Goal: Information Seeking & Learning: Learn about a topic

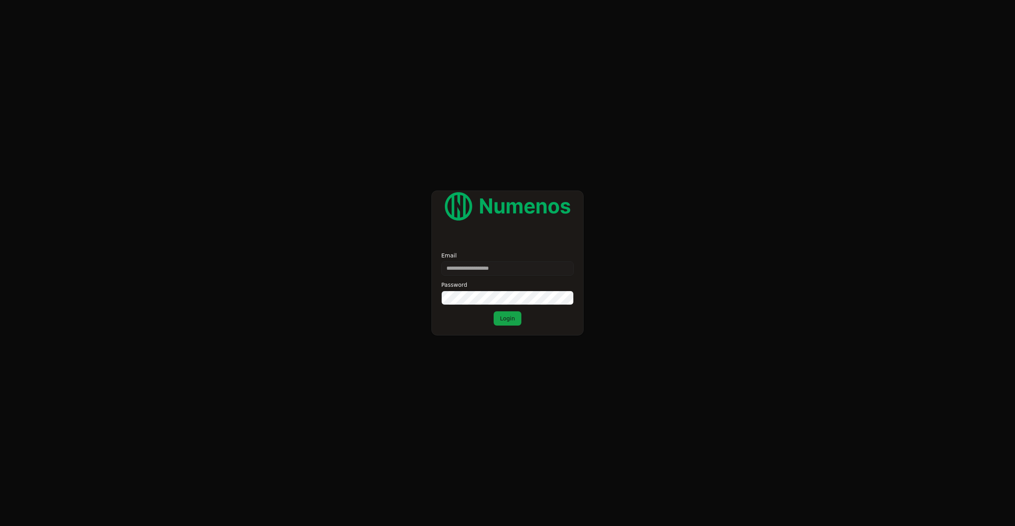
click at [484, 273] on input "Email" at bounding box center [507, 269] width 132 height 14
type input "**********"
click at [512, 319] on button "Login" at bounding box center [508, 319] width 28 height 14
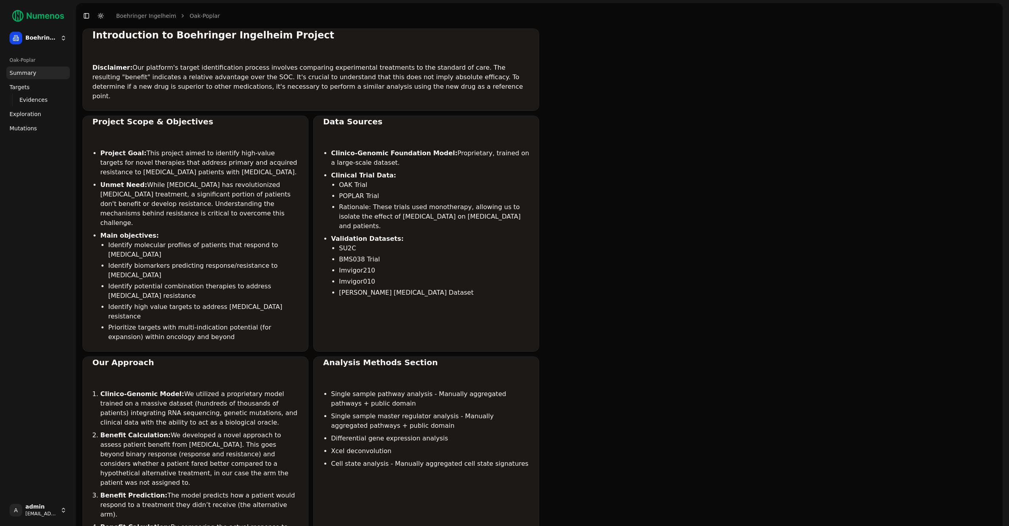
click at [28, 133] on link "Mutations" at bounding box center [37, 128] width 63 height 13
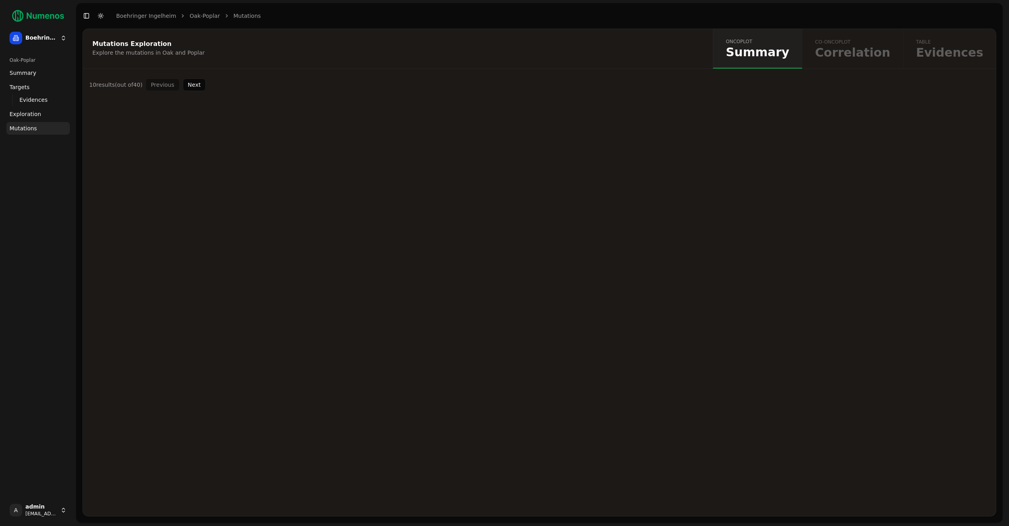
click at [25, 108] on link "Exploration" at bounding box center [37, 114] width 63 height 13
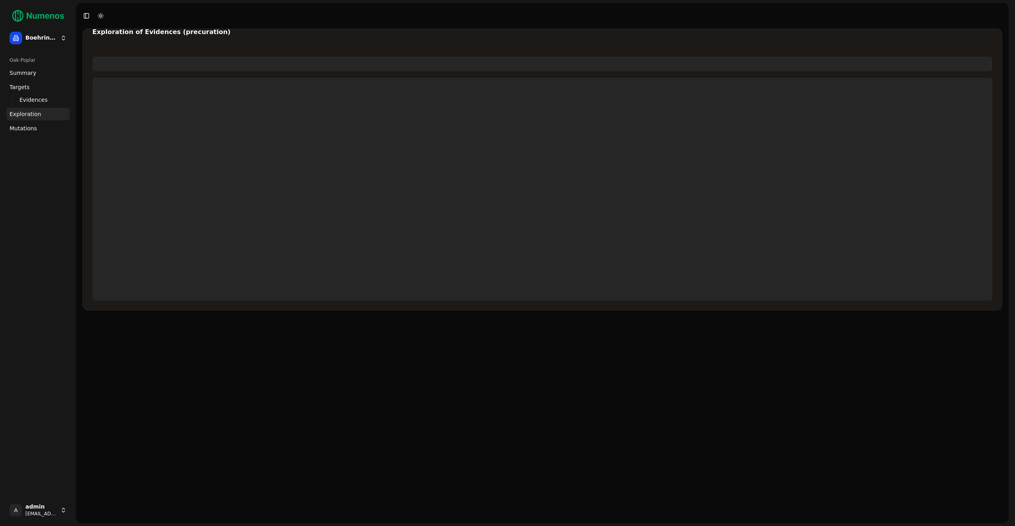
click at [23, 113] on span "Exploration" at bounding box center [26, 114] width 32 height 8
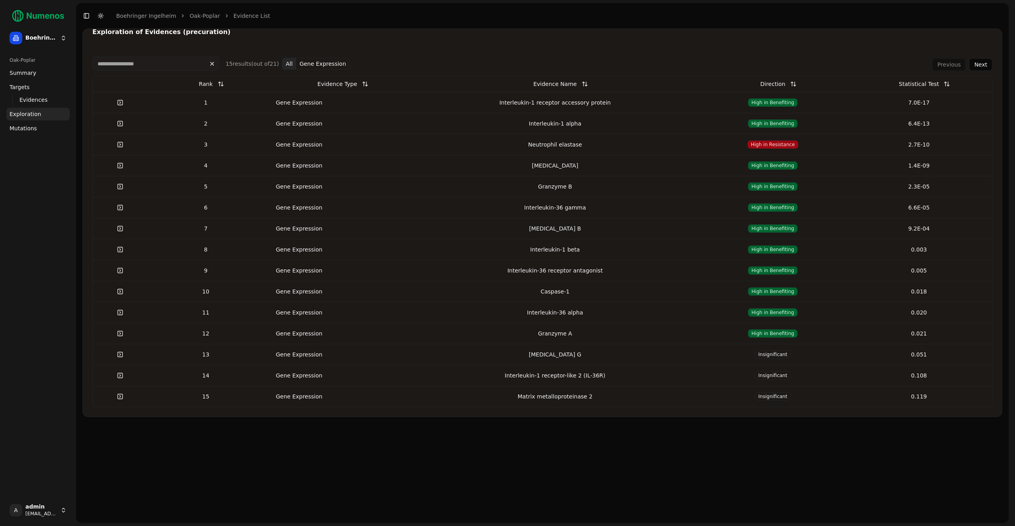
click at [463, 102] on div "Interleukin-1 receptor accessory protein" at bounding box center [554, 103] width 283 height 8
click at [23, 97] on span "Evidences" at bounding box center [33, 100] width 28 height 8
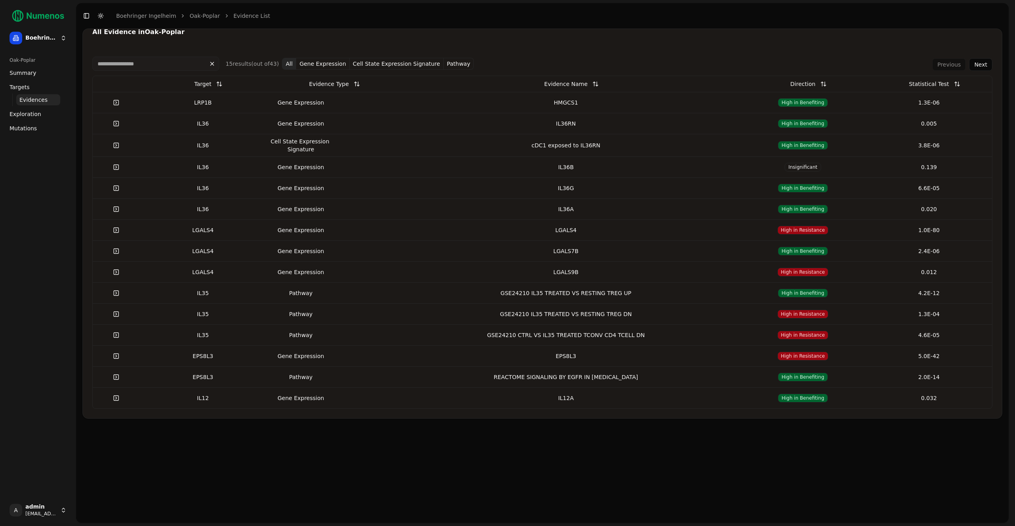
click at [360, 110] on td "Gene Expression" at bounding box center [329, 102] width 126 height 21
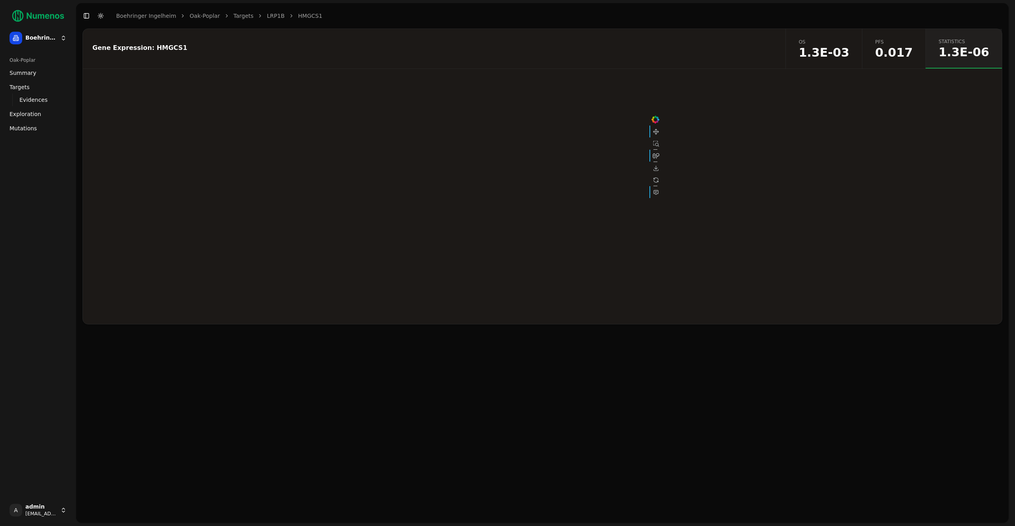
click at [25, 128] on span "Mutations" at bounding box center [23, 128] width 27 height 8
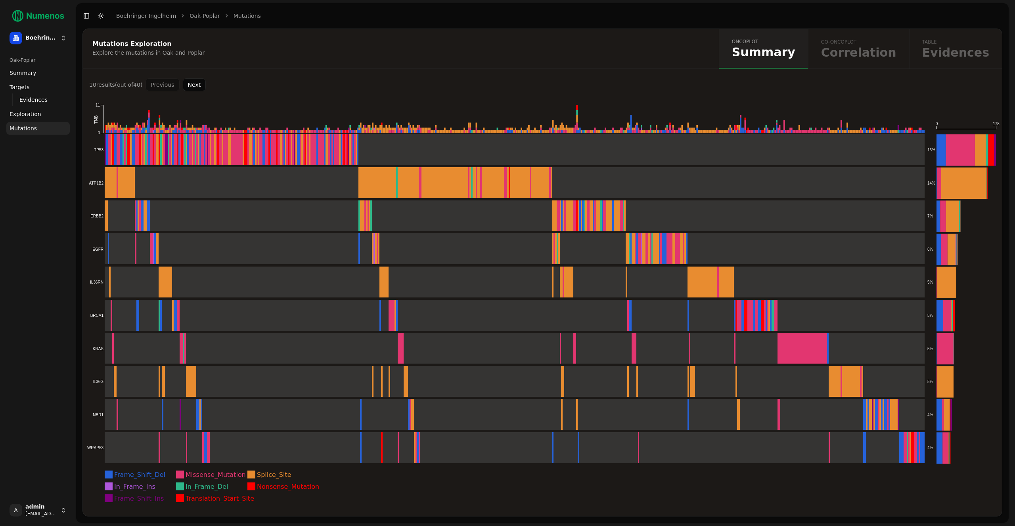
click at [952, 49] on div "oncoplot Summary co-oncoplot Correlation table Evidences" at bounding box center [860, 49] width 283 height 40
click at [396, 153] on rect at bounding box center [506, 149] width 838 height 31
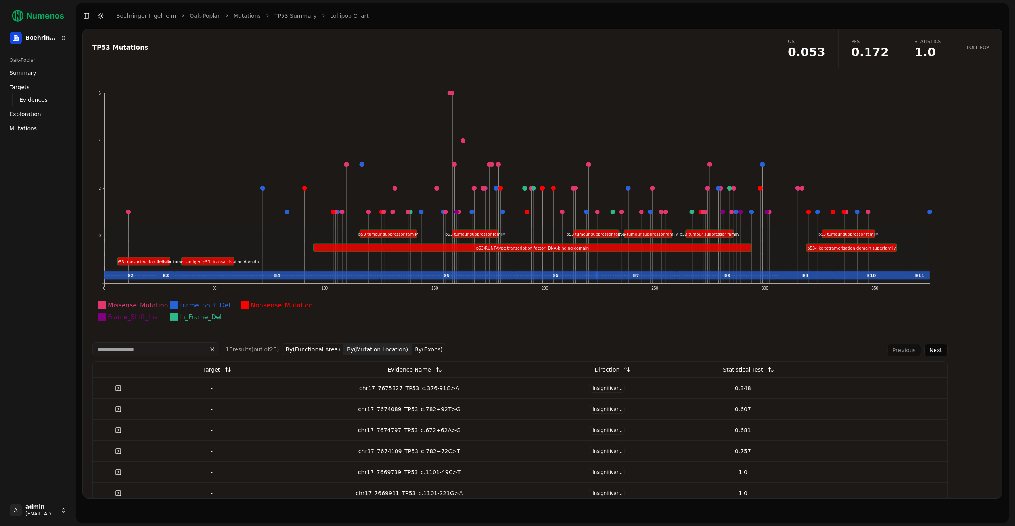
scroll to position [193, 0]
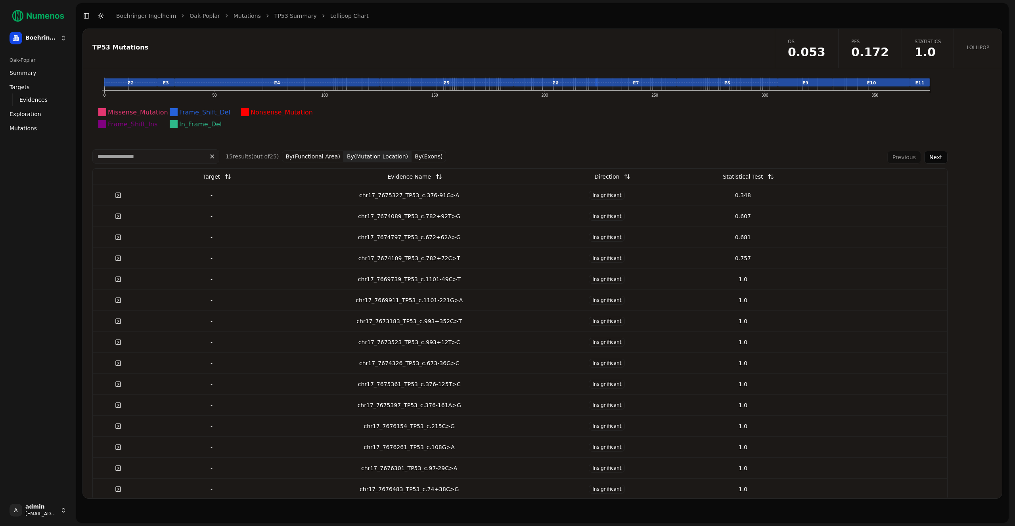
click at [420, 157] on button "By(Exons)" at bounding box center [428, 157] width 34 height 12
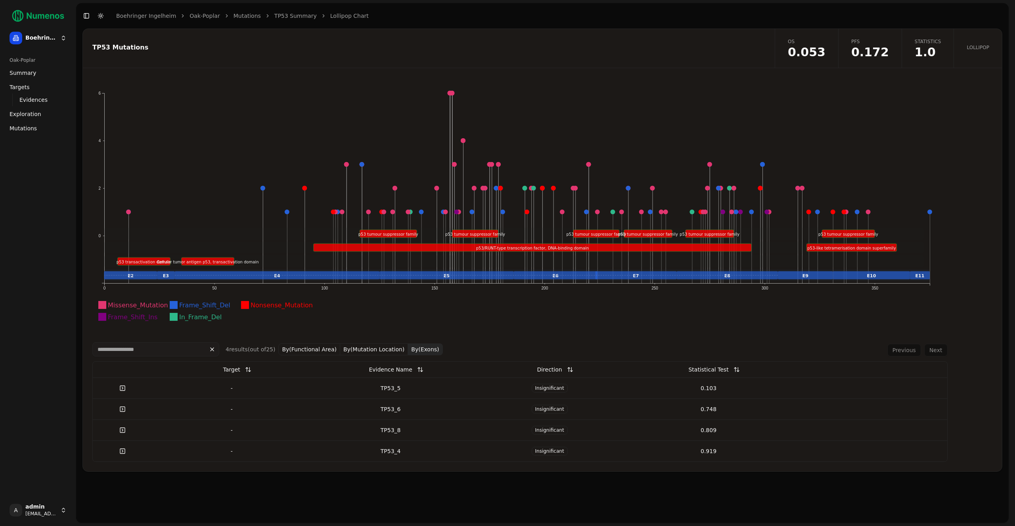
scroll to position [0, 0]
click at [630, 381] on td "0.103" at bounding box center [708, 388] width 159 height 21
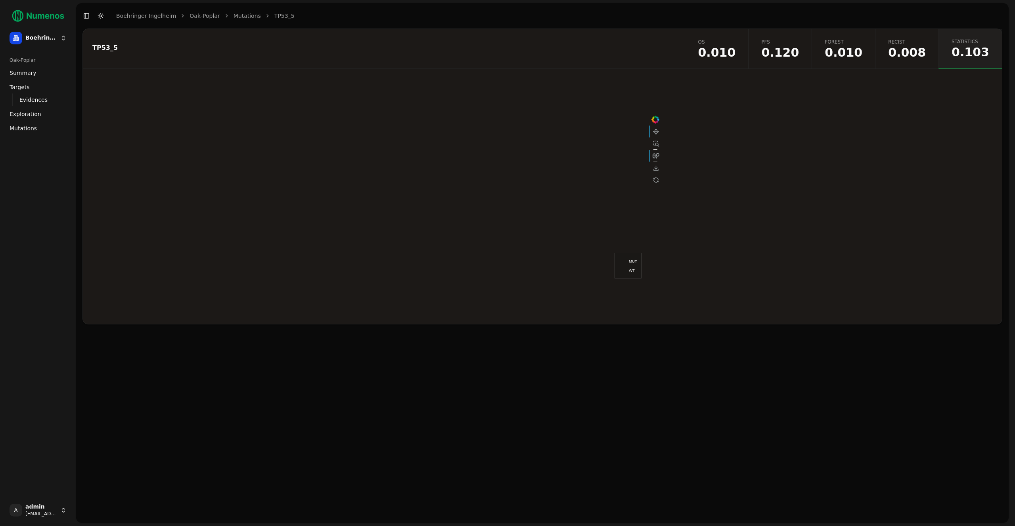
click at [923, 49] on span "0.008" at bounding box center [907, 53] width 38 height 12
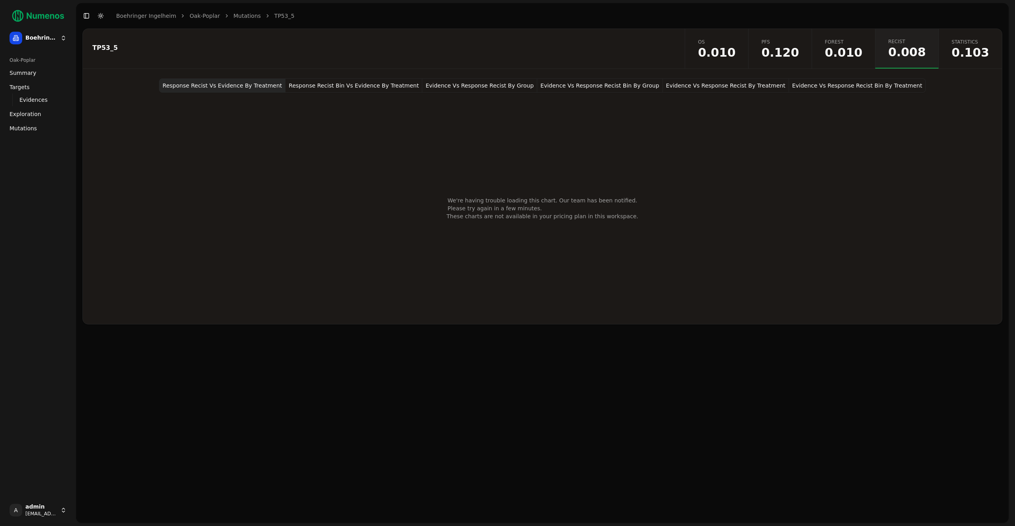
click at [851, 48] on span "0.010" at bounding box center [844, 53] width 38 height 12
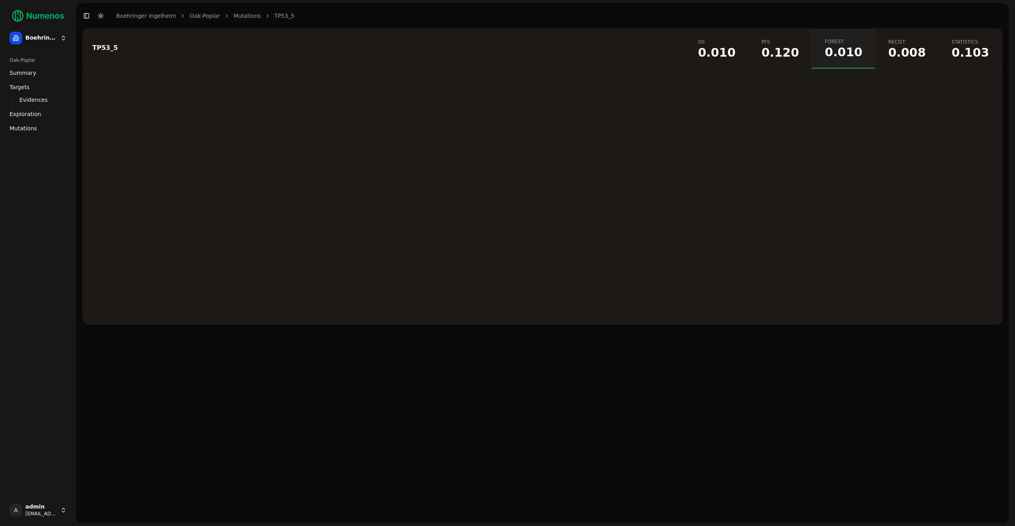
click at [101, 19] on button "Toggle Dark Mode" at bounding box center [100, 15] width 11 height 11
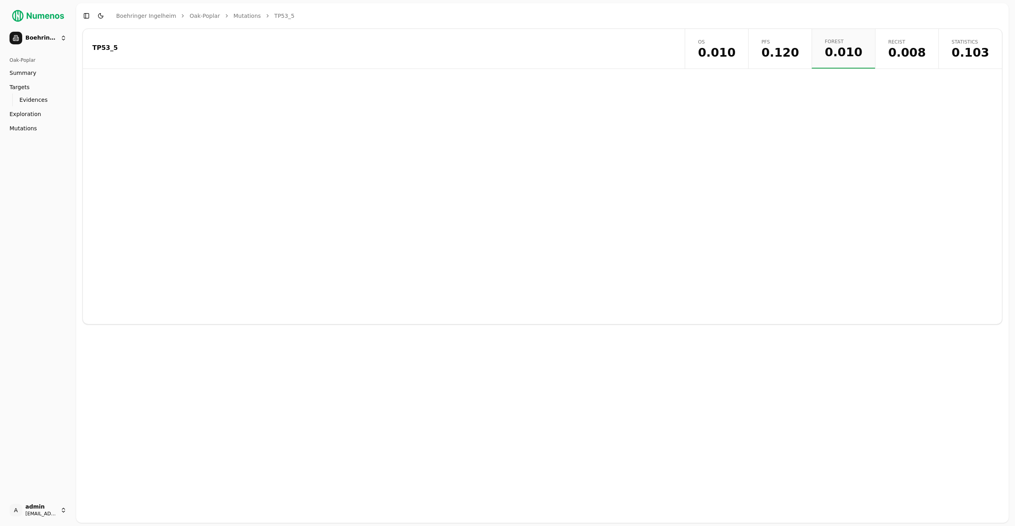
click at [734, 47] on span "0.010" at bounding box center [717, 53] width 38 height 12
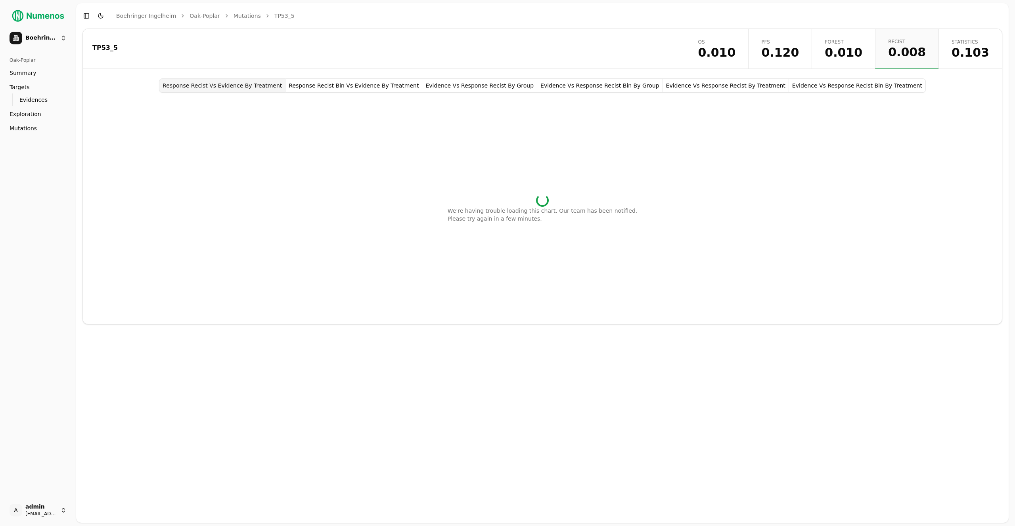
click at [857, 47] on span "0.010" at bounding box center [844, 53] width 38 height 12
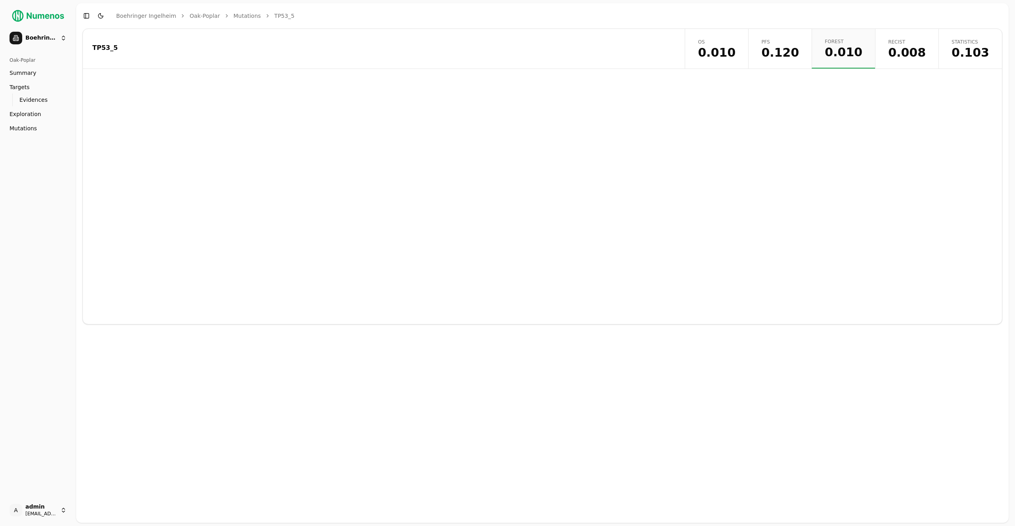
click at [968, 49] on span "0.103" at bounding box center [970, 53] width 38 height 12
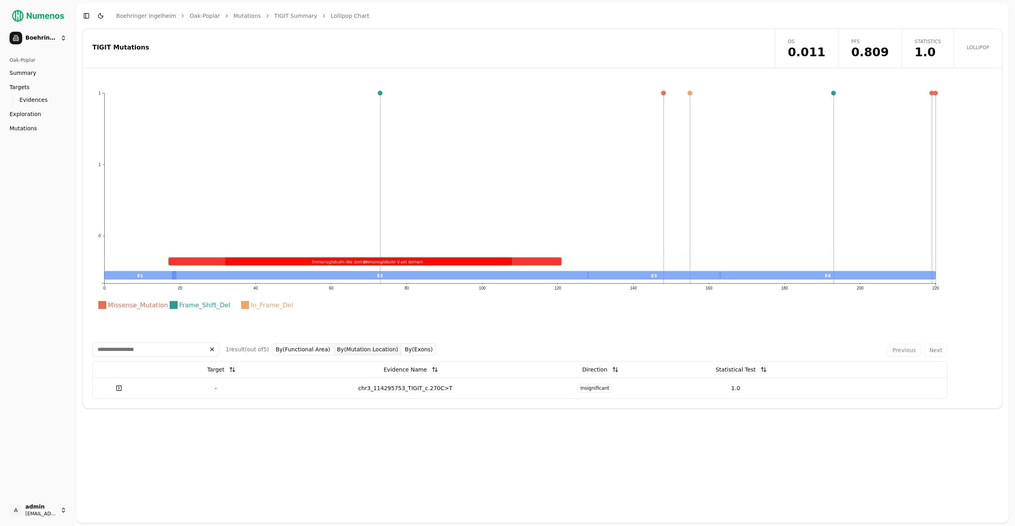
click at [312, 351] on button "By(Functional Area)" at bounding box center [303, 350] width 62 height 12
click at [475, 351] on div "2 result s (out of 5 ) By(Functional Area) By(Mutation Location) By(Exons) Prev…" at bounding box center [519, 350] width 855 height 14
click at [926, 40] on span "Statistics" at bounding box center [928, 41] width 27 height 6
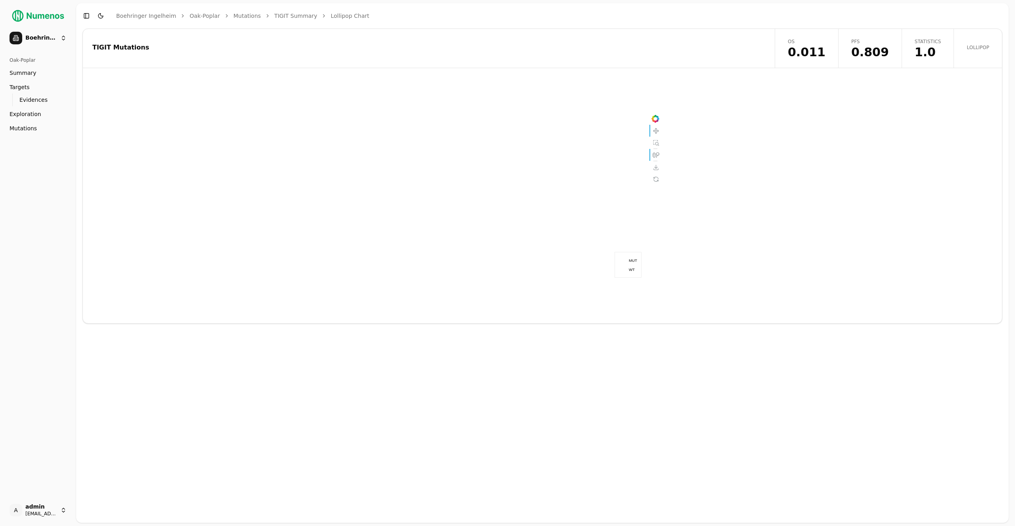
click at [98, 16] on button "Toggle Dark Mode" at bounding box center [100, 15] width 11 height 11
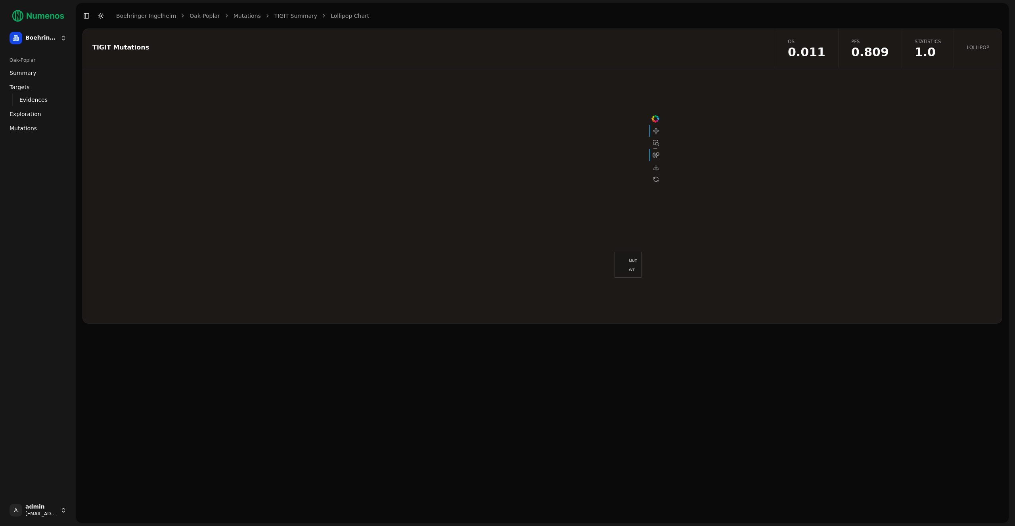
click at [871, 54] on span "0.809" at bounding box center [870, 52] width 38 height 12
click at [567, 83] on button "Km Predictive High And Low By Group PFS" at bounding box center [610, 85] width 124 height 14
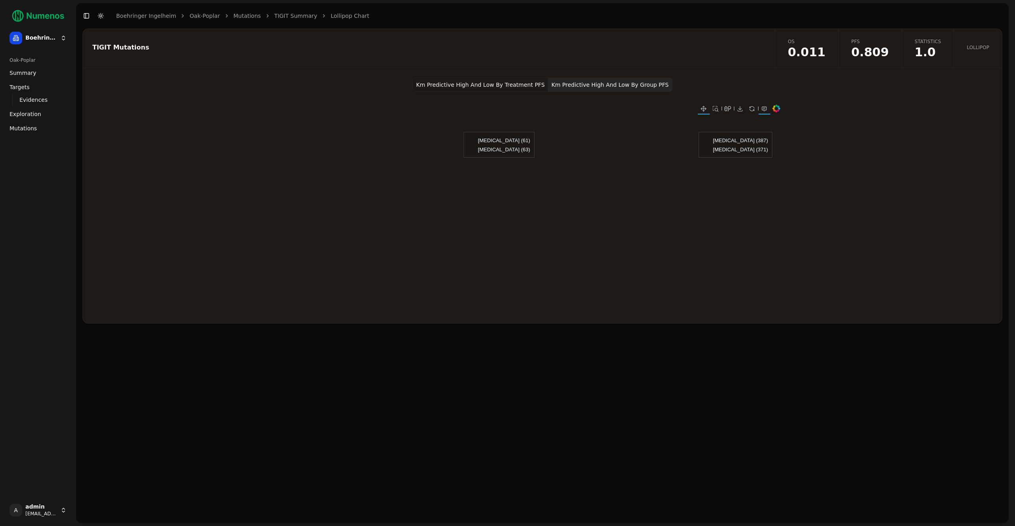
click at [513, 84] on button "Km Predictive High And Low By Treatment PFS" at bounding box center [480, 85] width 136 height 14
click at [740, 108] on div at bounding box center [740, 109] width 12 height 12
click at [925, 57] on span "1.0" at bounding box center [928, 52] width 27 height 12
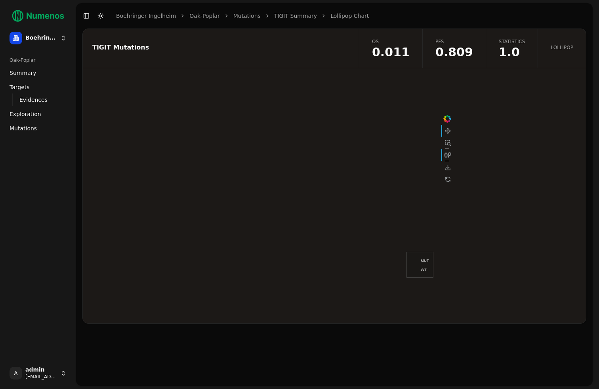
click at [553, 112] on div at bounding box center [334, 201] width 503 height 246
click at [552, 96] on div at bounding box center [334, 201] width 503 height 246
drag, startPoint x: 151, startPoint y: 174, endPoint x: 147, endPoint y: 139, distance: 34.7
click at [151, 173] on div at bounding box center [334, 201] width 503 height 246
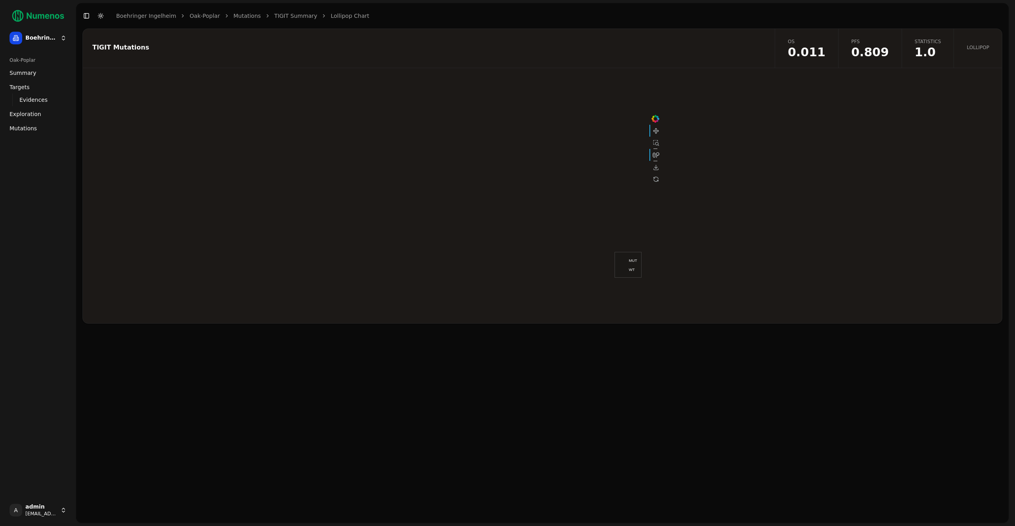
click at [98, 16] on button "Toggle Dark Mode" at bounding box center [100, 15] width 11 height 11
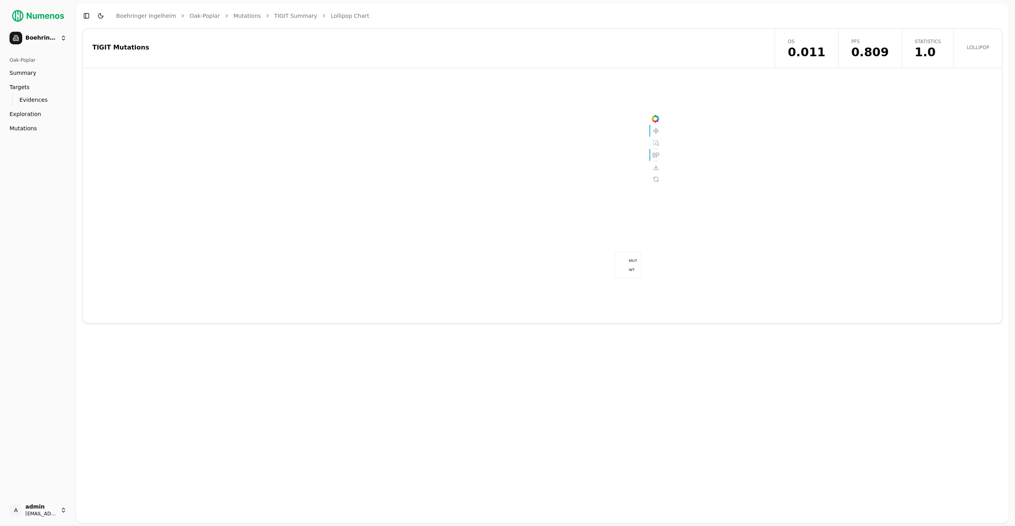
click at [98, 16] on button "Toggle Dark Mode" at bounding box center [100, 15] width 11 height 11
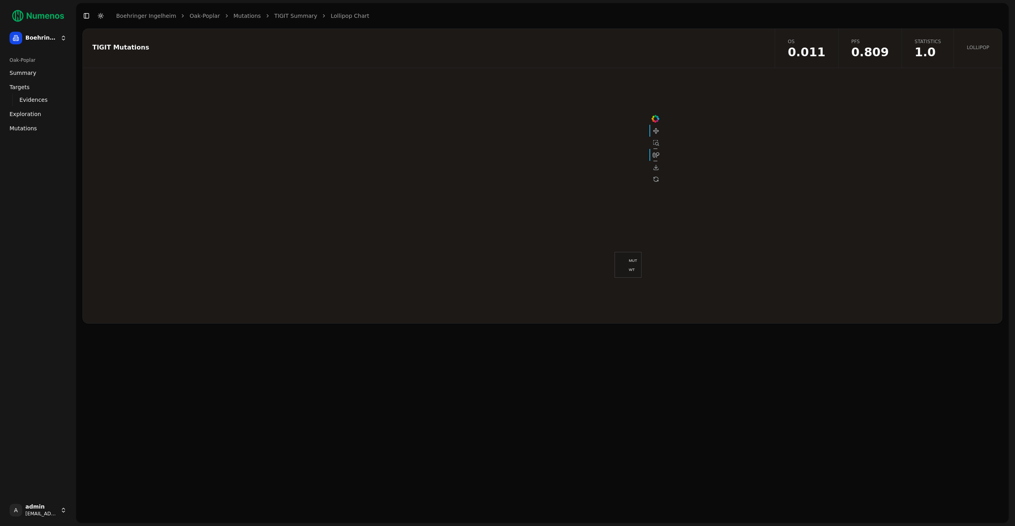
click at [98, 16] on button "Toggle Dark Mode" at bounding box center [100, 15] width 11 height 11
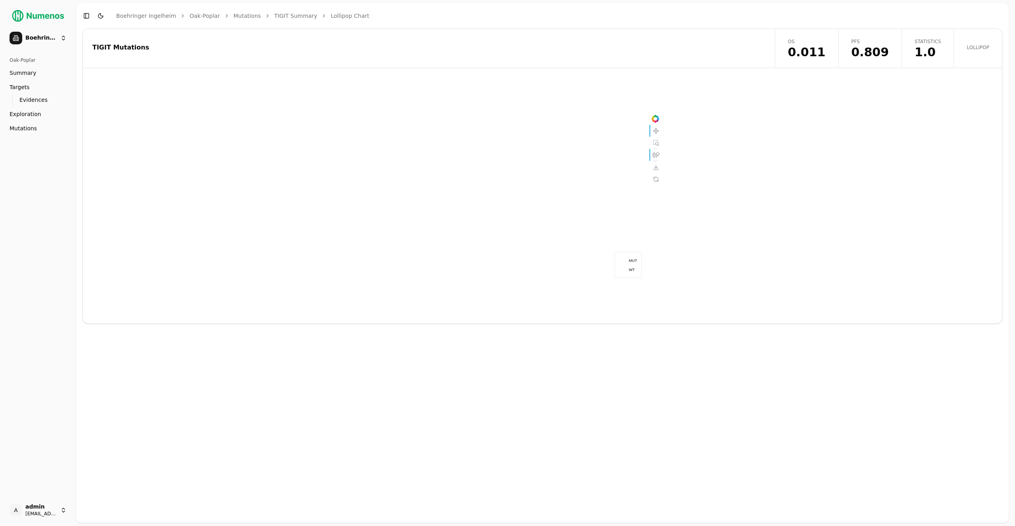
click at [98, 16] on button "Toggle Dark Mode" at bounding box center [100, 15] width 11 height 11
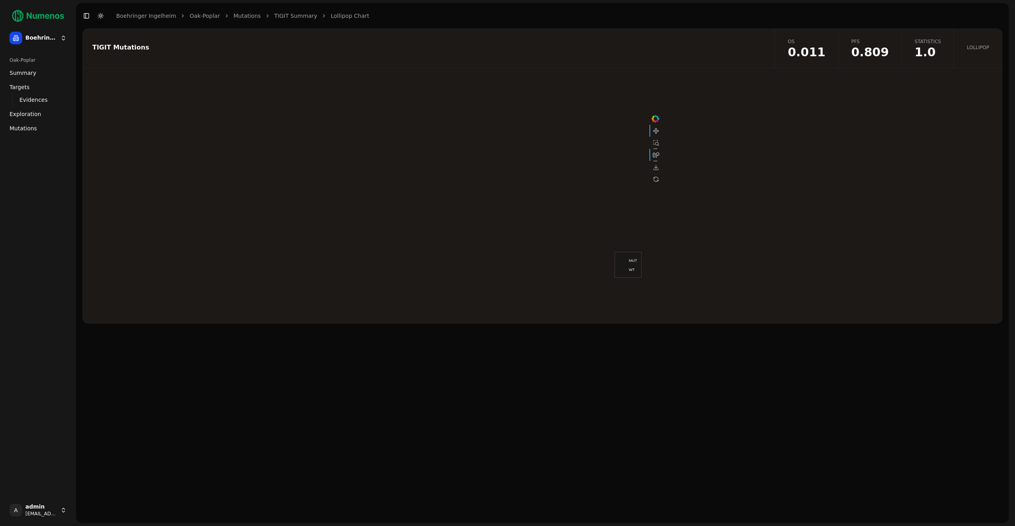
click at [802, 43] on span "OS" at bounding box center [807, 41] width 38 height 6
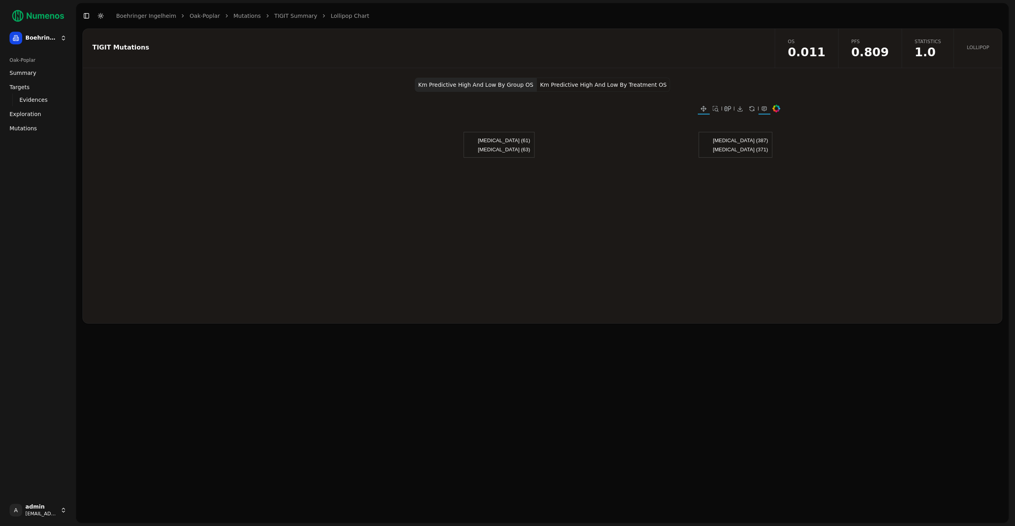
click at [645, 79] on button "Km Predictive High And Low By Treatment OS" at bounding box center [603, 85] width 133 height 14
click at [934, 58] on span "1.0" at bounding box center [928, 52] width 27 height 12
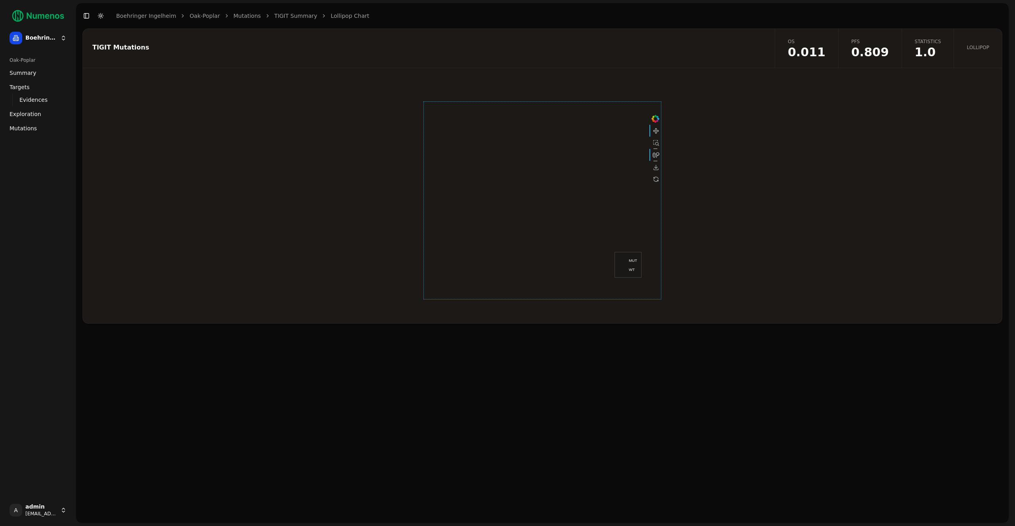
drag, startPoint x: 570, startPoint y: 144, endPoint x: 612, endPoint y: 155, distance: 44.1
click at [612, 155] on div at bounding box center [542, 200] width 238 height 198
click at [659, 177] on div at bounding box center [655, 179] width 12 height 12
click at [812, 51] on span "0.011" at bounding box center [807, 52] width 38 height 12
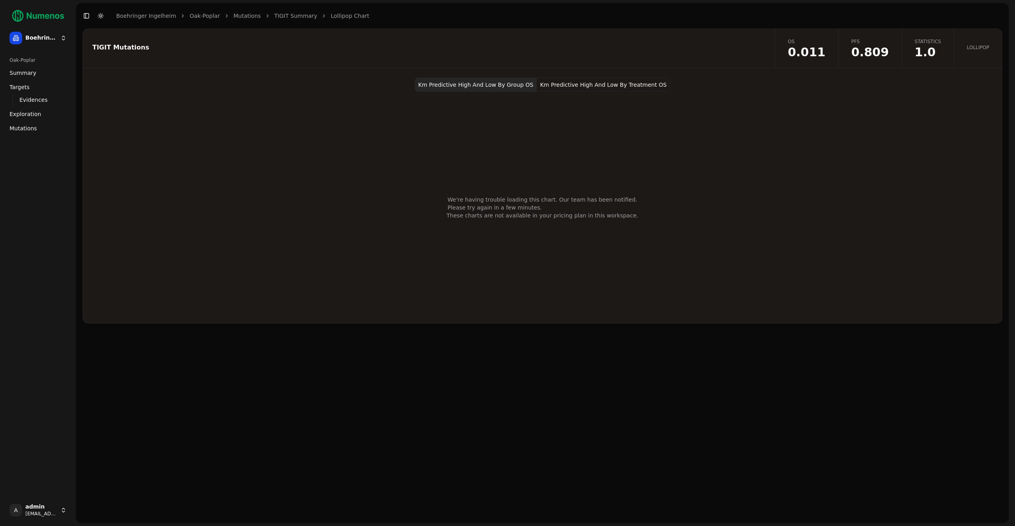
click at [612, 86] on button "Km Predictive High And Low By Treatment OS" at bounding box center [603, 85] width 133 height 14
click at [505, 86] on button "Km Predictive High And Low By Group OS" at bounding box center [476, 85] width 122 height 14
click at [869, 46] on span "0.809" at bounding box center [870, 52] width 38 height 12
click at [576, 82] on button "Km Predictive High And Low By Group PFS" at bounding box center [610, 85] width 124 height 14
click at [922, 44] on span "Statistics" at bounding box center [928, 41] width 27 height 6
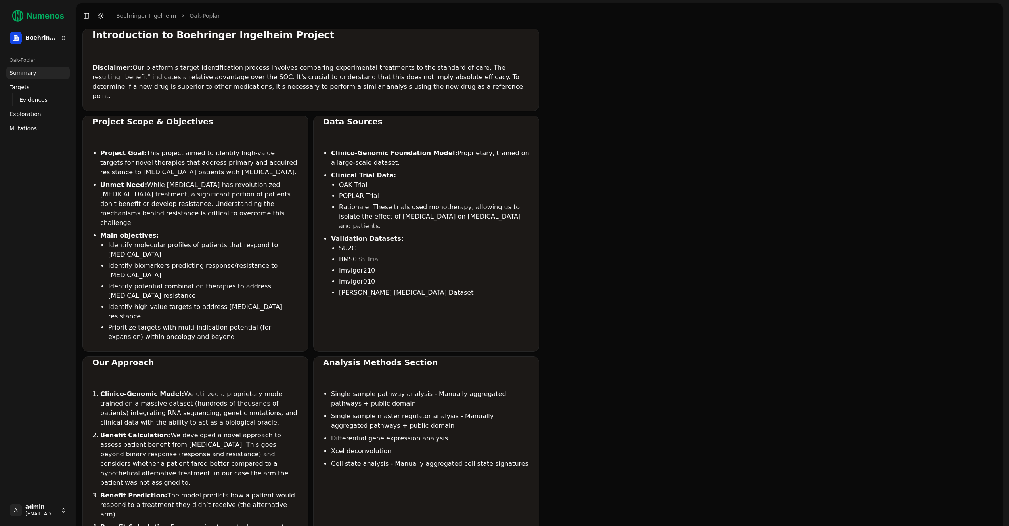
click at [44, 131] on link "Mutations" at bounding box center [37, 128] width 63 height 13
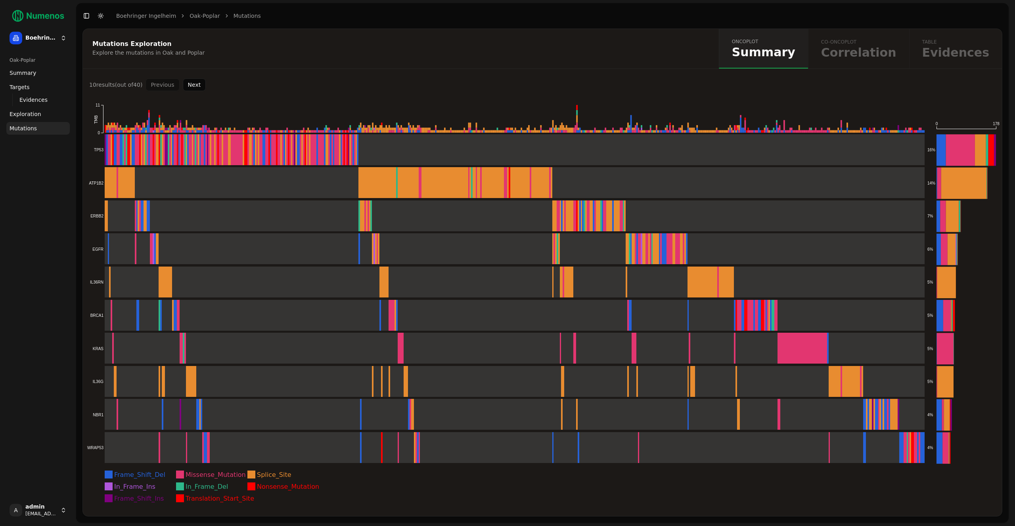
click at [186, 82] on button "Next" at bounding box center [194, 84] width 23 height 13
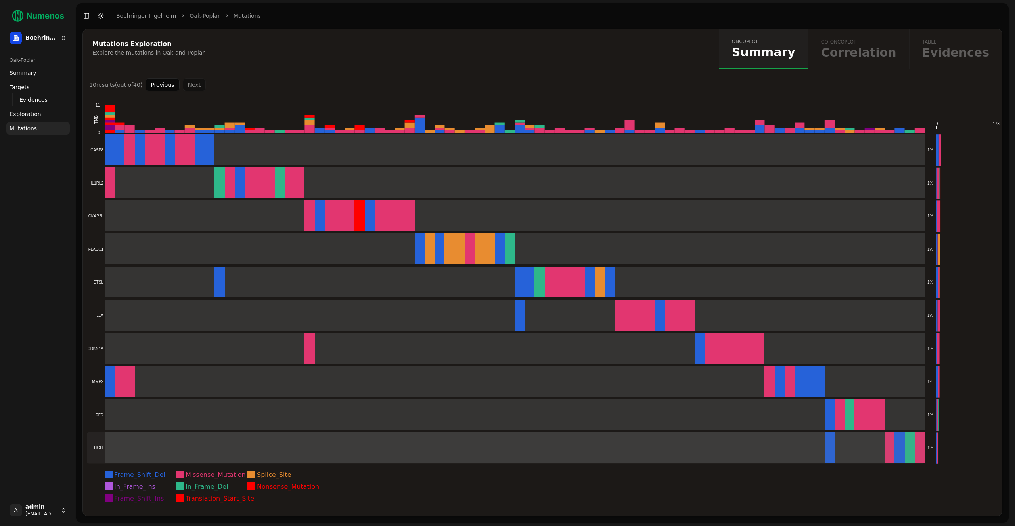
click at [148, 446] on rect at bounding box center [506, 448] width 838 height 31
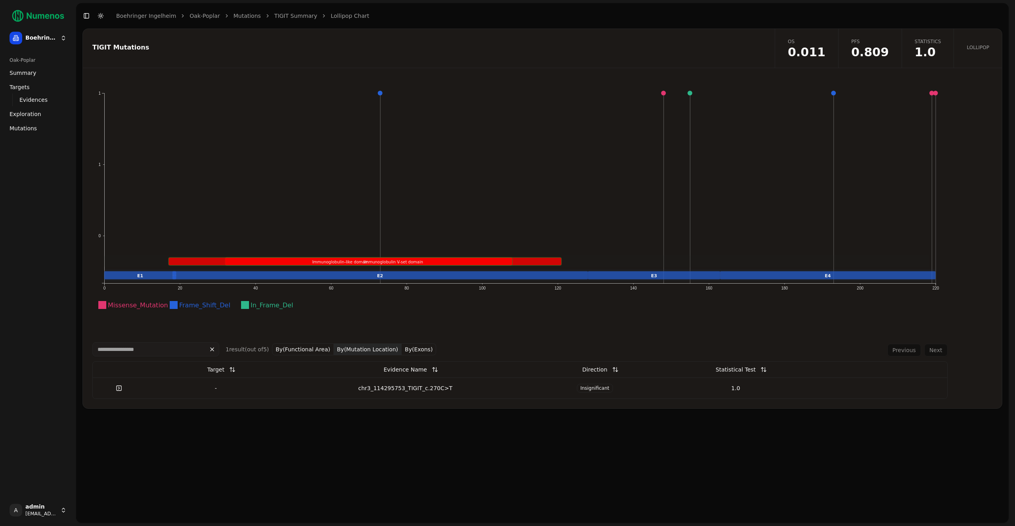
click at [925, 48] on span "1.0" at bounding box center [928, 52] width 27 height 12
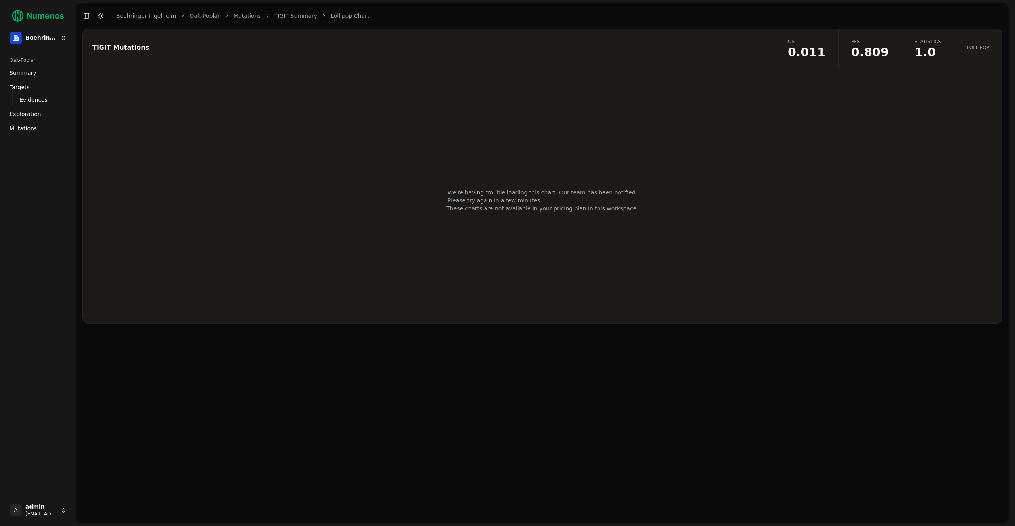
click at [809, 52] on span "0.011" at bounding box center [807, 52] width 38 height 12
click at [589, 81] on button "Km Predictive High And Low By Treatment OS" at bounding box center [603, 85] width 133 height 14
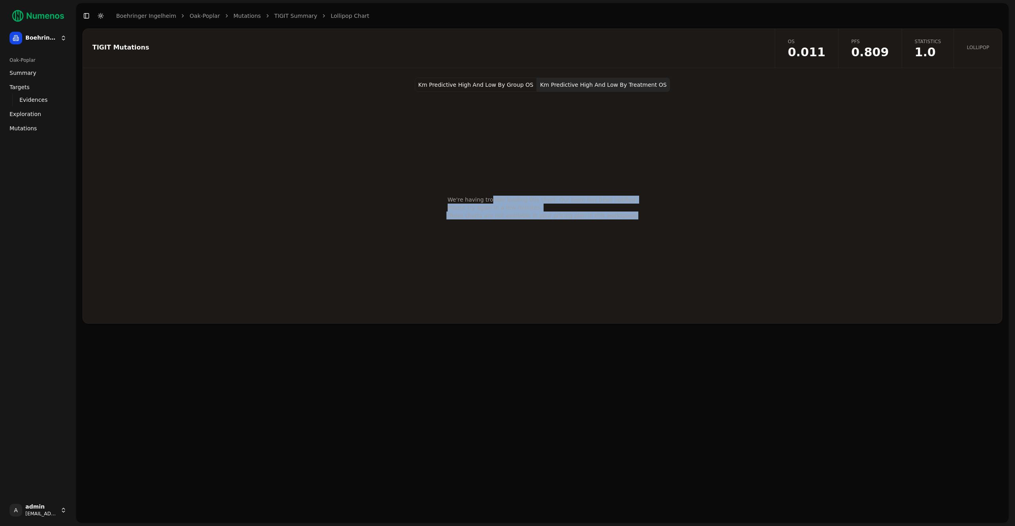
drag, startPoint x: 498, startPoint y: 198, endPoint x: 616, endPoint y: 223, distance: 120.4
click at [616, 223] on div "We're having trouble loading this chart. Our team has been notified. Please try…" at bounding box center [542, 208] width 211 height 232
click at [616, 221] on div "We're having trouble loading this chart. Our team has been notified. Please try…" at bounding box center [542, 208] width 211 height 232
click at [917, 53] on span "1.0" at bounding box center [928, 52] width 27 height 12
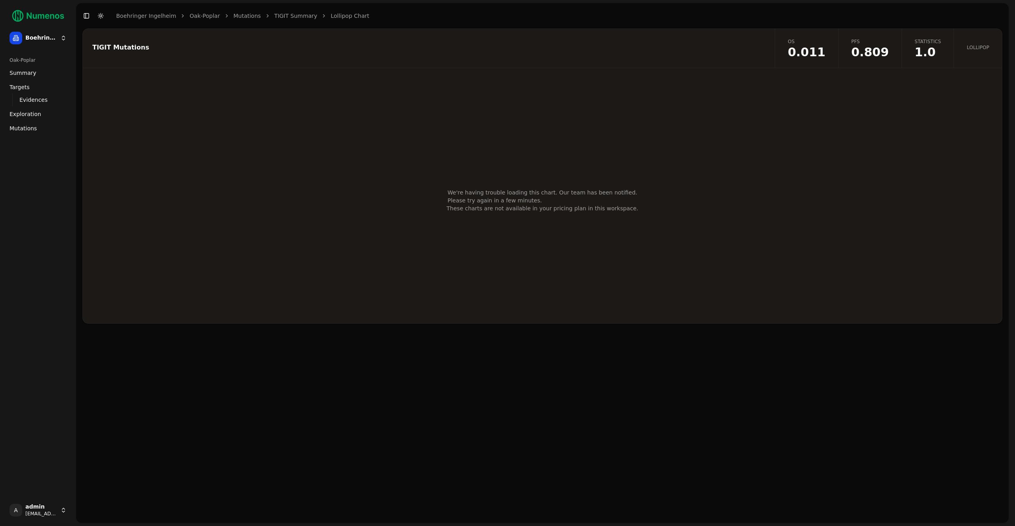
click at [289, 22] on header "Toggle Sidebar Toggle Dark Mode Boehringer Ingelheim Oak-Poplar Mutations TIGIT…" at bounding box center [542, 15] width 932 height 25
click at [288, 20] on div "Toggle Sidebar Toggle Dark Mode Boehringer Ingelheim Oak-Poplar Mutations TIGIT…" at bounding box center [225, 15] width 299 height 11
click at [288, 14] on link "TIGIT Summary" at bounding box center [295, 16] width 43 height 8
click at [343, 14] on link "Lollipop Chart" at bounding box center [350, 16] width 38 height 8
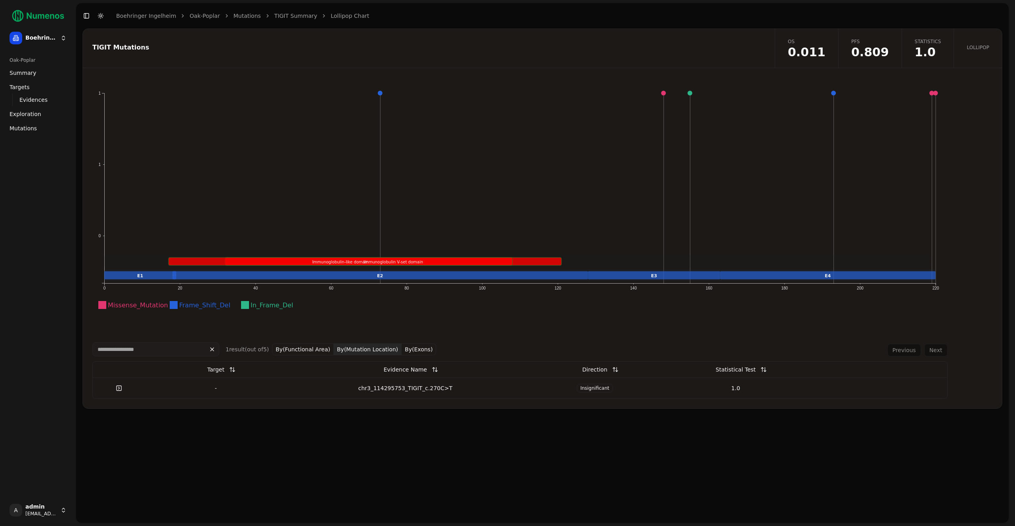
click at [402, 389] on div "chr3_114295753_TIGIT_c.270C>T" at bounding box center [405, 389] width 232 height 8
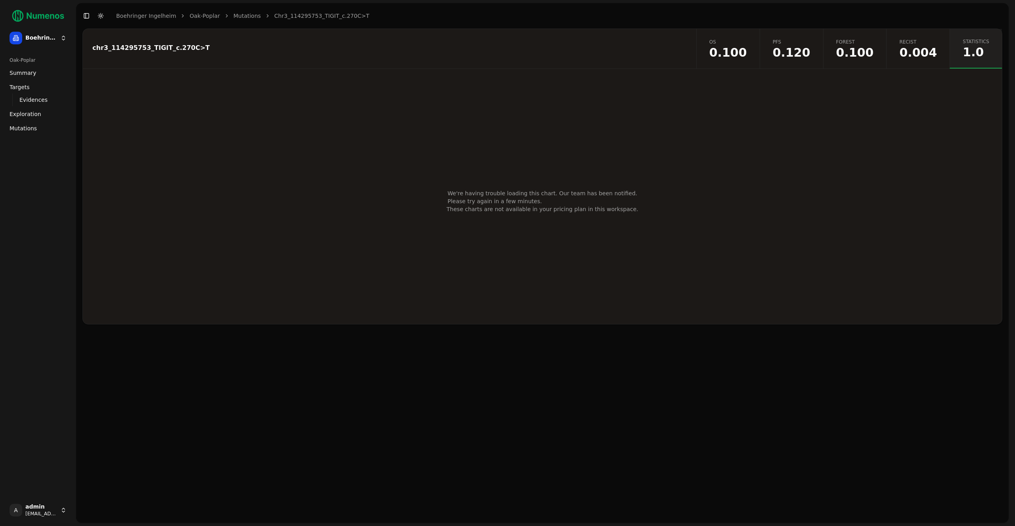
click at [906, 40] on span "Recist" at bounding box center [918, 42] width 38 height 6
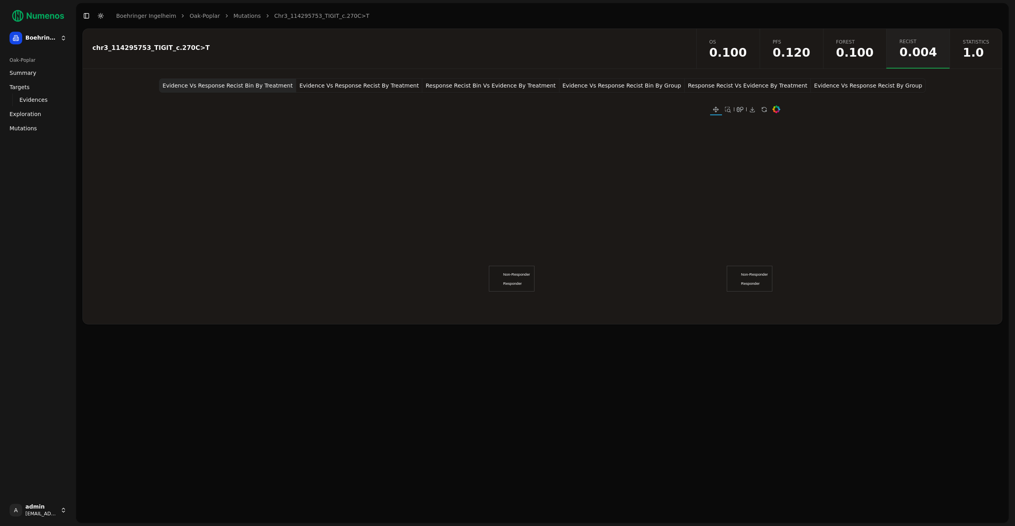
click at [964, 47] on span "1.0" at bounding box center [976, 53] width 27 height 12
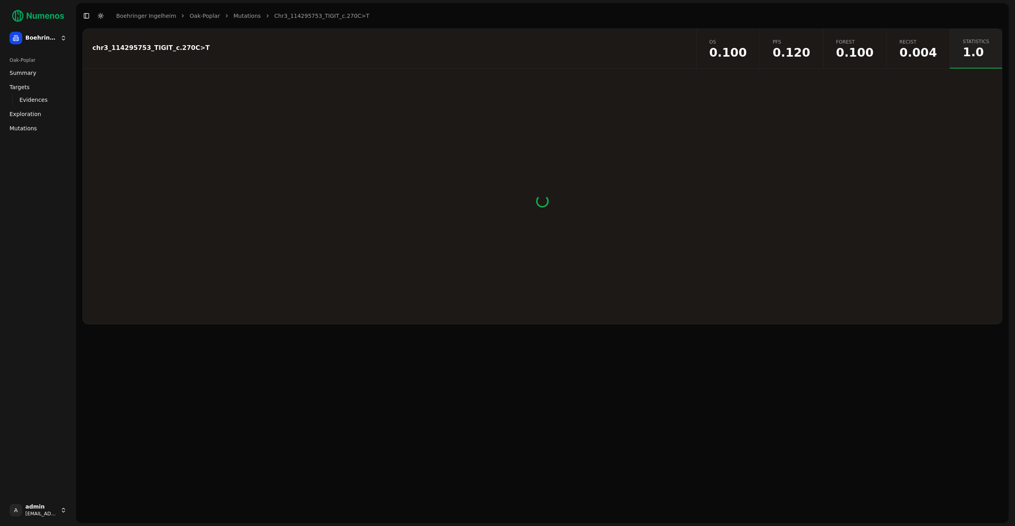
click at [233, 14] on link "Mutations" at bounding box center [246, 16] width 27 height 8
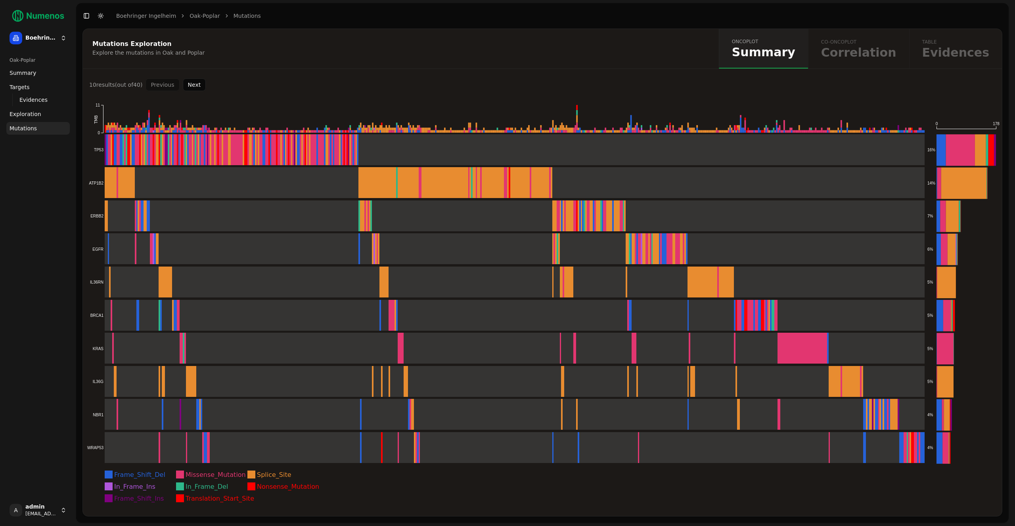
click at [186, 86] on button "Next" at bounding box center [194, 84] width 23 height 13
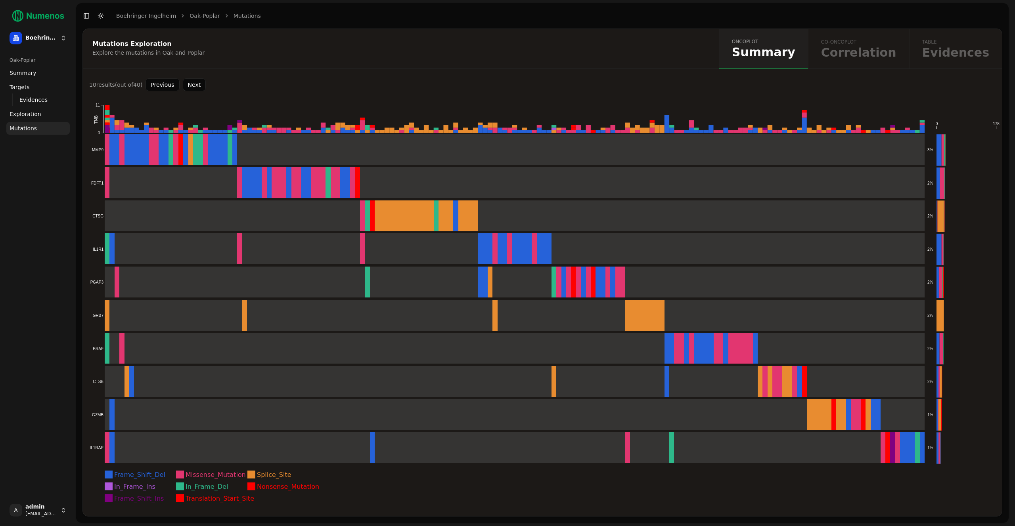
click at [186, 86] on button "Next" at bounding box center [194, 84] width 23 height 13
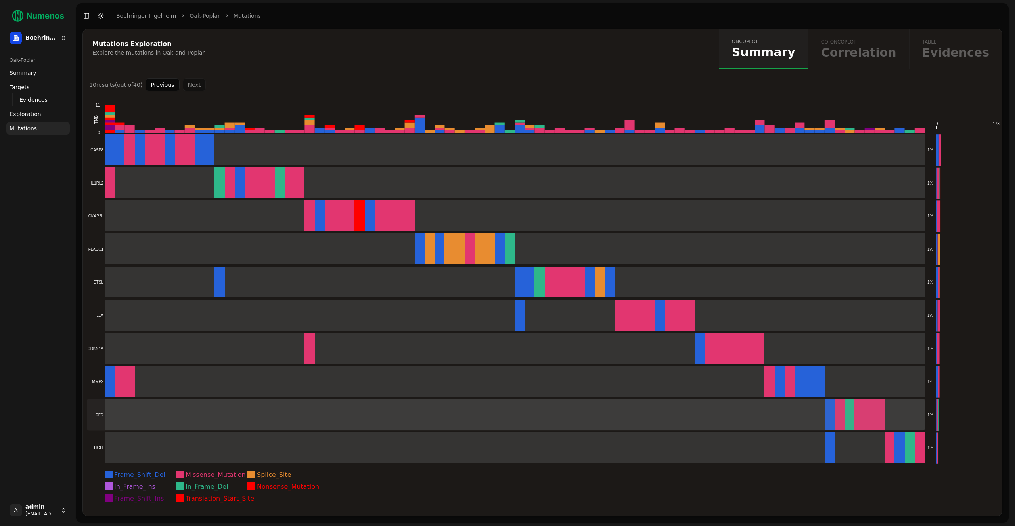
click at [151, 436] on rect at bounding box center [506, 448] width 838 height 31
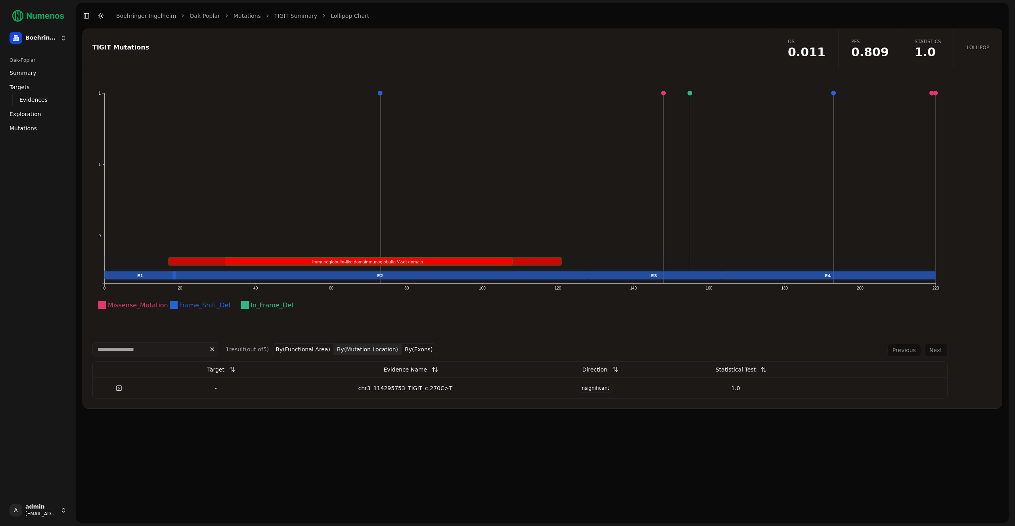
click at [930, 42] on span "Statistics" at bounding box center [928, 41] width 27 height 6
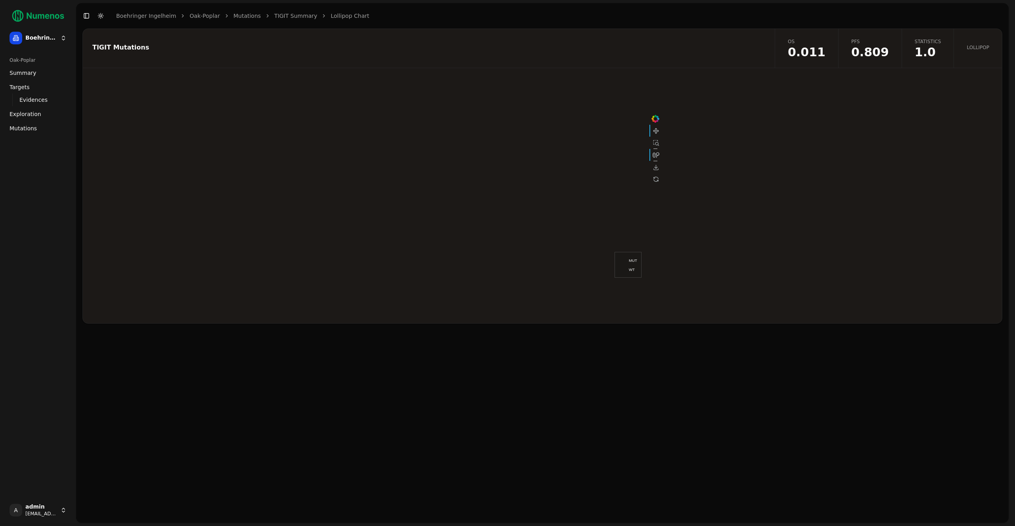
click at [877, 58] on span "0.809" at bounding box center [870, 52] width 38 height 12
click at [816, 50] on span "0.011" at bounding box center [807, 52] width 38 height 12
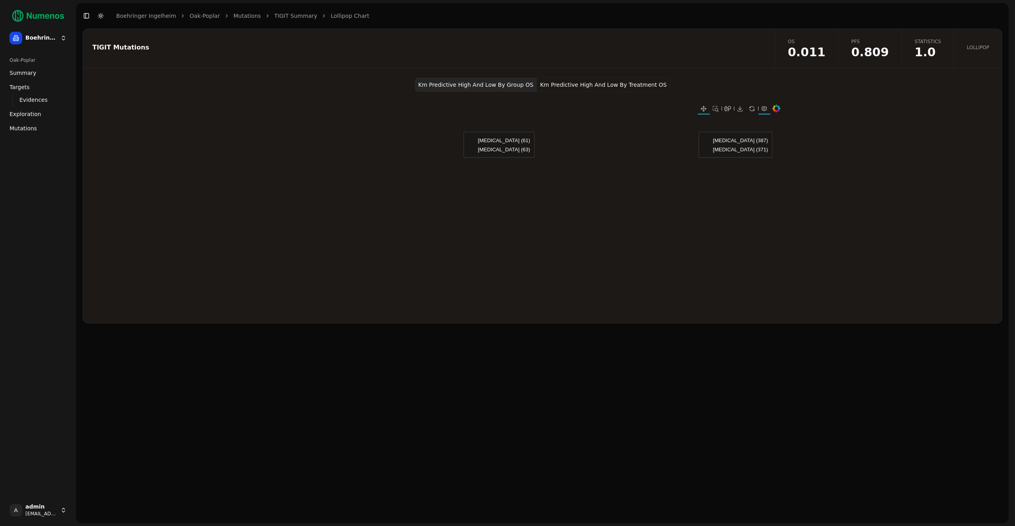
click at [641, 86] on button "Km Predictive High And Low By Treatment OS" at bounding box center [603, 85] width 133 height 14
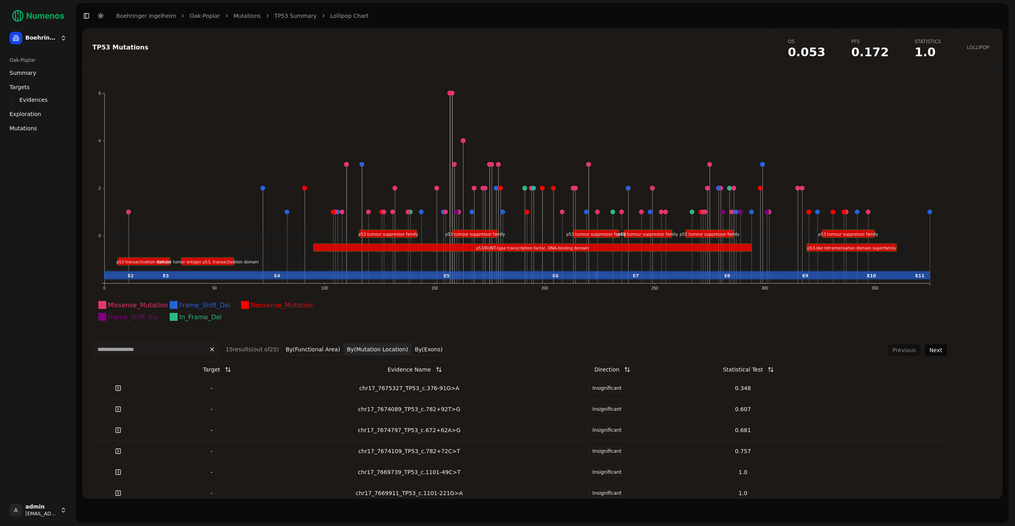
click at [286, 17] on link "TP53 Summary" at bounding box center [295, 16] width 42 height 8
click at [244, 18] on link "Mutations" at bounding box center [246, 16] width 27 height 8
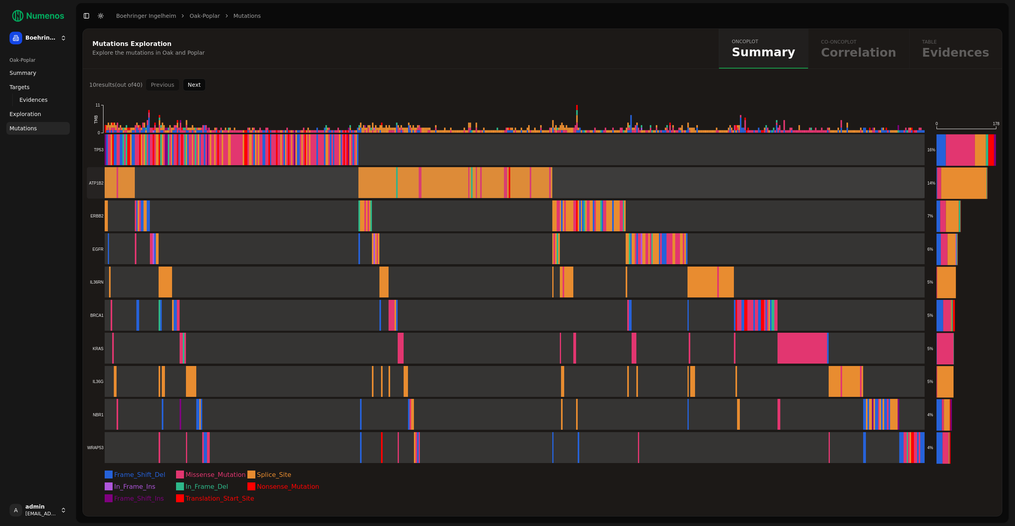
click at [184, 197] on rect at bounding box center [506, 182] width 838 height 31
click at [182, 235] on rect at bounding box center [506, 248] width 838 height 31
click at [209, 318] on rect at bounding box center [506, 315] width 838 height 31
click at [257, 421] on rect at bounding box center [506, 414] width 838 height 31
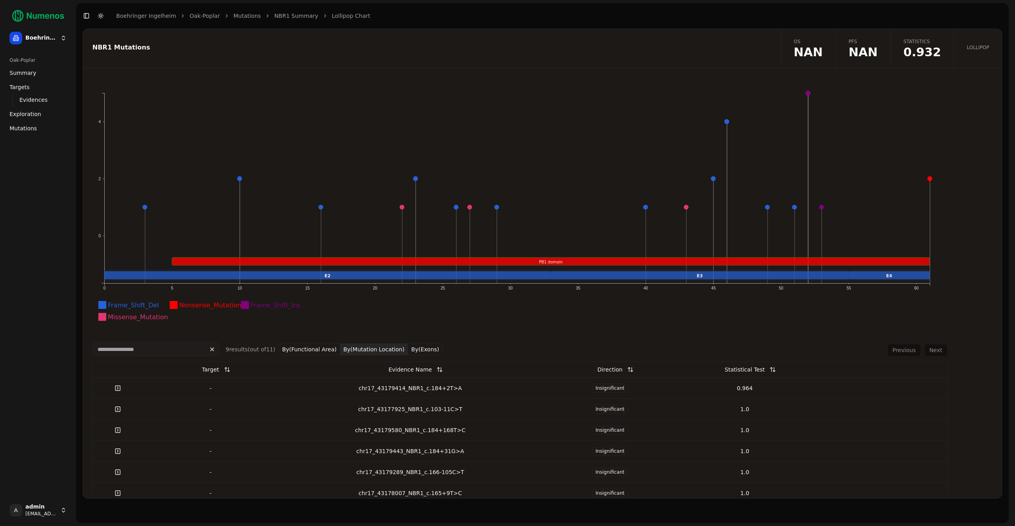
click at [867, 40] on span "PFS" at bounding box center [862, 41] width 29 height 6
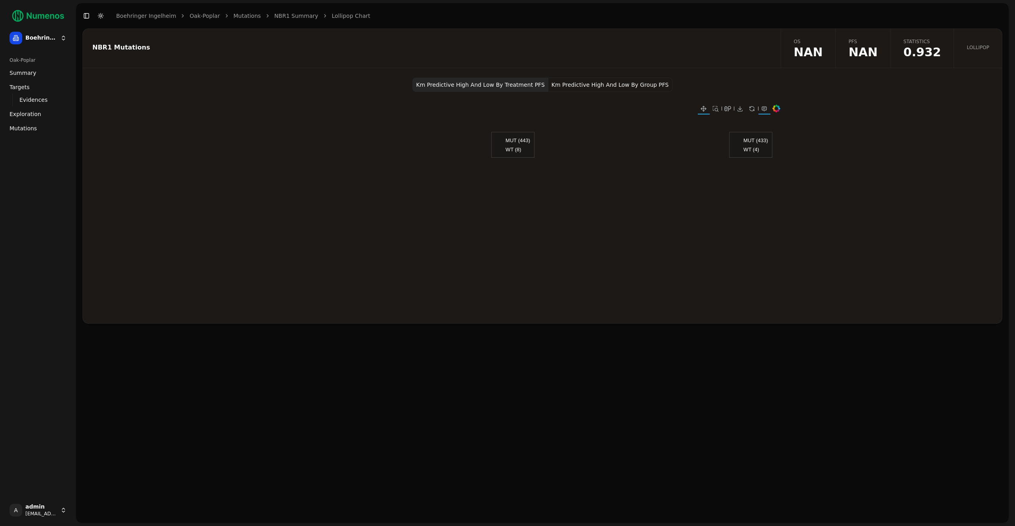
click at [611, 88] on button "Km Predictive High And Low By Group PFS" at bounding box center [610, 85] width 124 height 14
click at [911, 51] on span "0.932" at bounding box center [922, 52] width 38 height 12
click at [973, 52] on link "Lollipop" at bounding box center [977, 48] width 48 height 39
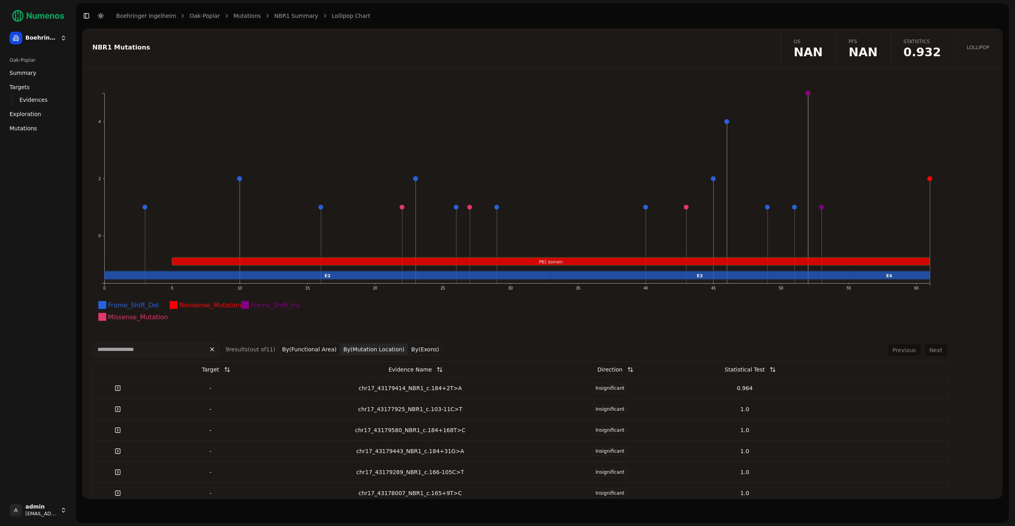
click at [395, 390] on div "chr17_43179414_NBR1_c.184+2T>A" at bounding box center [410, 389] width 258 height 8
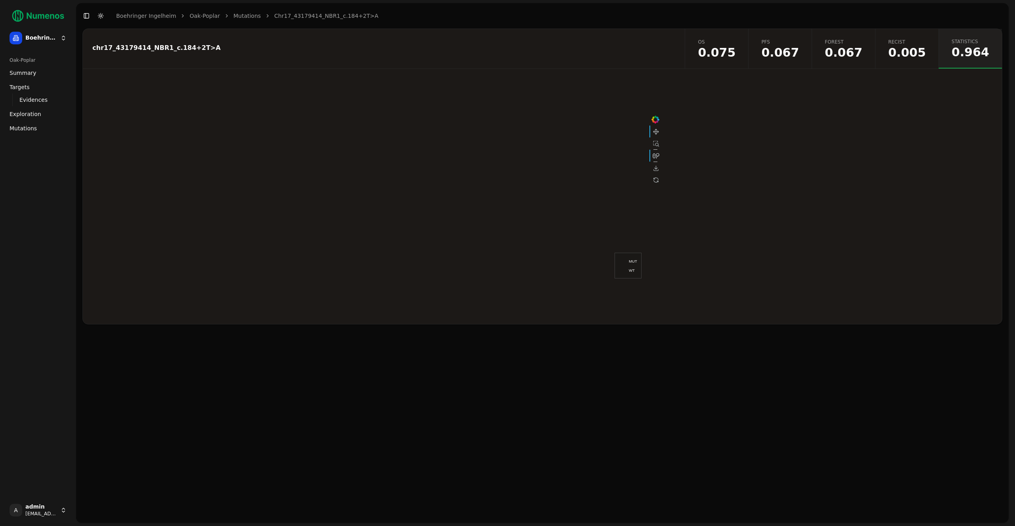
click at [854, 45] on span "Forest" at bounding box center [844, 42] width 38 height 6
click at [913, 50] on span "0.005" at bounding box center [907, 53] width 38 height 12
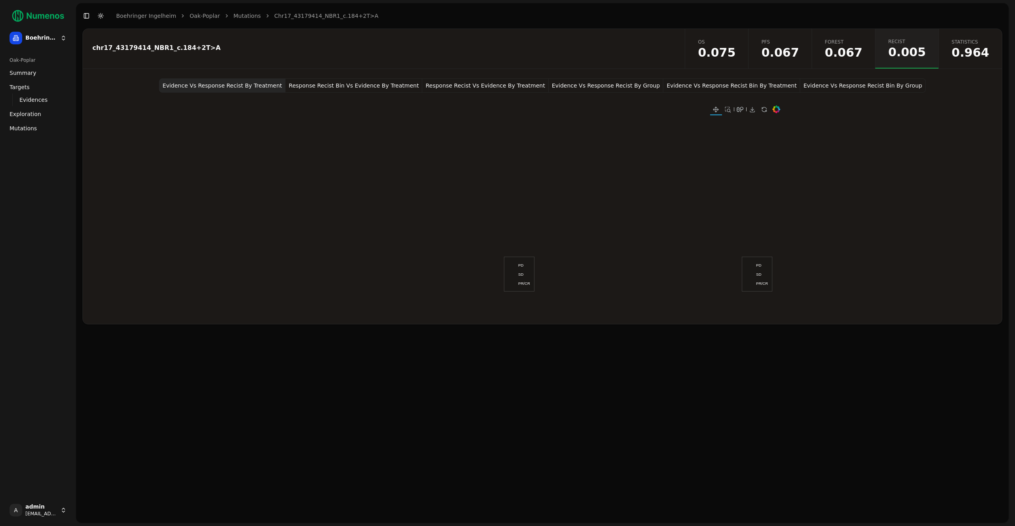
click at [850, 52] on span "0.067" at bounding box center [844, 53] width 38 height 12
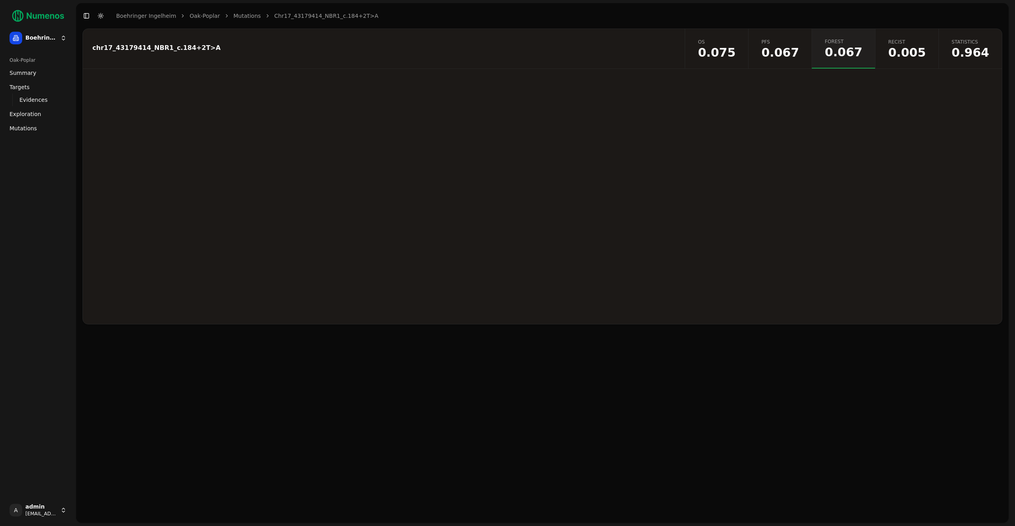
click at [769, 377] on div "chr17_43179414_NBR1_c.184+2T>A OS 0.075 PFS 0.067 Forest 0.067 Recist 0.005 Sta…" at bounding box center [542, 276] width 932 height 495
drag, startPoint x: 411, startPoint y: 157, endPoint x: 442, endPoint y: 159, distance: 31.0
click at [442, 159] on div at bounding box center [542, 207] width 396 height 159
drag, startPoint x: 448, startPoint y: 159, endPoint x: 562, endPoint y: 178, distance: 115.5
click at [551, 174] on div at bounding box center [542, 207] width 396 height 159
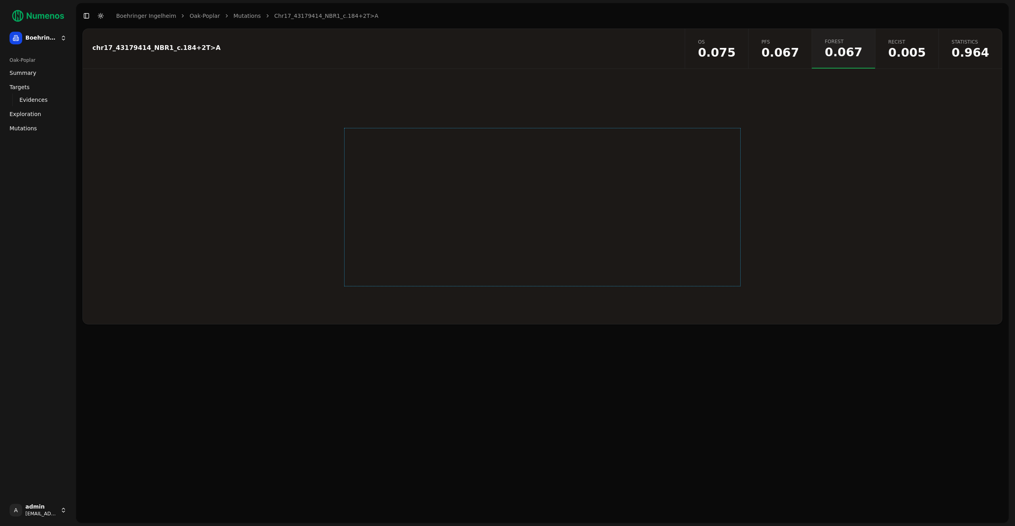
drag, startPoint x: 562, startPoint y: 178, endPoint x: 527, endPoint y: 236, distance: 67.4
click at [521, 234] on div at bounding box center [542, 207] width 396 height 159
click at [249, 230] on div at bounding box center [542, 201] width 919 height 246
click at [104, 13] on button "Toggle Dark Mode" at bounding box center [100, 15] width 11 height 11
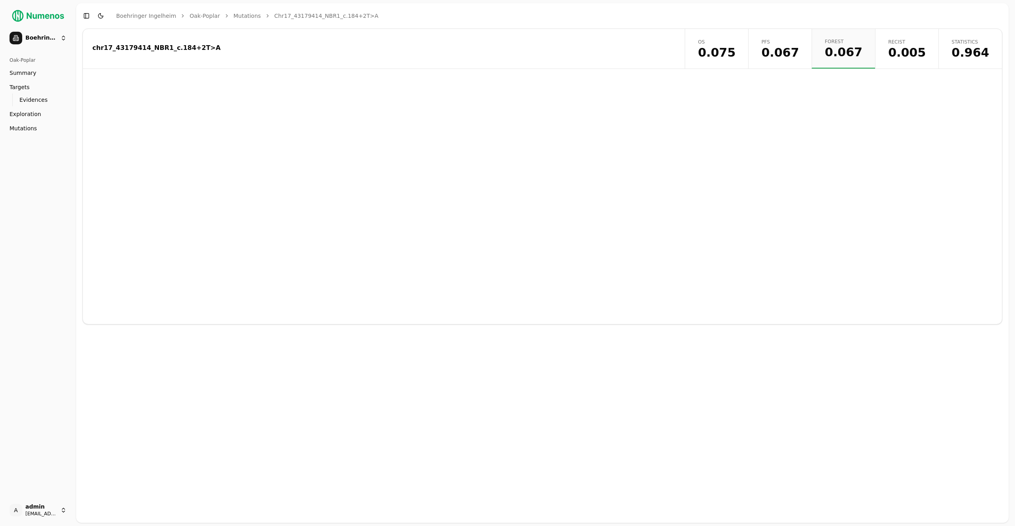
click at [103, 16] on button "Toggle Dark Mode" at bounding box center [100, 15] width 11 height 11
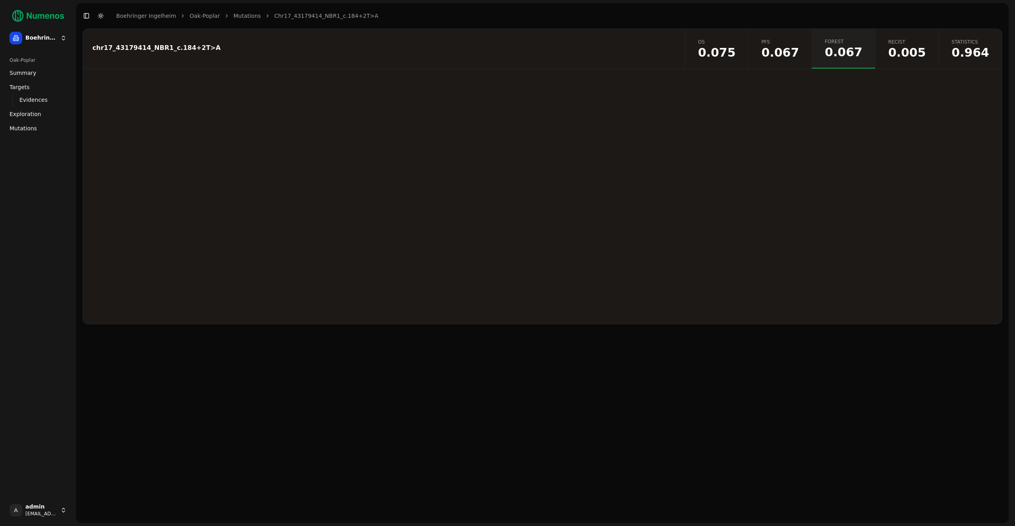
click at [103, 16] on button "Toggle Dark Mode" at bounding box center [100, 15] width 11 height 11
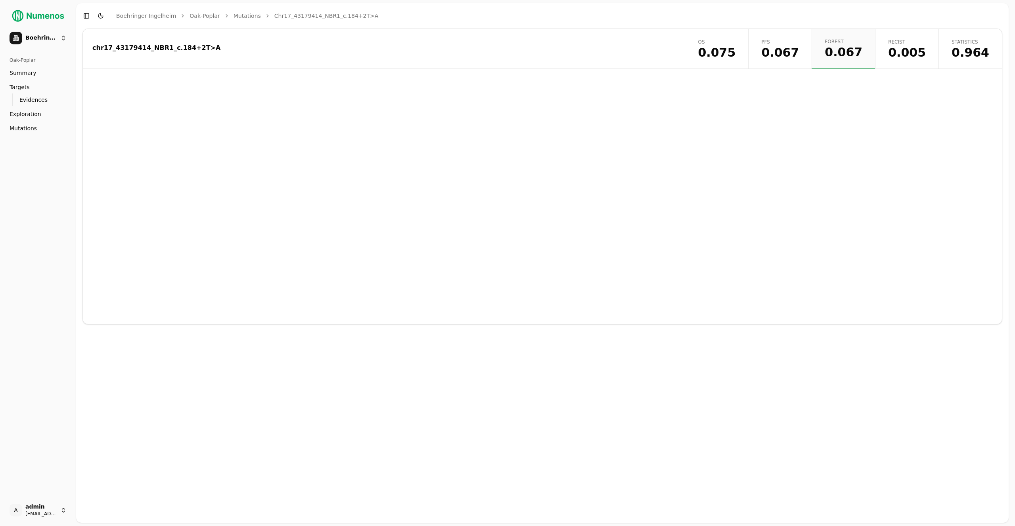
click at [103, 16] on button "Toggle Dark Mode" at bounding box center [100, 15] width 11 height 11
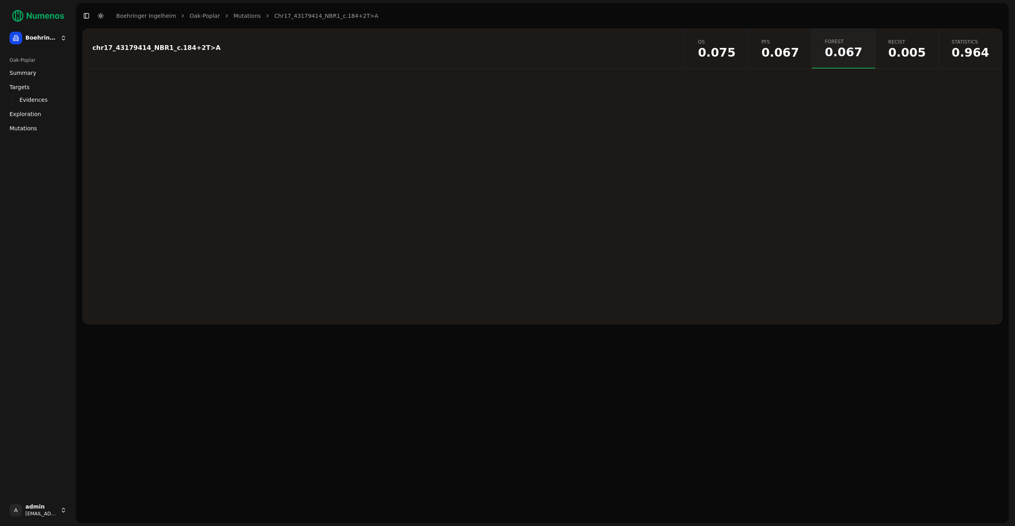
click at [103, 16] on button "Toggle Dark Mode" at bounding box center [100, 15] width 11 height 11
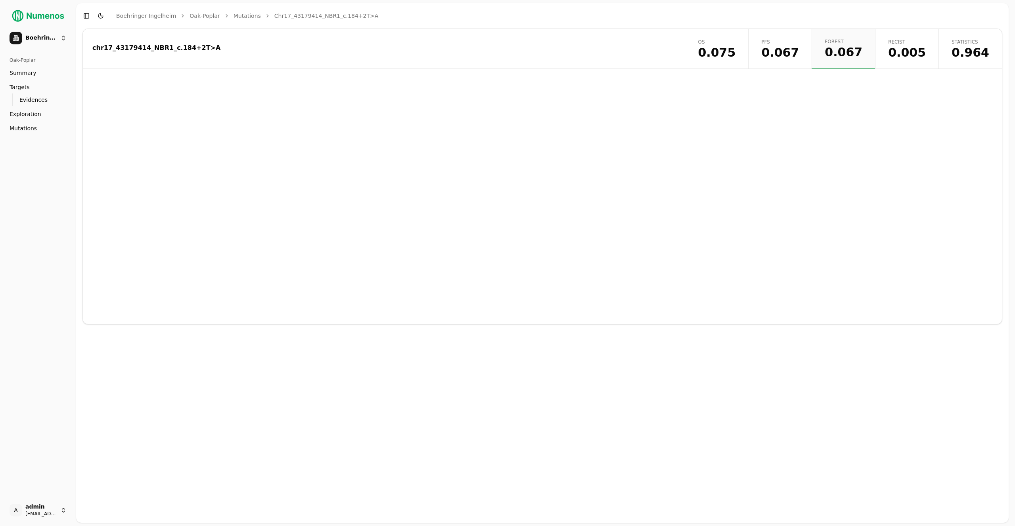
click at [103, 16] on button "Toggle Dark Mode" at bounding box center [100, 15] width 11 height 11
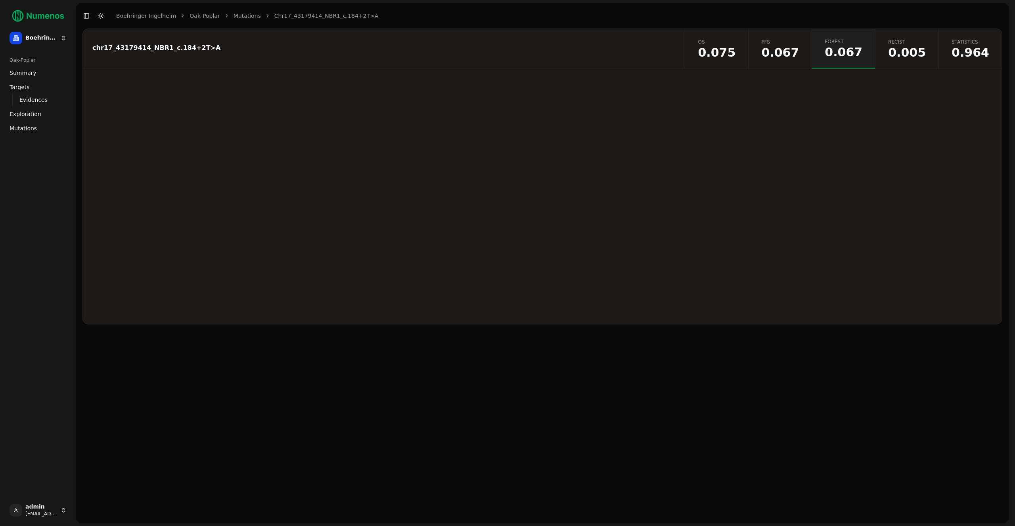
click at [738, 64] on link "OS 0.075" at bounding box center [716, 49] width 63 height 40
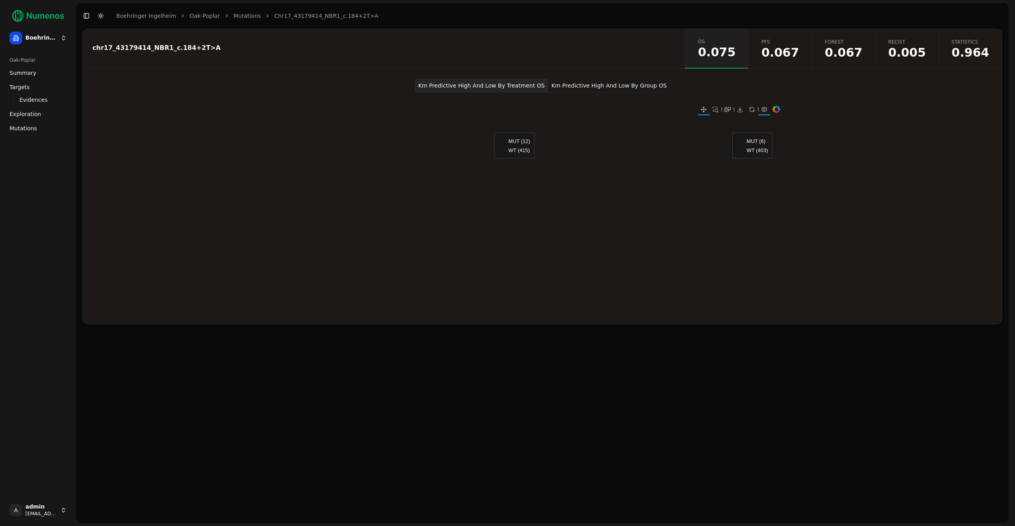
click at [596, 86] on button "Km Predictive High And Low By Group OS" at bounding box center [609, 85] width 122 height 14
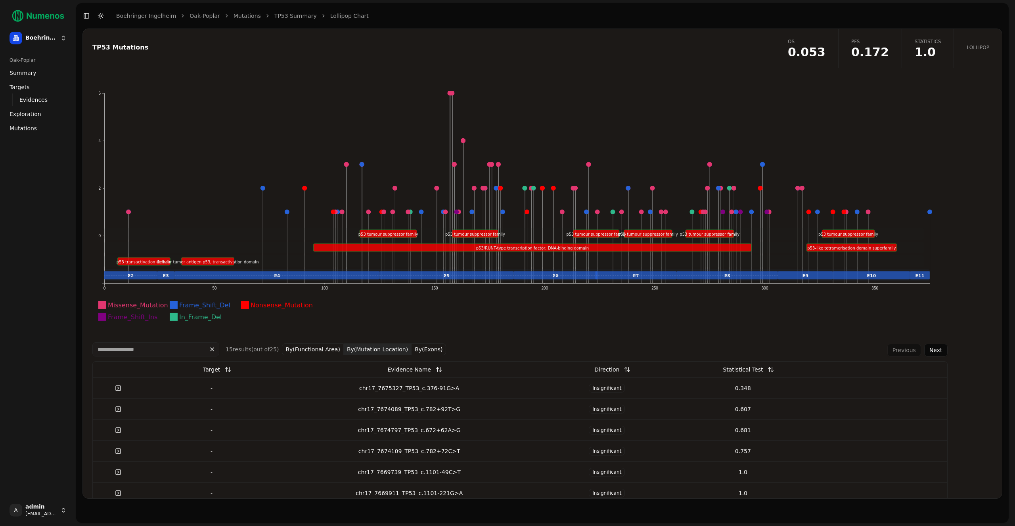
click at [923, 60] on link "Statistics 1.0" at bounding box center [927, 48] width 52 height 39
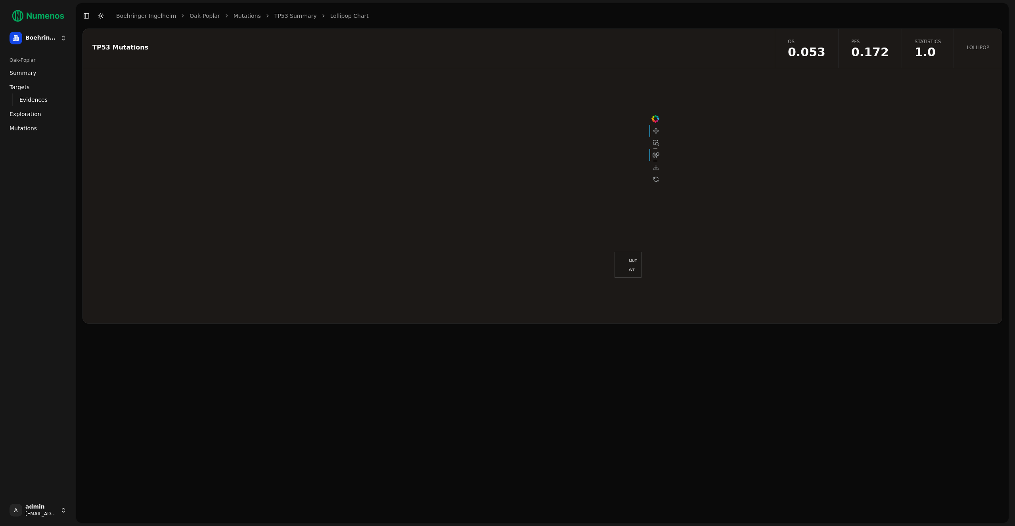
click at [872, 51] on span "0.172" at bounding box center [870, 52] width 38 height 12
click at [869, 54] on span "0.172" at bounding box center [870, 52] width 38 height 12
click at [915, 54] on span "1.0" at bounding box center [928, 52] width 27 height 12
click at [867, 53] on span "0.172" at bounding box center [870, 52] width 38 height 12
click at [602, 85] on button "Km Predictive High And Low By Group PFS" at bounding box center [610, 85] width 124 height 14
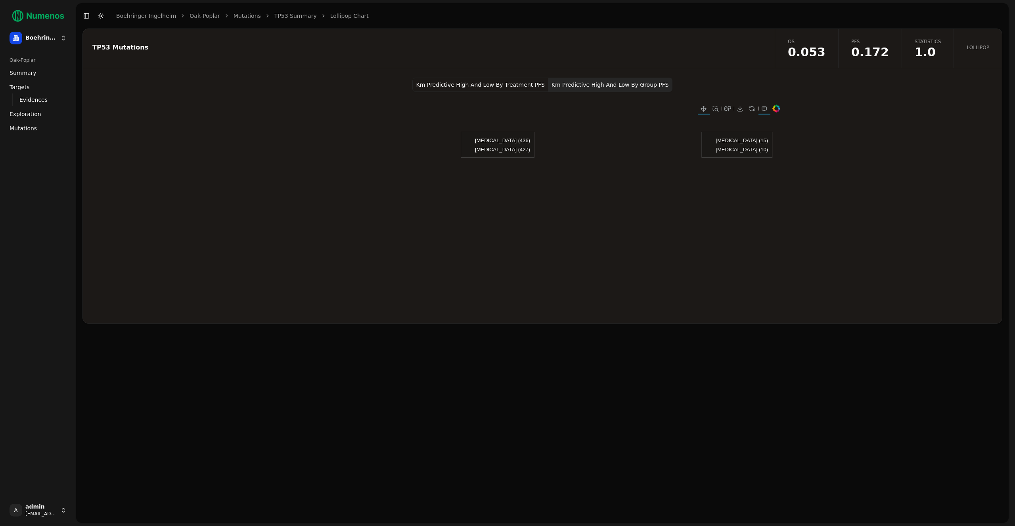
click at [807, 56] on span "0.053" at bounding box center [807, 52] width 38 height 12
click at [595, 79] on button "Km Predictive High And Low By Treatment OS" at bounding box center [603, 85] width 133 height 14
click at [922, 61] on link "Statistics 1.0" at bounding box center [927, 48] width 52 height 39
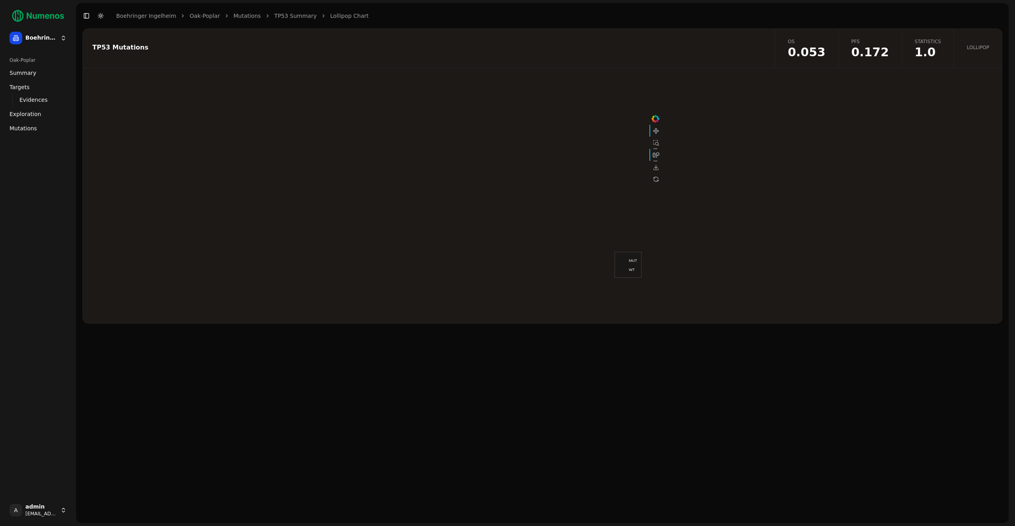
click at [982, 43] on link "Lollipop" at bounding box center [977, 48] width 48 height 39
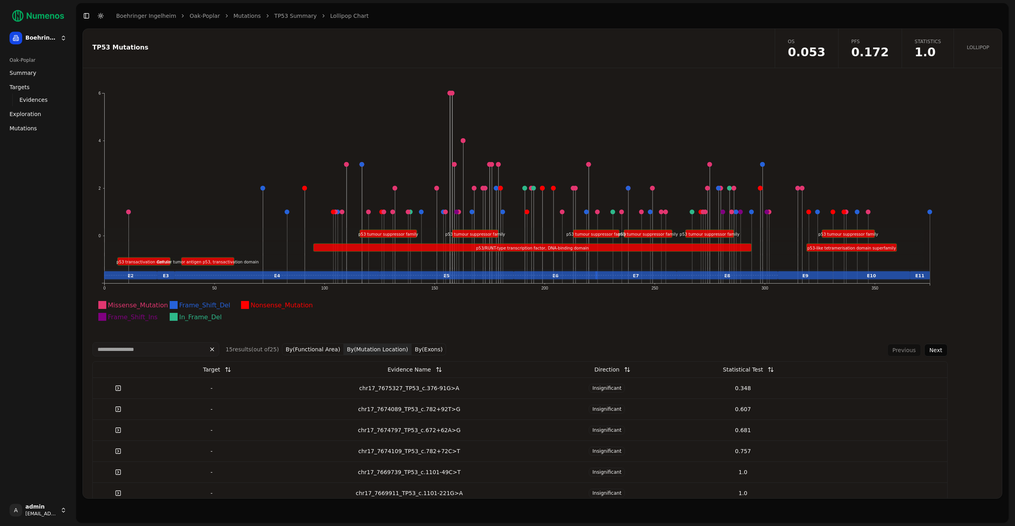
click at [336, 390] on div "chr17_7675327_TP53_c.376-91G>A" at bounding box center [409, 389] width 253 height 8
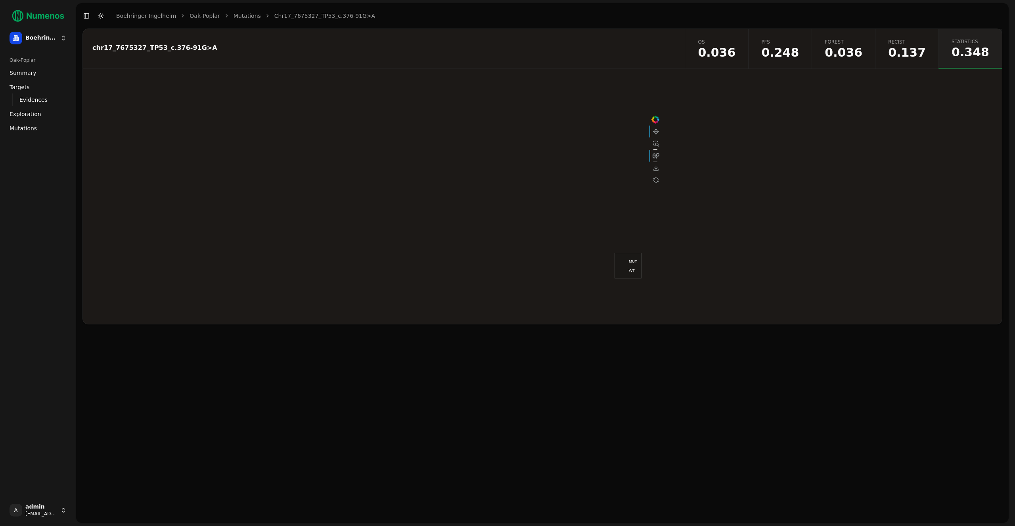
click at [904, 52] on span "0.137" at bounding box center [907, 53] width 38 height 12
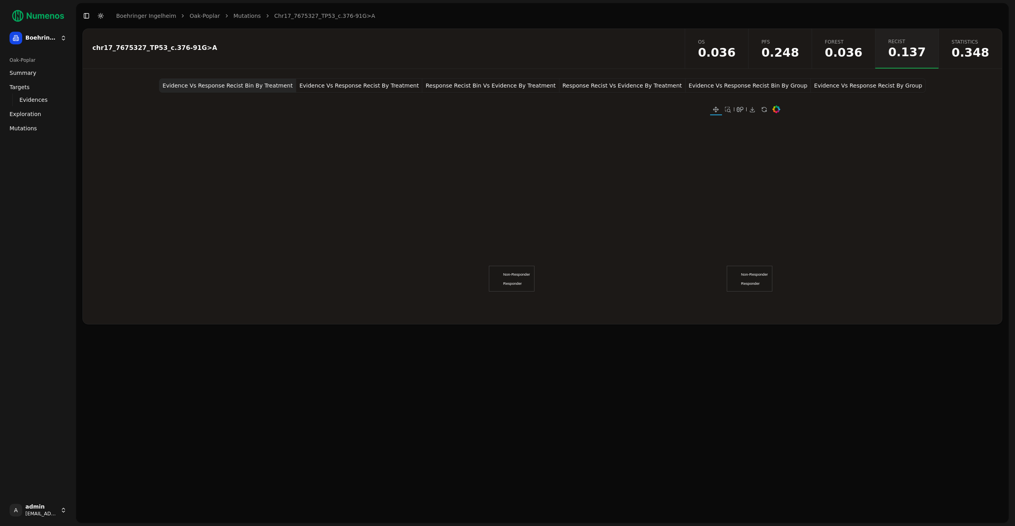
click at [370, 82] on button "Evidence Vs Response Recist By Treatment" at bounding box center [359, 85] width 126 height 14
click at [463, 82] on button "Response Recist Bin Vs Evidence By Treatment" at bounding box center [490, 85] width 137 height 14
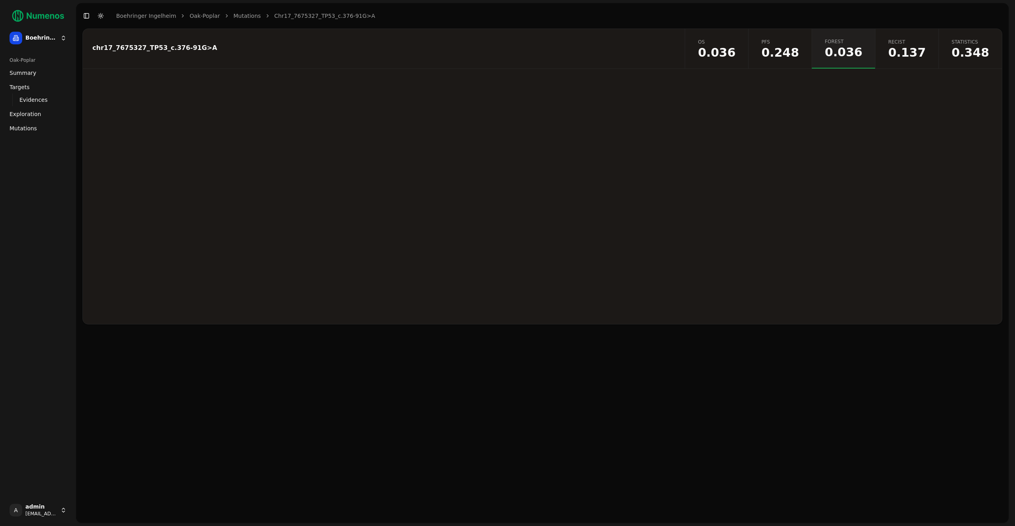
click at [785, 57] on span "0.248" at bounding box center [780, 53] width 38 height 12
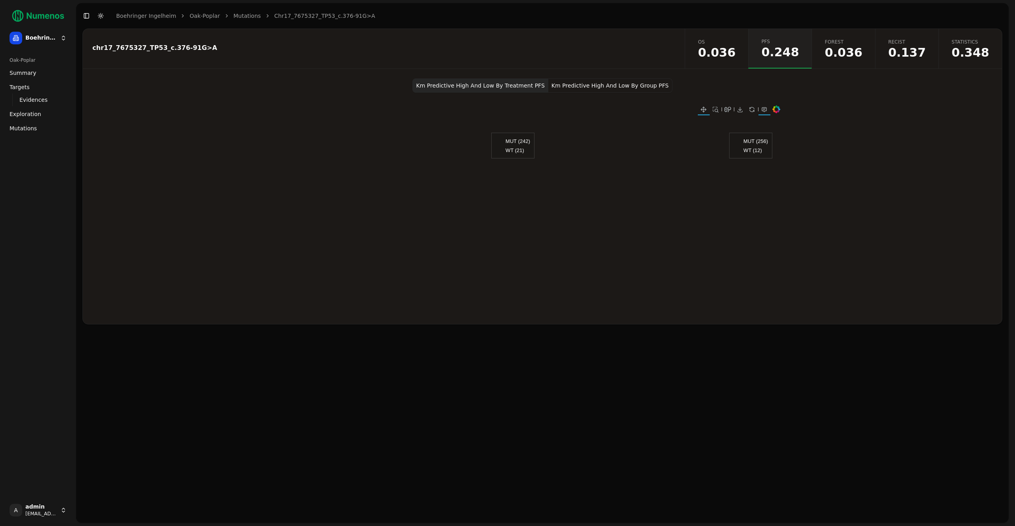
click at [629, 82] on button "Km Predictive High And Low By Group PFS" at bounding box center [610, 85] width 124 height 14
click at [733, 52] on span "0.036" at bounding box center [717, 53] width 38 height 12
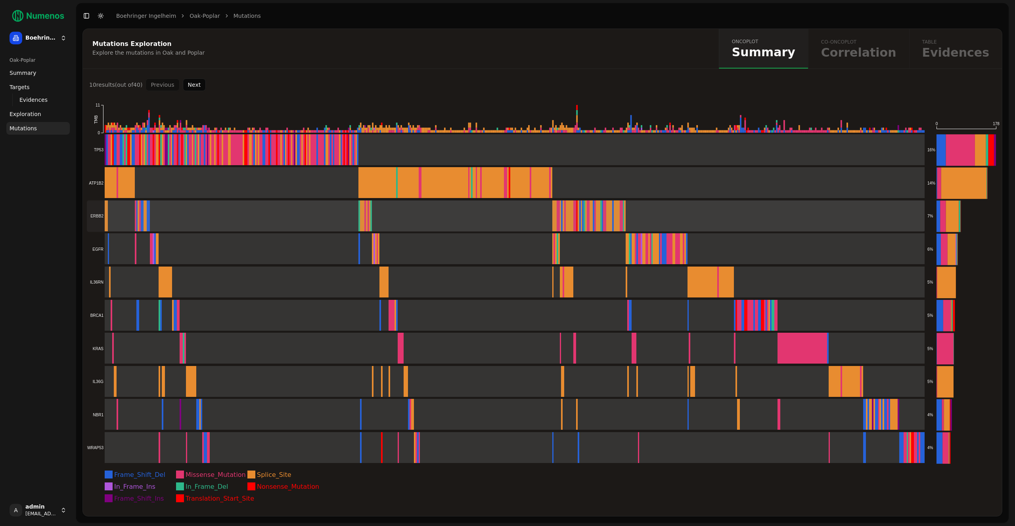
click at [273, 222] on rect at bounding box center [506, 216] width 838 height 31
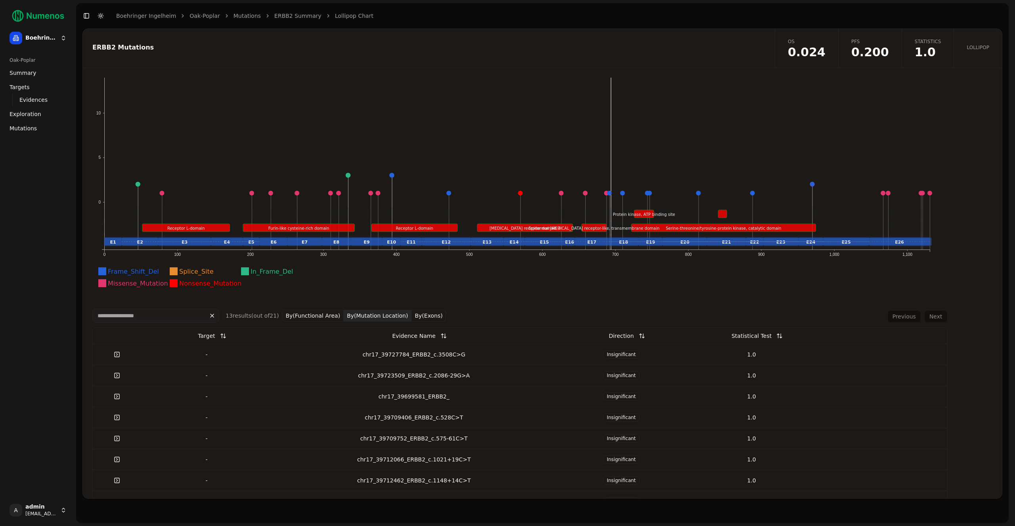
scroll to position [42, 0]
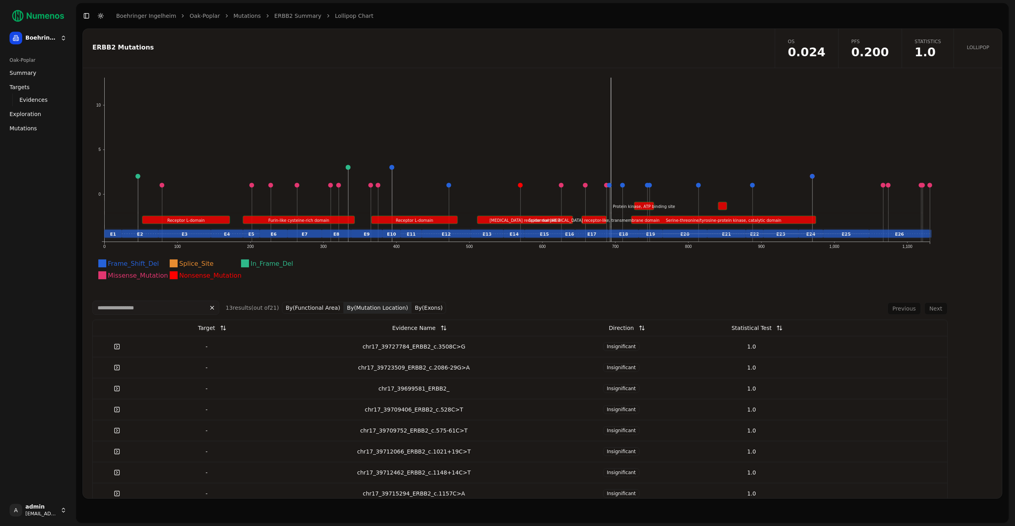
click at [320, 310] on button "By(Functional Area)" at bounding box center [313, 308] width 62 height 12
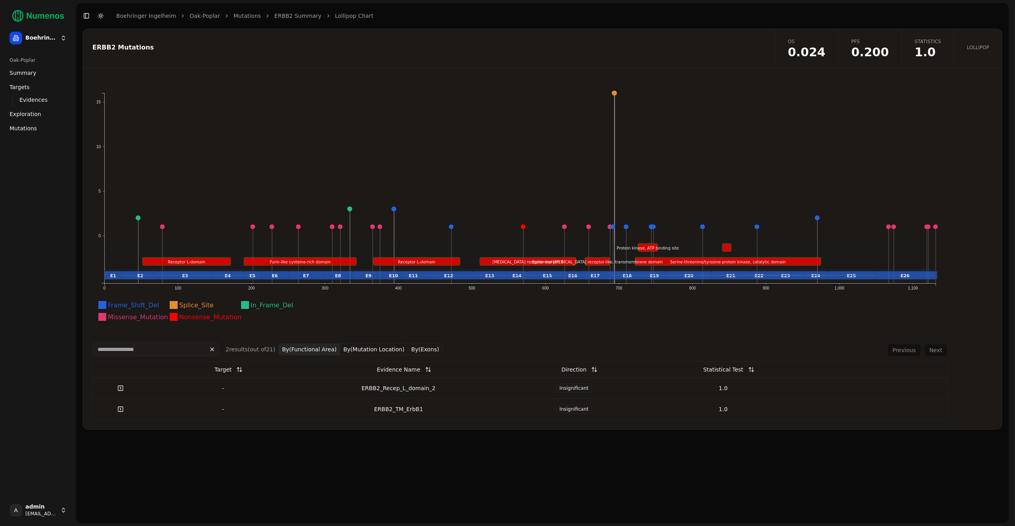
click at [411, 349] on button "By(Exons)" at bounding box center [425, 350] width 34 height 12
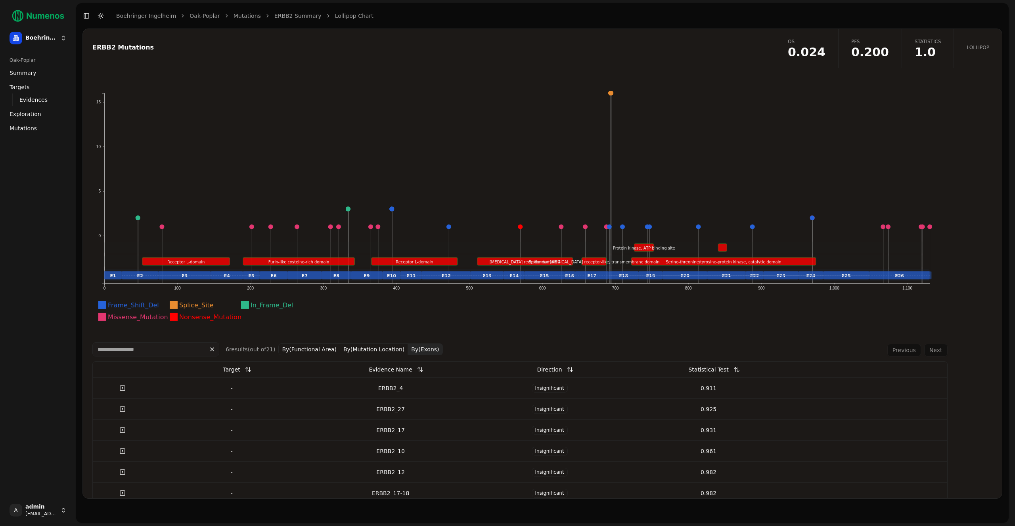
click at [415, 385] on div "ERBB2_4" at bounding box center [390, 389] width 153 height 8
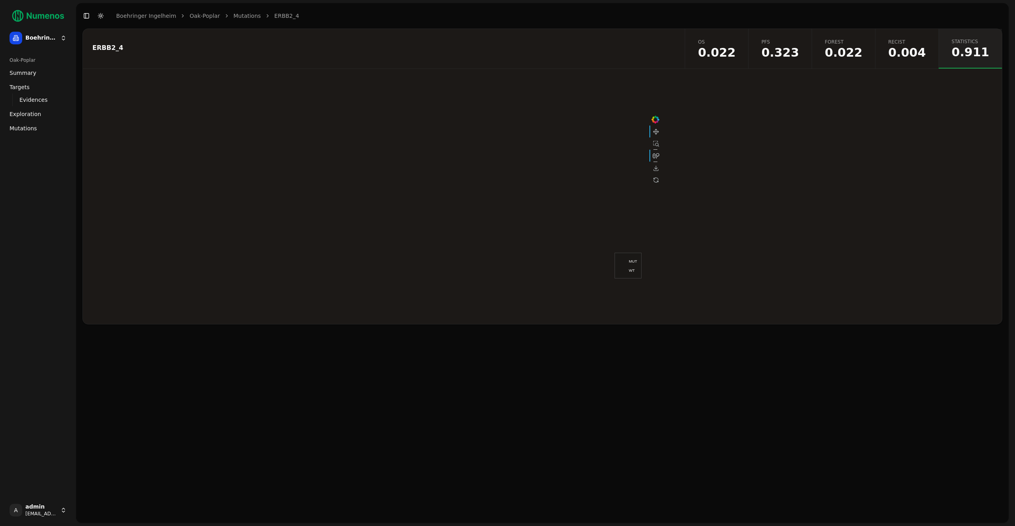
click at [906, 49] on span "0.004" at bounding box center [907, 53] width 38 height 12
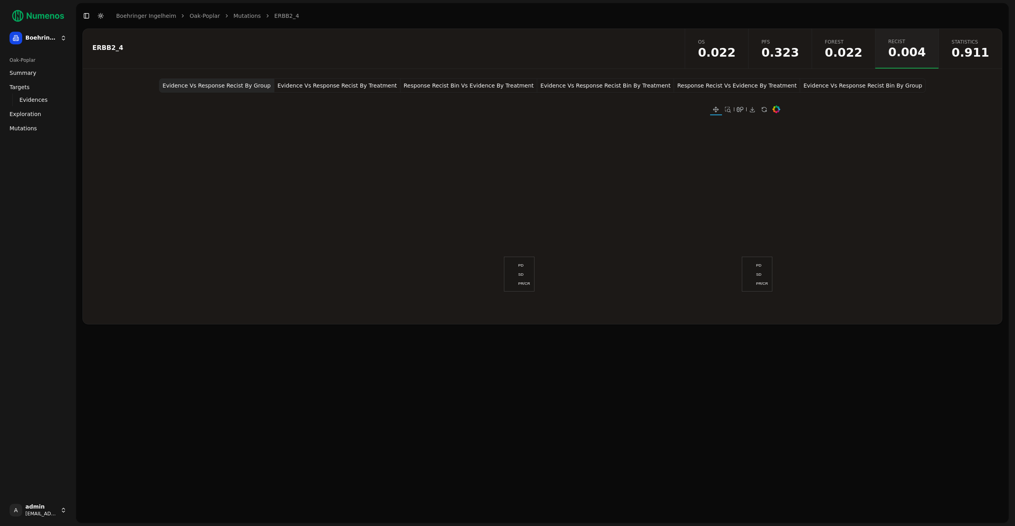
click at [355, 81] on button "Evidence Vs Response Recist By Treatment" at bounding box center [337, 85] width 126 height 14
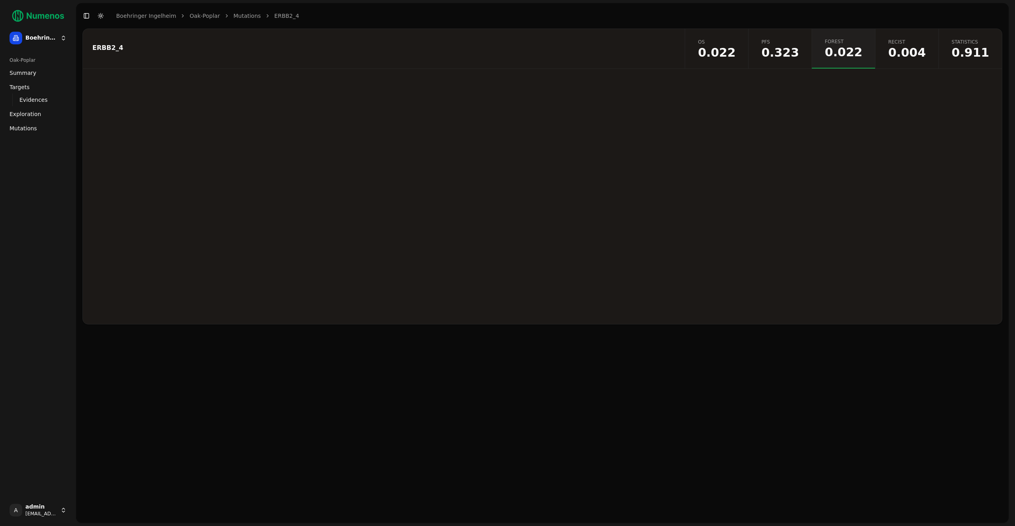
click at [799, 51] on span "0.323" at bounding box center [780, 53] width 38 height 12
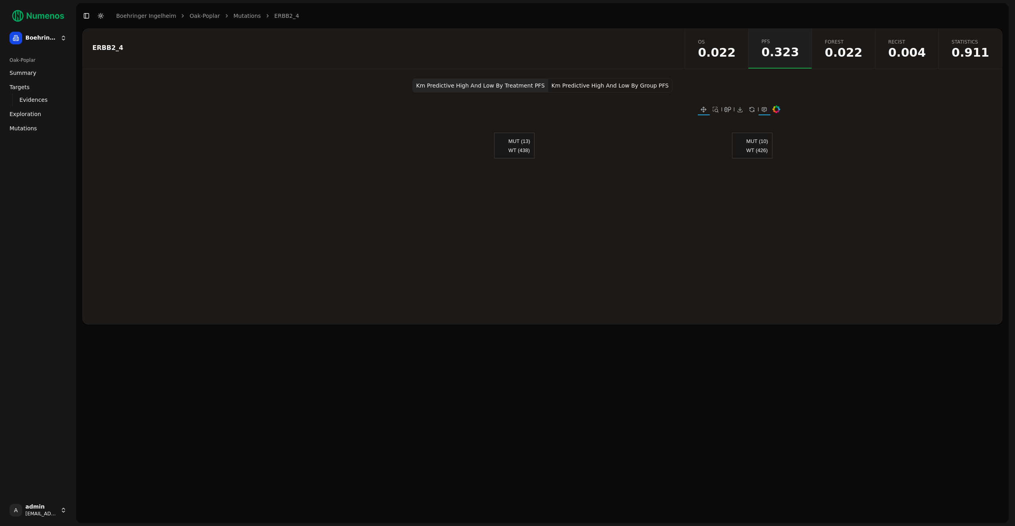
click at [748, 48] on link "OS 0.022" at bounding box center [716, 49] width 63 height 40
click at [969, 54] on span "0.911" at bounding box center [970, 53] width 38 height 12
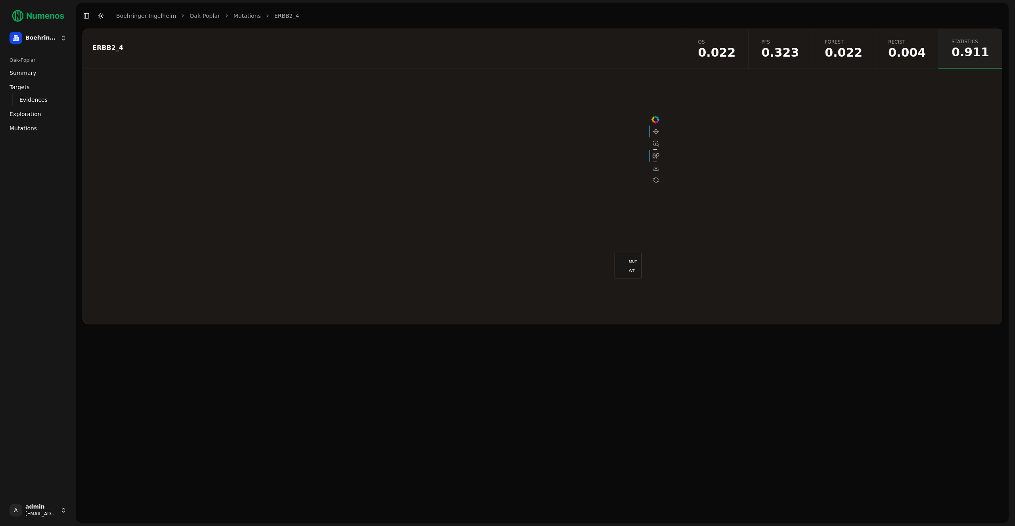
click at [935, 51] on link "Recist 0.004" at bounding box center [906, 49] width 63 height 40
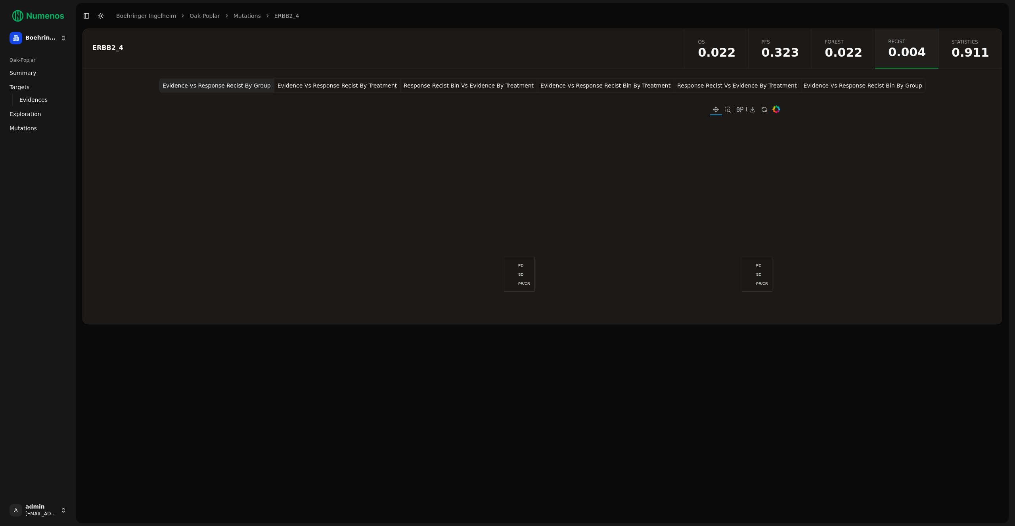
click at [243, 16] on link "Mutations" at bounding box center [246, 16] width 27 height 8
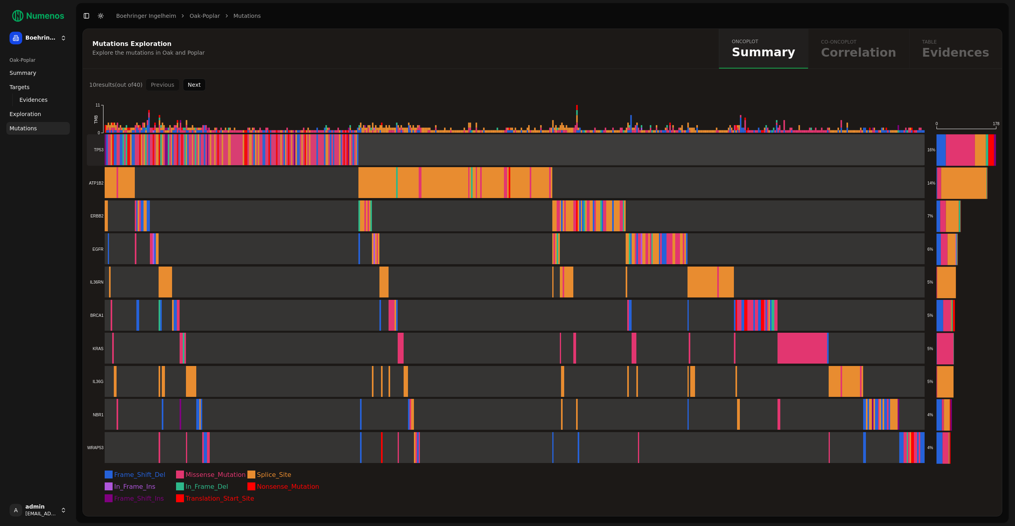
click at [595, 157] on rect at bounding box center [506, 149] width 838 height 31
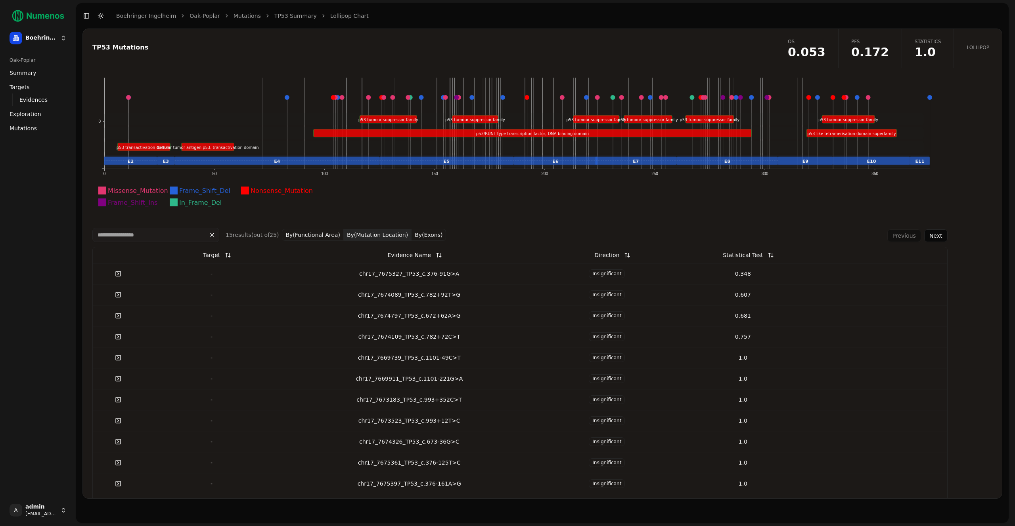
scroll to position [204, 0]
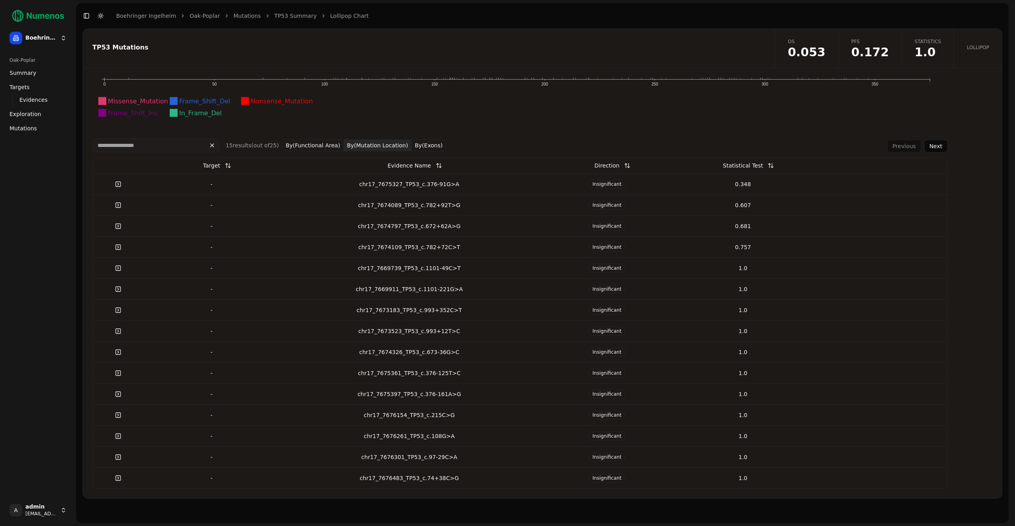
click at [387, 149] on button "By(Mutation Location)" at bounding box center [378, 146] width 68 height 12
click at [415, 143] on button "By(Exons)" at bounding box center [428, 146] width 34 height 12
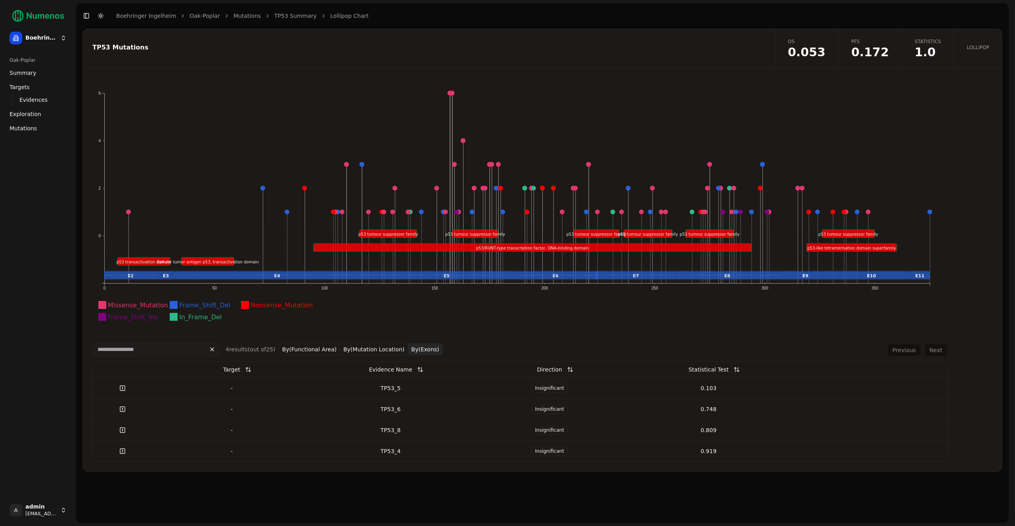
scroll to position [0, 0]
click at [318, 350] on button "By(Functional Area)" at bounding box center [309, 350] width 62 height 12
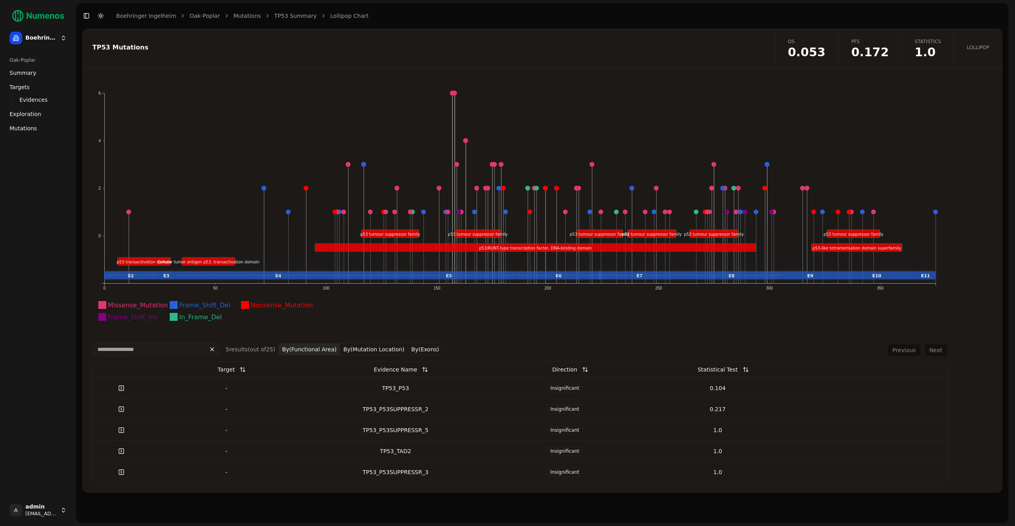
click at [292, 13] on link "TP53 Summary" at bounding box center [295, 16] width 42 height 8
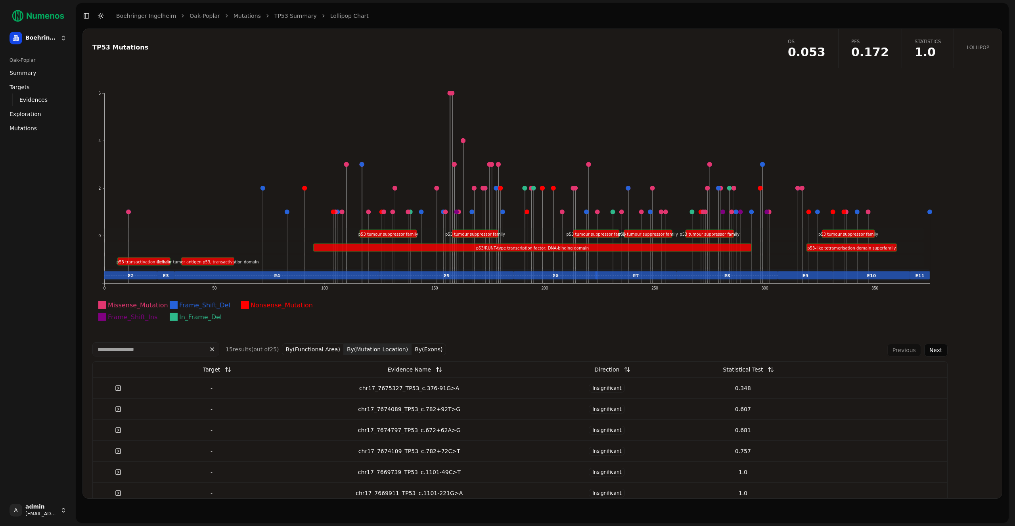
click at [233, 12] on link "Mutations" at bounding box center [246, 16] width 27 height 8
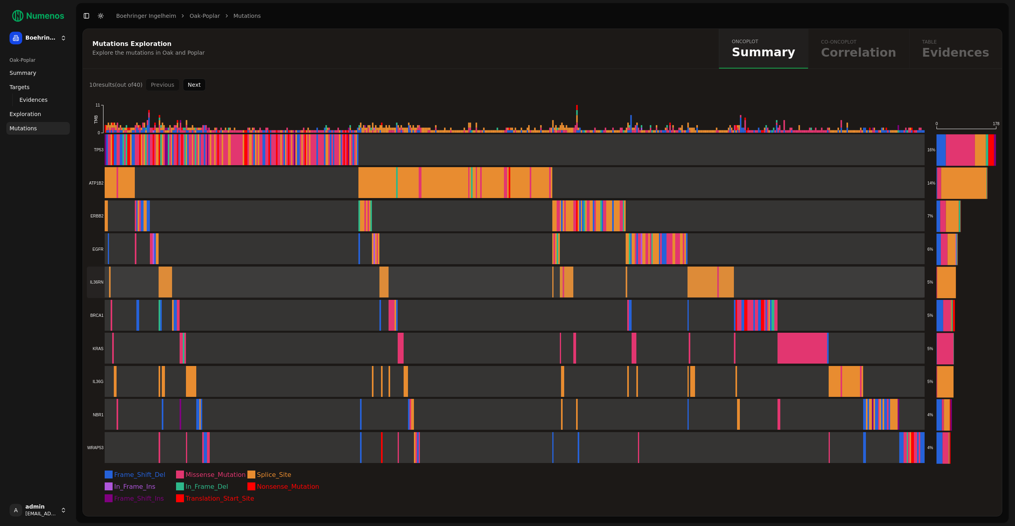
click at [181, 284] on rect at bounding box center [506, 282] width 838 height 31
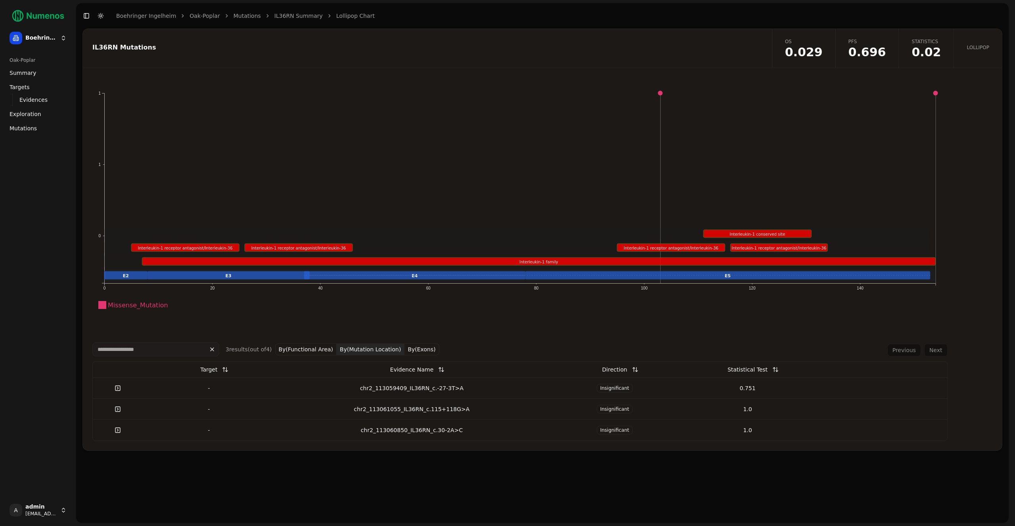
click at [424, 351] on button "By(Exons)" at bounding box center [421, 350] width 34 height 12
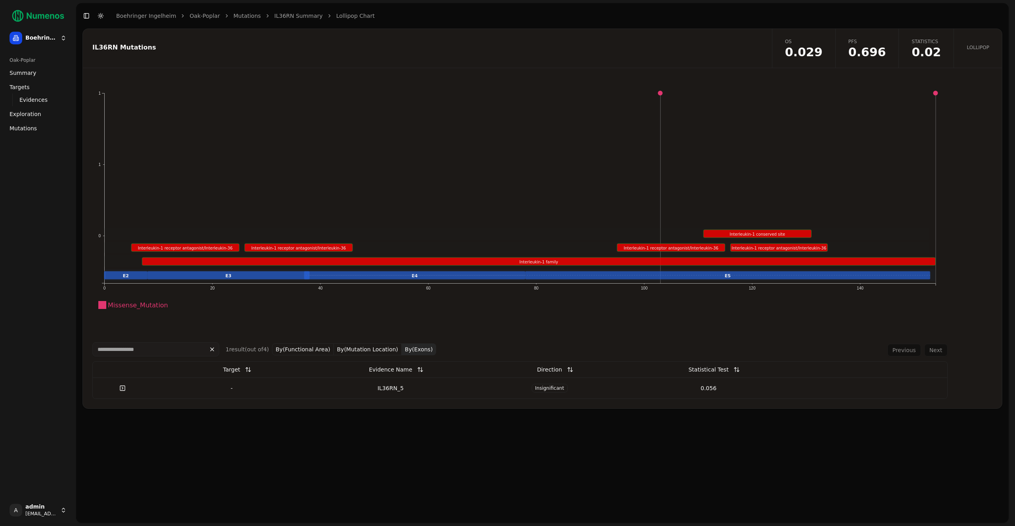
click at [407, 388] on div "IL36RN_5" at bounding box center [390, 389] width 153 height 8
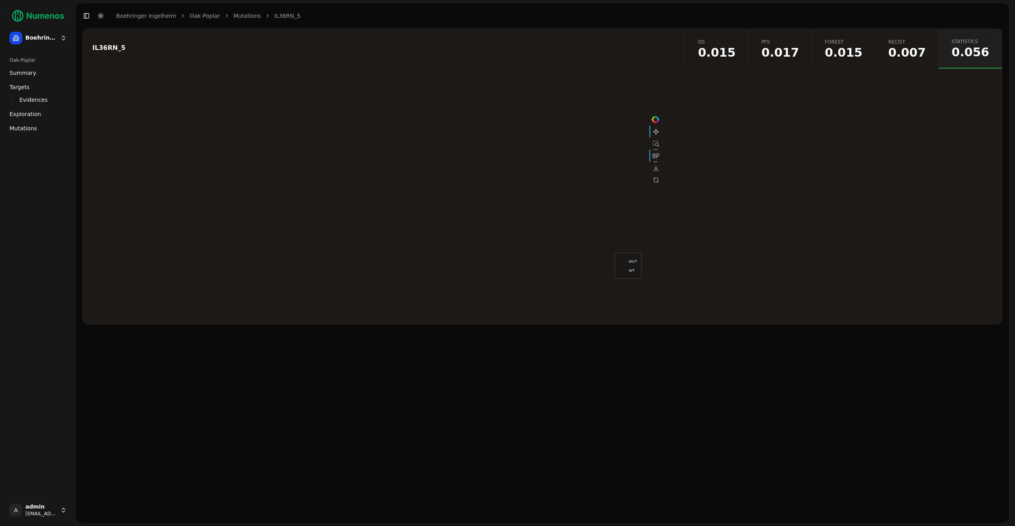
click at [913, 54] on span "0.007" at bounding box center [907, 53] width 38 height 12
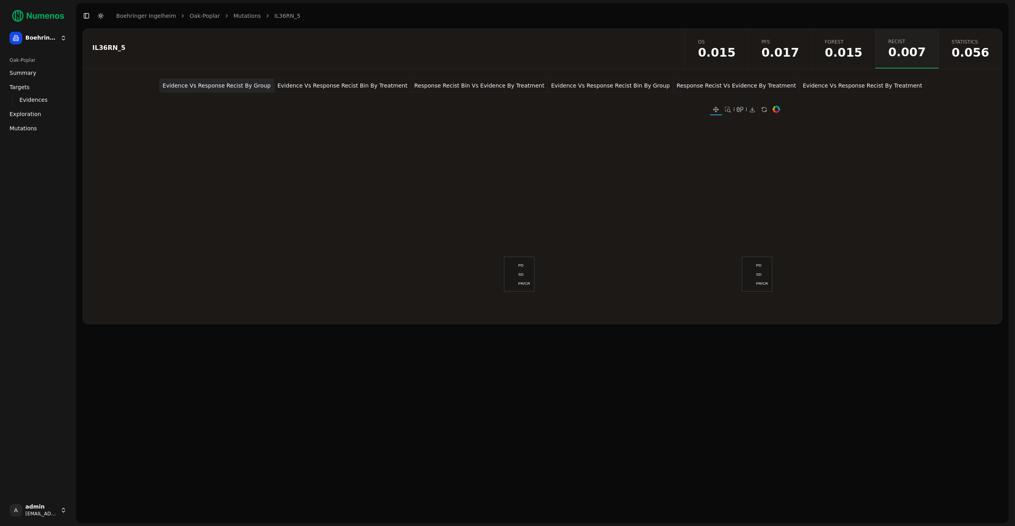
click at [358, 83] on button "Evidence Vs Response Recist Bin By Treatment" at bounding box center [342, 85] width 137 height 14
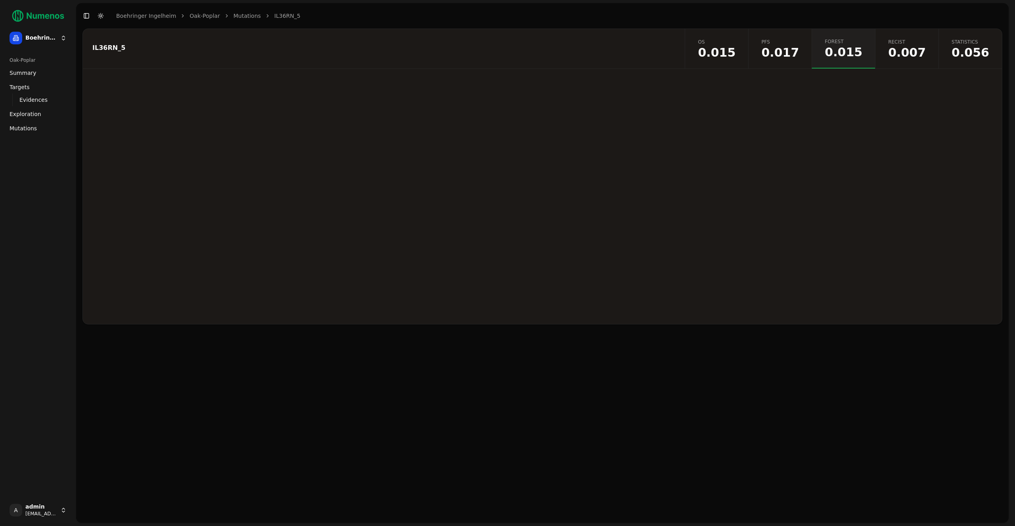
click at [787, 49] on span "0.017" at bounding box center [780, 53] width 38 height 12
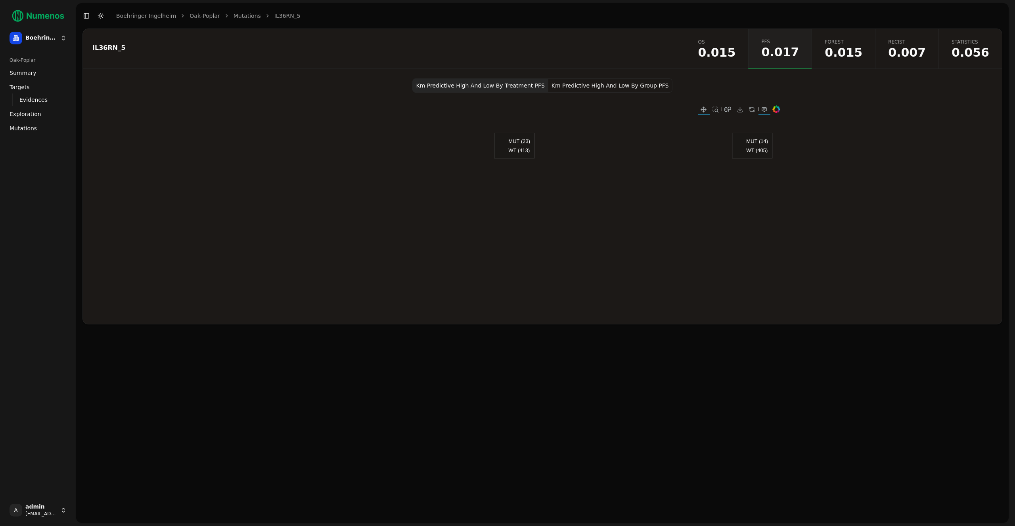
click at [595, 83] on button "Km Predictive High And Low By Group PFS" at bounding box center [610, 85] width 124 height 14
click at [534, 83] on button "Km Predictive High And Low By Treatment PFS" at bounding box center [480, 85] width 136 height 14
click at [731, 52] on span "0.015" at bounding box center [717, 53] width 38 height 12
click at [239, 16] on link "Mutations" at bounding box center [246, 16] width 27 height 8
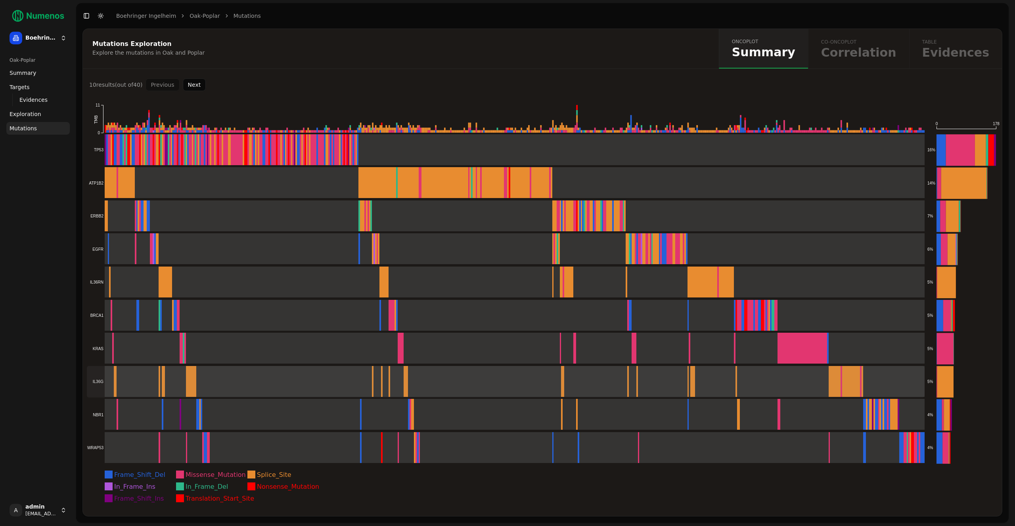
click at [271, 373] on rect at bounding box center [506, 381] width 838 height 31
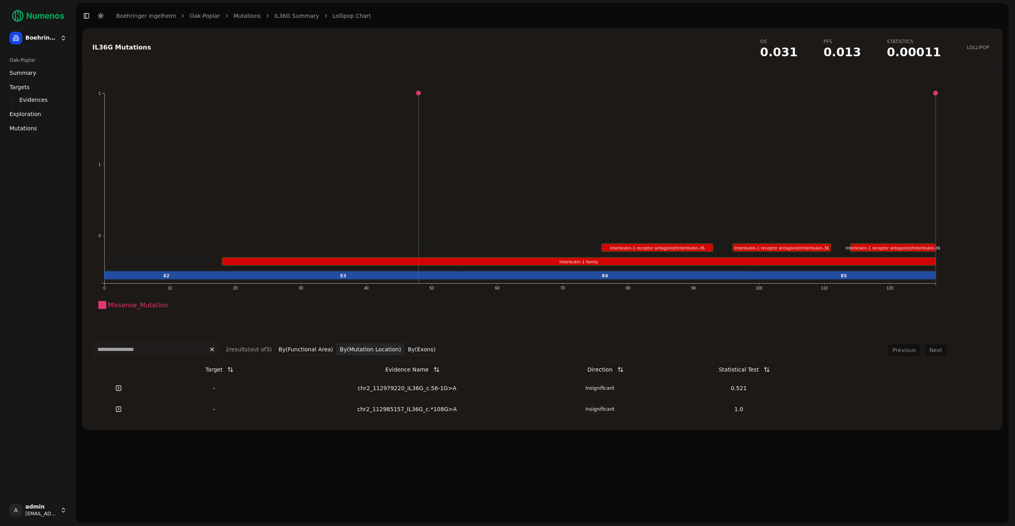
click at [901, 49] on span "0.00011" at bounding box center [914, 52] width 54 height 12
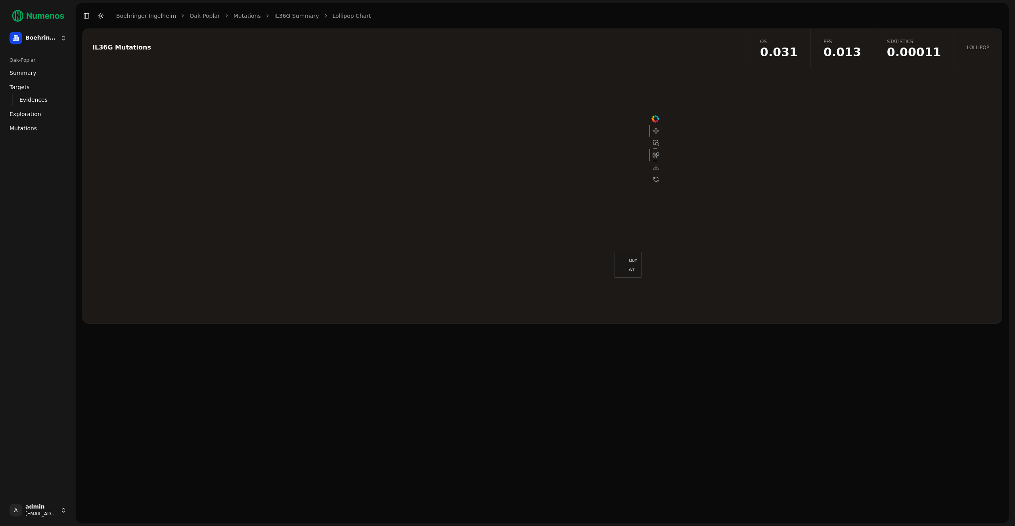
click at [848, 50] on span "0.013" at bounding box center [842, 52] width 38 height 12
click at [649, 82] on button "Km Predictive High And Low By Group PFS" at bounding box center [610, 85] width 124 height 14
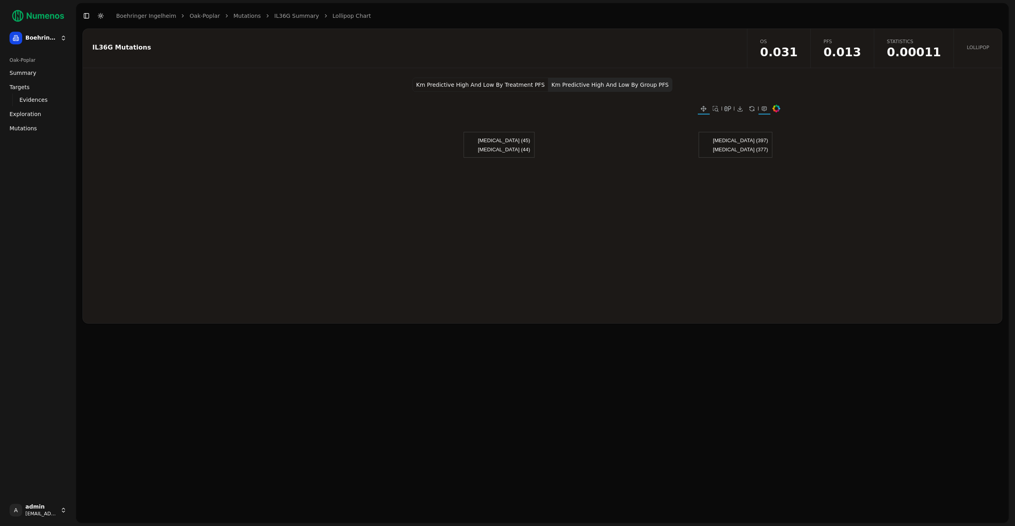
click at [798, 56] on span "0.031" at bounding box center [779, 52] width 38 height 12
click at [620, 88] on button "Km Predictive High And Low By Treatment OS" at bounding box center [603, 85] width 133 height 14
click at [521, 88] on button "Km Predictive High And Low By Group OS" at bounding box center [476, 85] width 122 height 14
click at [861, 54] on span "0.013" at bounding box center [842, 52] width 38 height 12
click at [622, 83] on button "Km Predictive High And Low By Group PFS" at bounding box center [610, 85] width 124 height 14
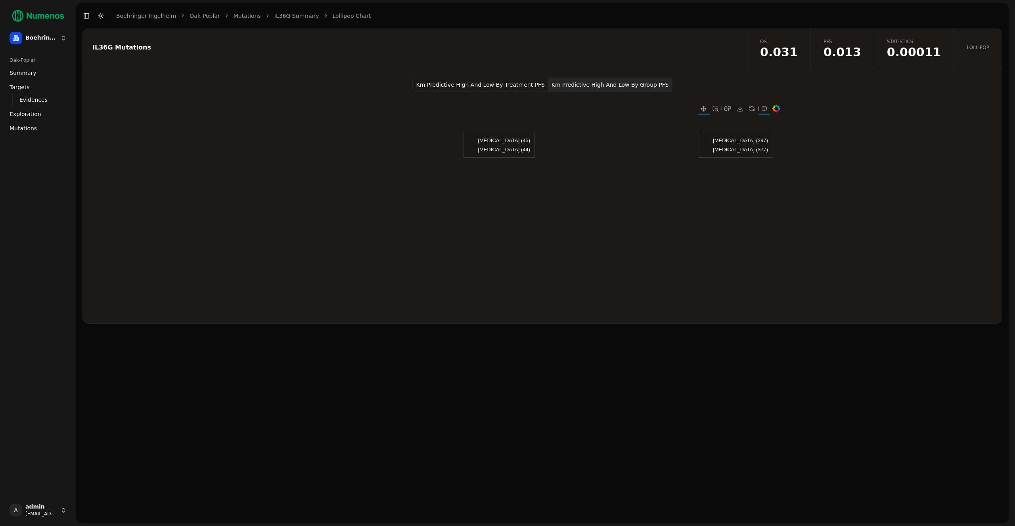
click at [798, 49] on span "0.031" at bounding box center [779, 52] width 38 height 12
click at [834, 52] on link "PFS 0.013" at bounding box center [841, 48] width 63 height 39
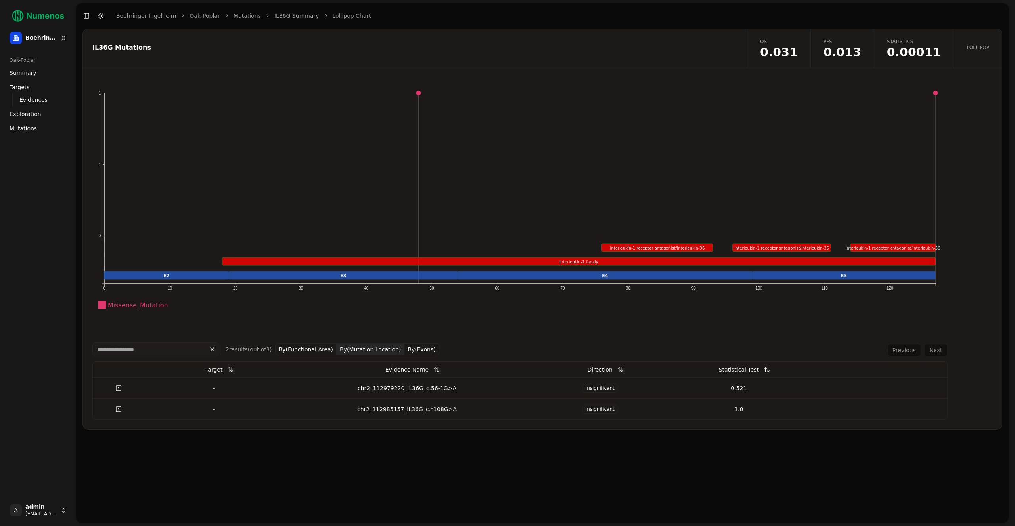
click at [320, 349] on button "By(Functional Area)" at bounding box center [306, 350] width 62 height 12
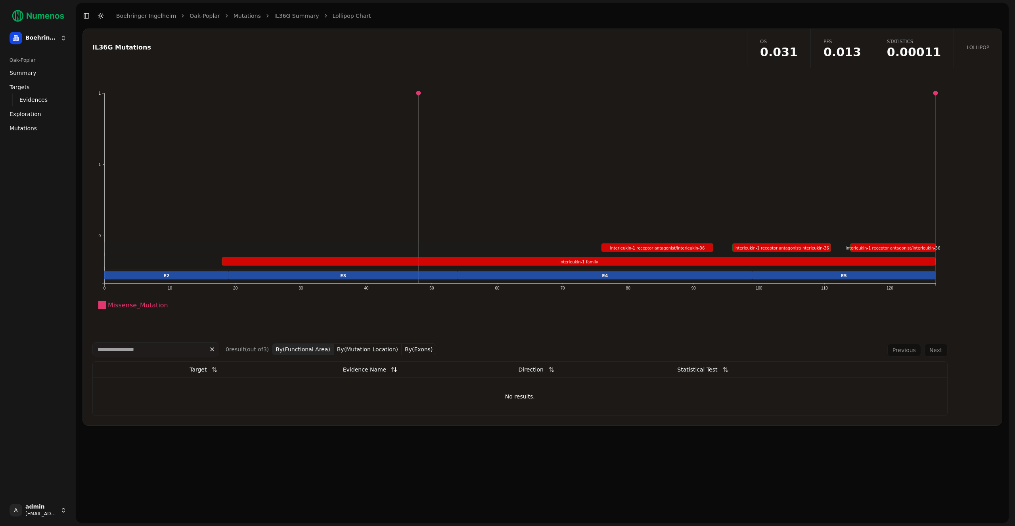
click at [363, 351] on button "By(Mutation Location)" at bounding box center [368, 350] width 68 height 12
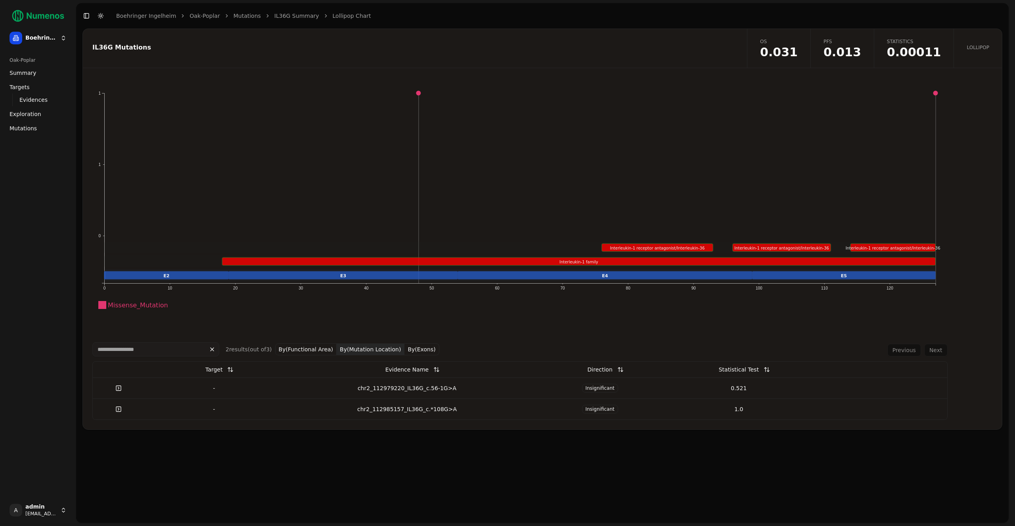
click at [419, 348] on button "By(Exons)" at bounding box center [421, 350] width 34 height 12
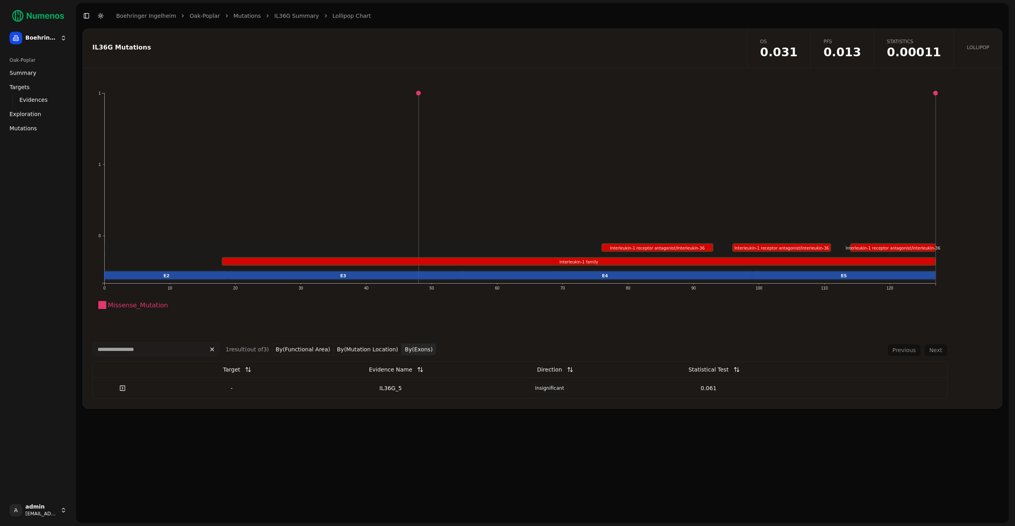
click at [346, 388] on div "IL36G_5" at bounding box center [390, 389] width 153 height 8
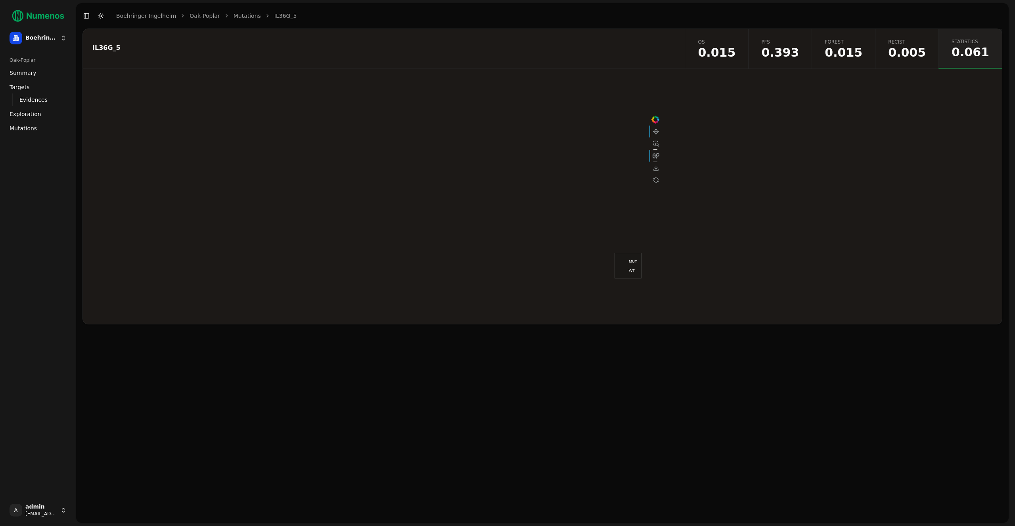
click at [906, 52] on span "0.005" at bounding box center [907, 53] width 38 height 12
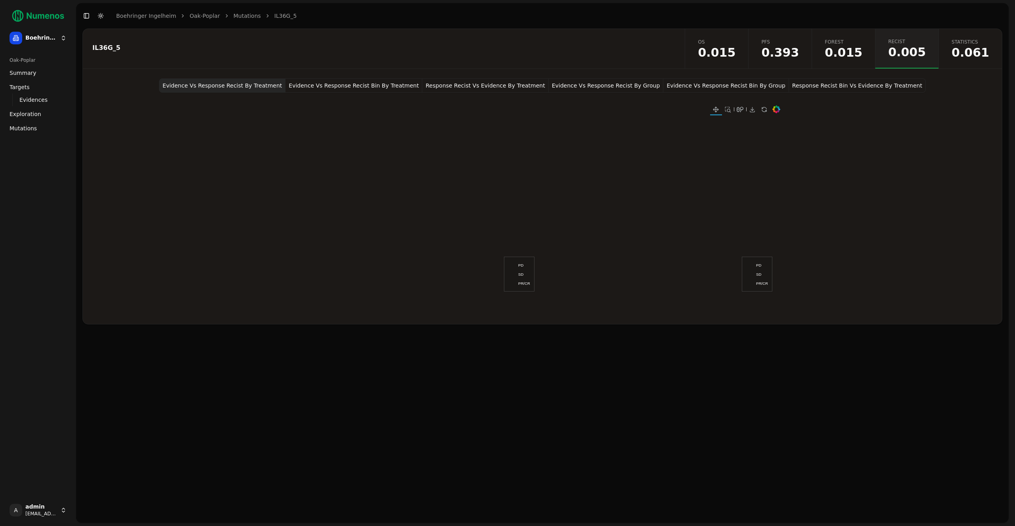
click at [860, 54] on span "0.015" at bounding box center [844, 53] width 38 height 12
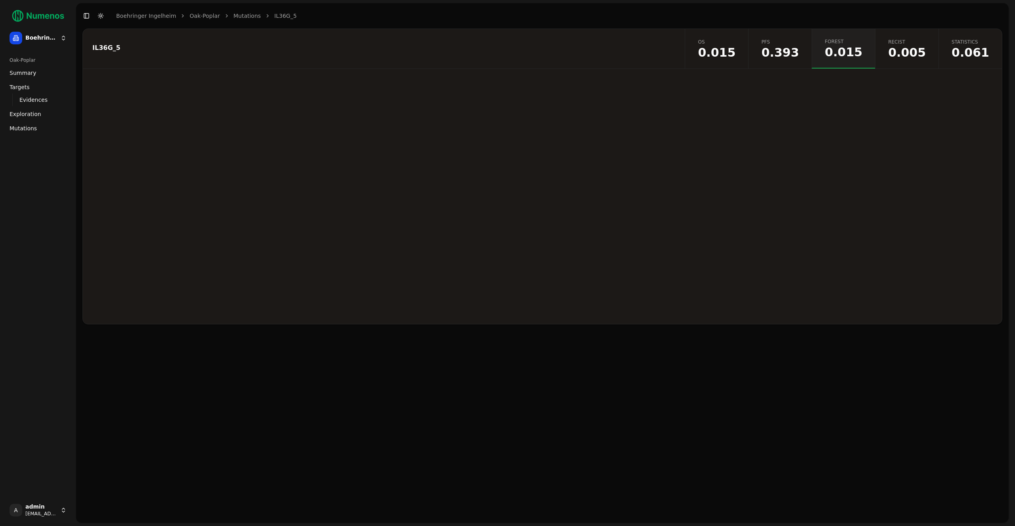
click at [799, 55] on span "0.393" at bounding box center [780, 53] width 38 height 12
click at [735, 57] on span "0.015" at bounding box center [717, 53] width 38 height 12
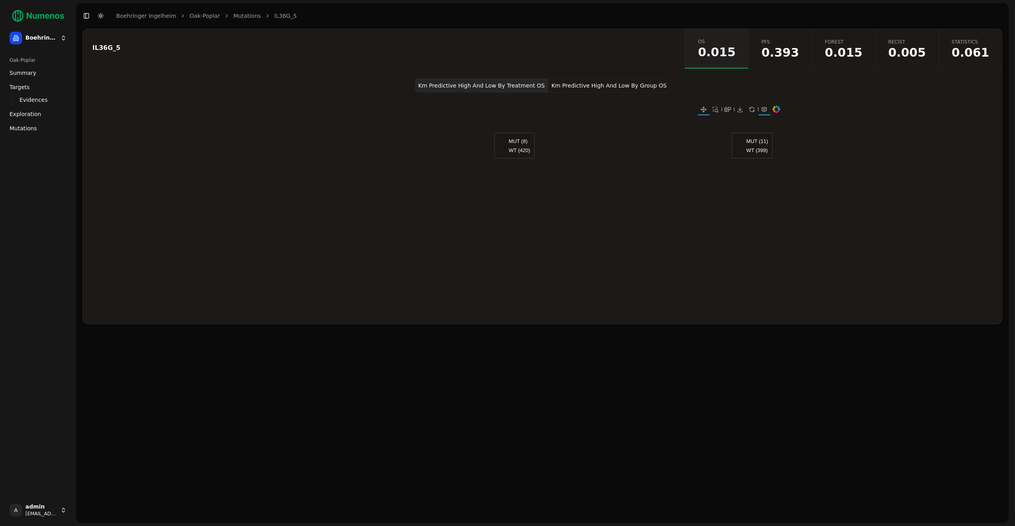
click at [612, 83] on button "Km Predictive High And Low By Group OS" at bounding box center [609, 85] width 122 height 14
click at [500, 84] on button "Km Predictive High And Low By Treatment OS" at bounding box center [482, 85] width 134 height 14
click at [244, 19] on link "Mutations" at bounding box center [246, 16] width 27 height 8
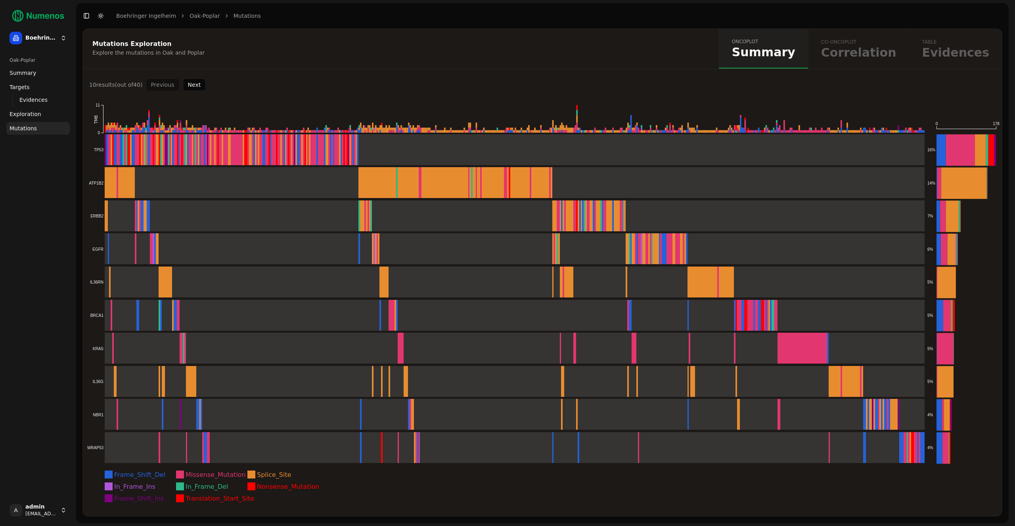
click at [197, 84] on button "Next" at bounding box center [194, 84] width 23 height 13
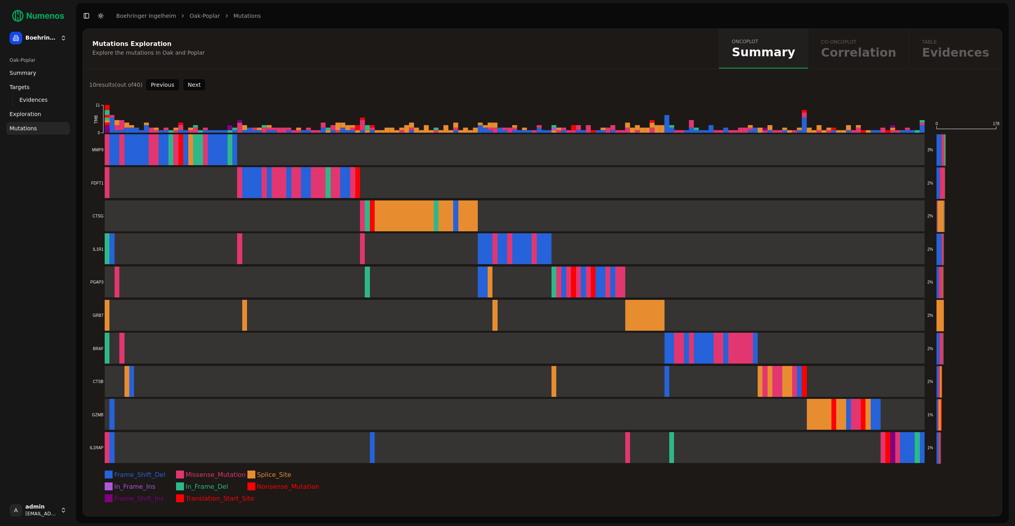
click at [197, 83] on button "Next" at bounding box center [194, 84] width 23 height 13
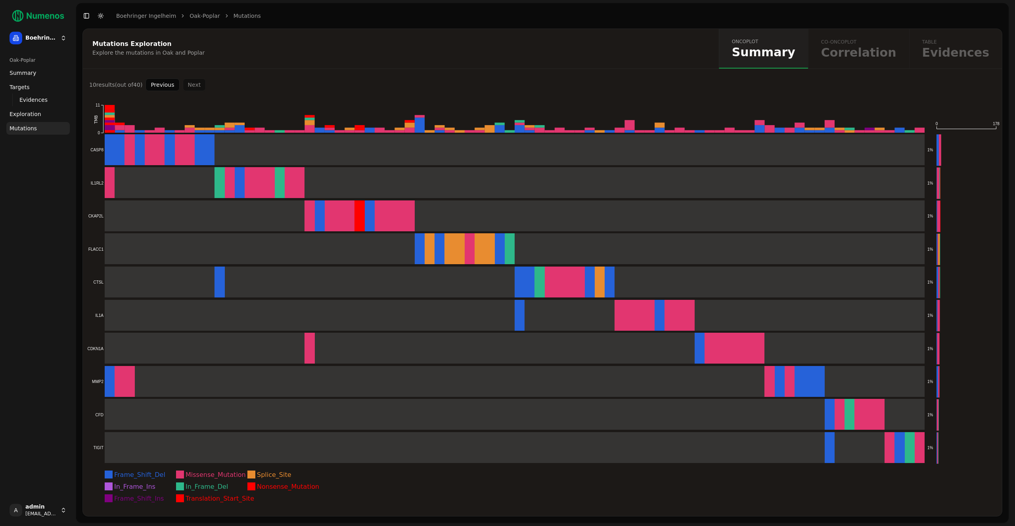
click at [172, 87] on button "Previous" at bounding box center [162, 84] width 34 height 13
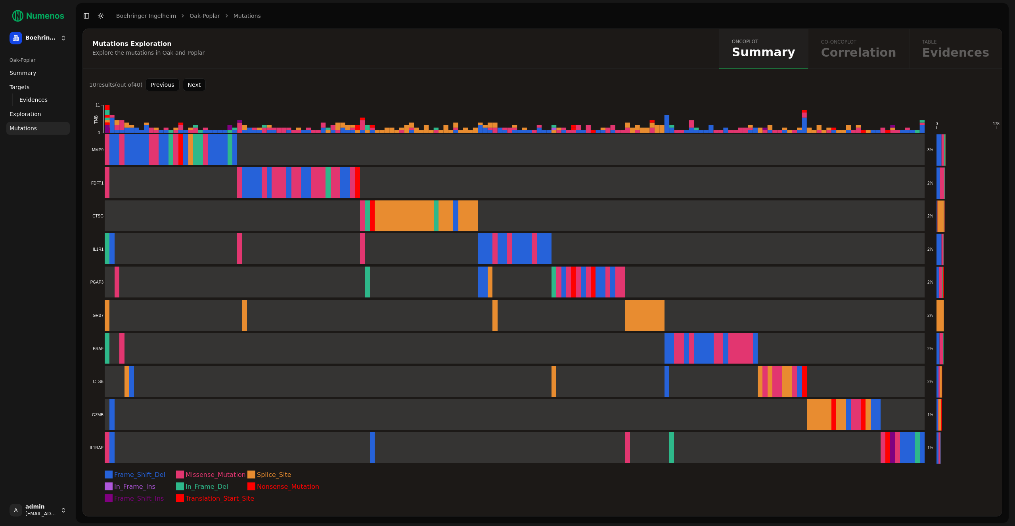
click at [159, 84] on button "Previous" at bounding box center [162, 84] width 34 height 13
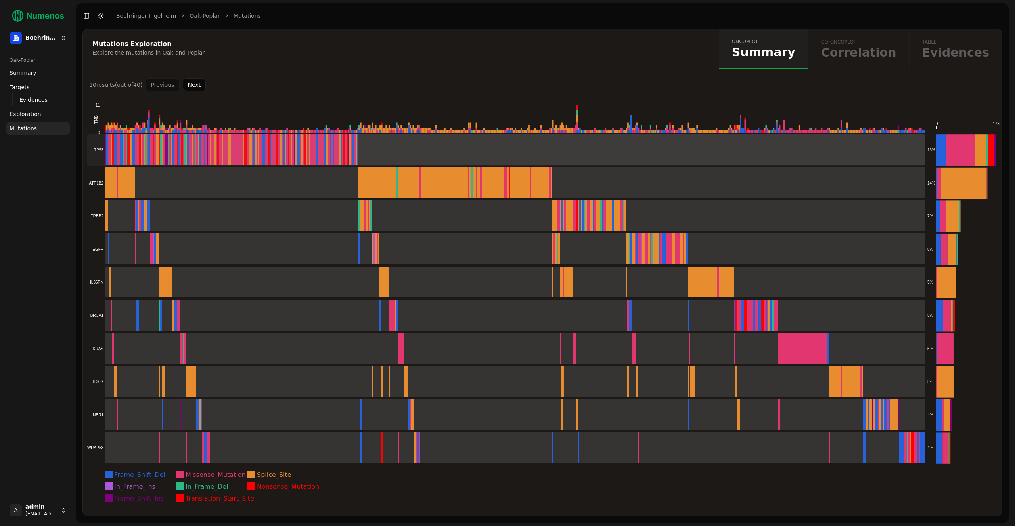
click at [147, 147] on rect at bounding box center [506, 149] width 838 height 31
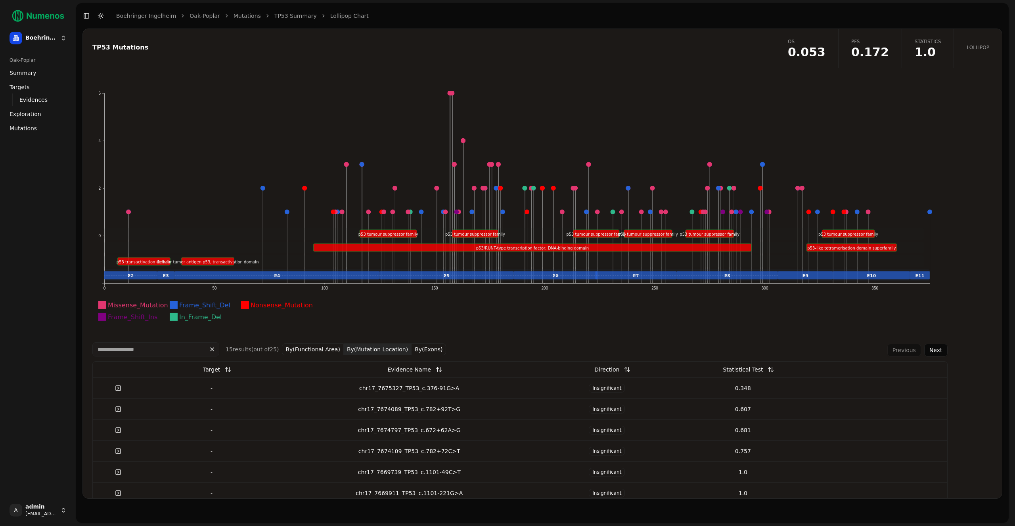
click at [426, 348] on button "By(Exons)" at bounding box center [428, 350] width 34 height 12
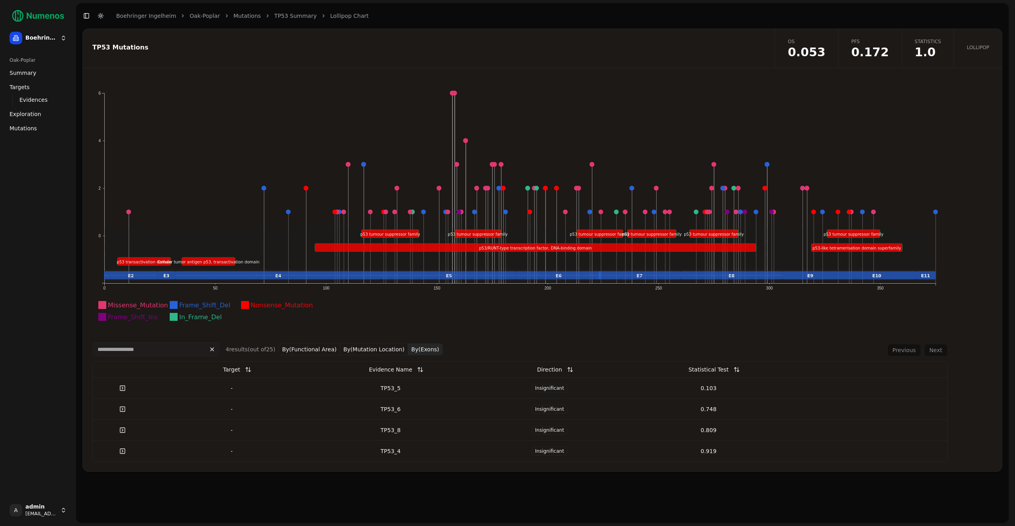
click at [518, 383] on td "Insignificant" at bounding box center [549, 388] width 159 height 21
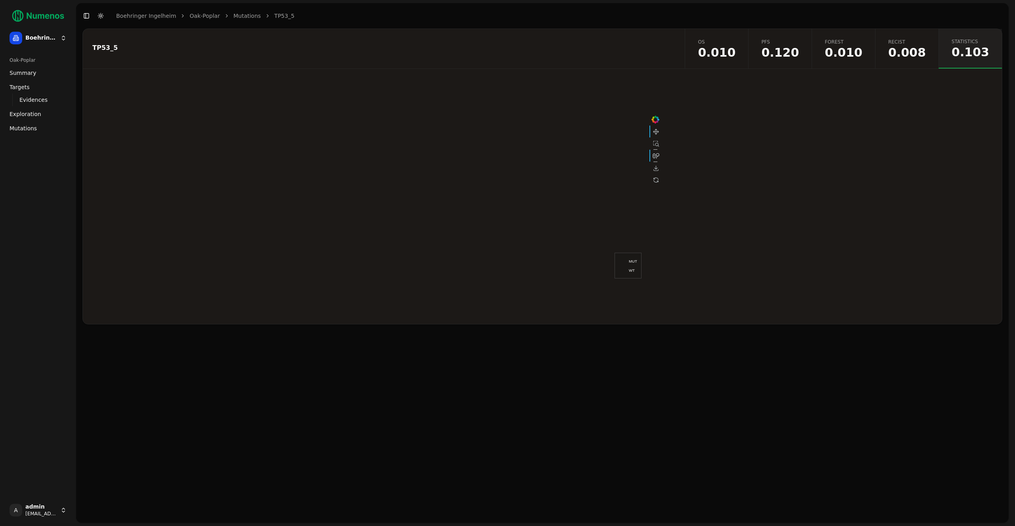
click at [917, 50] on span "0.008" at bounding box center [907, 53] width 38 height 12
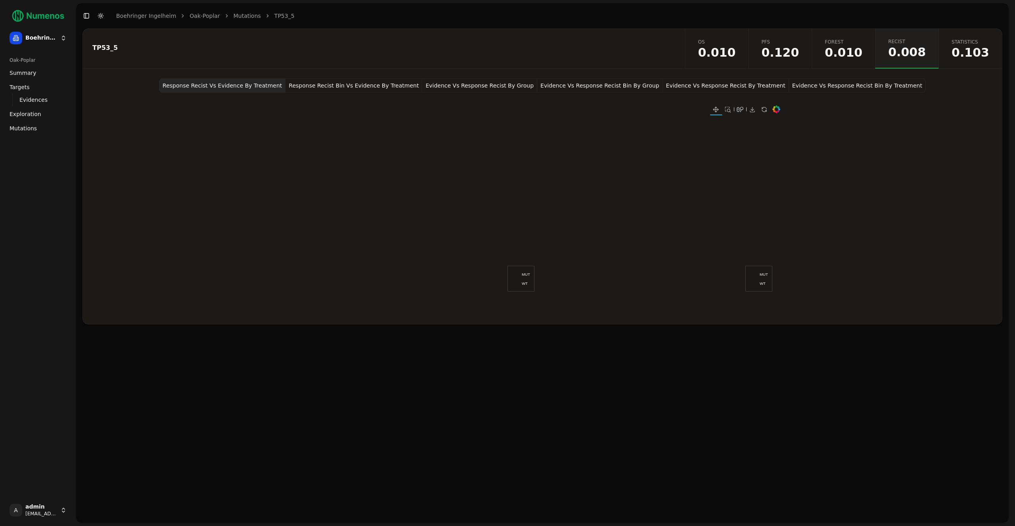
click at [338, 78] on div "TP53_5 OS 0.010 PFS 0.120 Forest 0.010 Recist 0.008 Statistics 0.103 Response R…" at bounding box center [542, 177] width 920 height 296
click at [337, 82] on button "Response Recist Bin Vs Evidence By Treatment" at bounding box center [353, 85] width 137 height 14
click at [502, 88] on button "Evidence Vs Response Recist By Group" at bounding box center [479, 85] width 115 height 14
click at [595, 83] on button "Evidence Vs Response Recist Bin By Group" at bounding box center [599, 85] width 125 height 14
click at [699, 81] on button "Evidence Vs Response Recist By Treatment" at bounding box center [726, 85] width 126 height 14
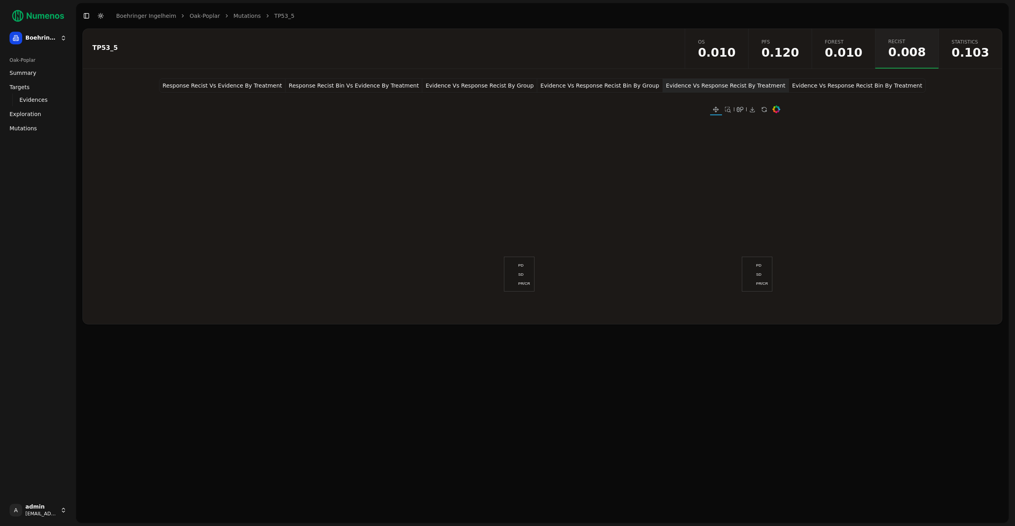
click at [813, 89] on button "Evidence Vs Response Recist Bin By Treatment" at bounding box center [857, 85] width 137 height 14
click at [855, 53] on span "0.010" at bounding box center [844, 53] width 38 height 12
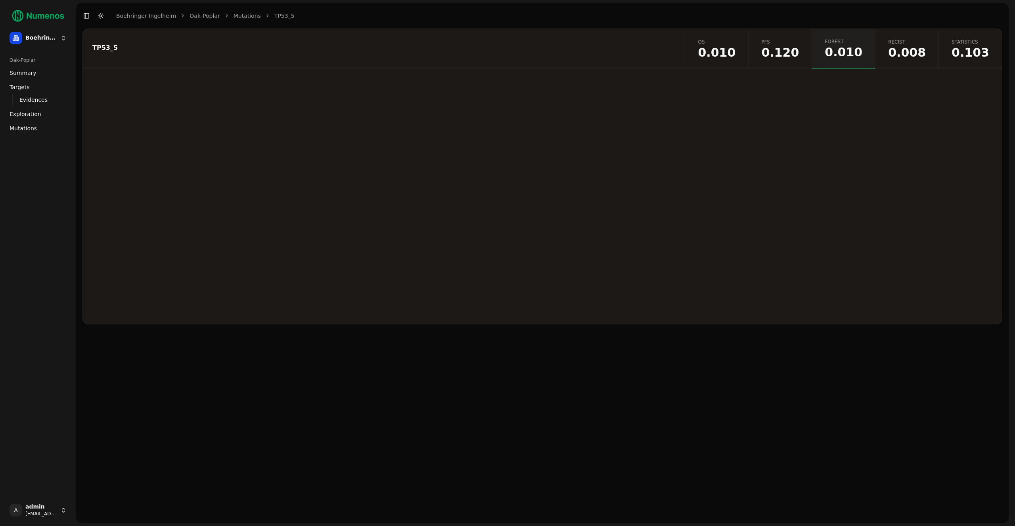
click at [735, 53] on span "0.010" at bounding box center [717, 53] width 38 height 12
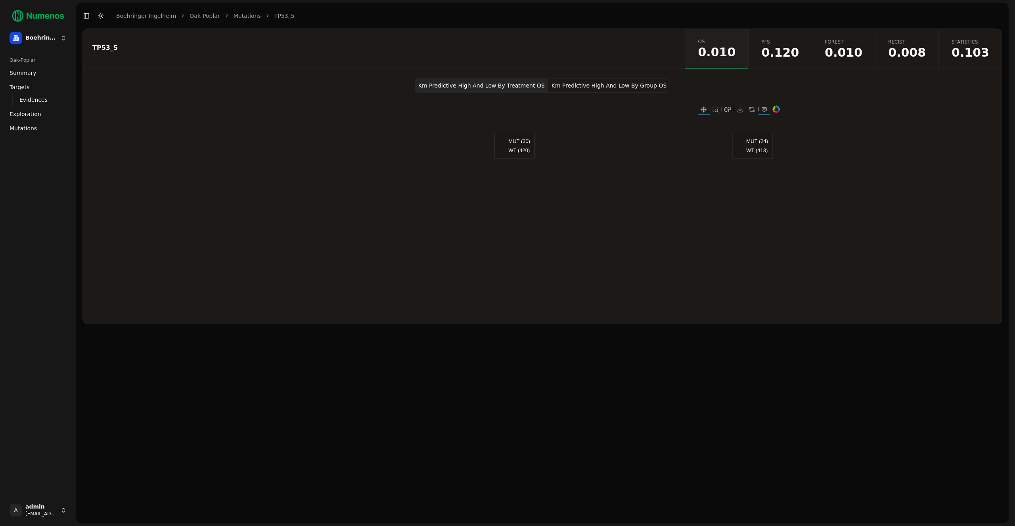
click at [862, 57] on span "0.010" at bounding box center [844, 53] width 38 height 12
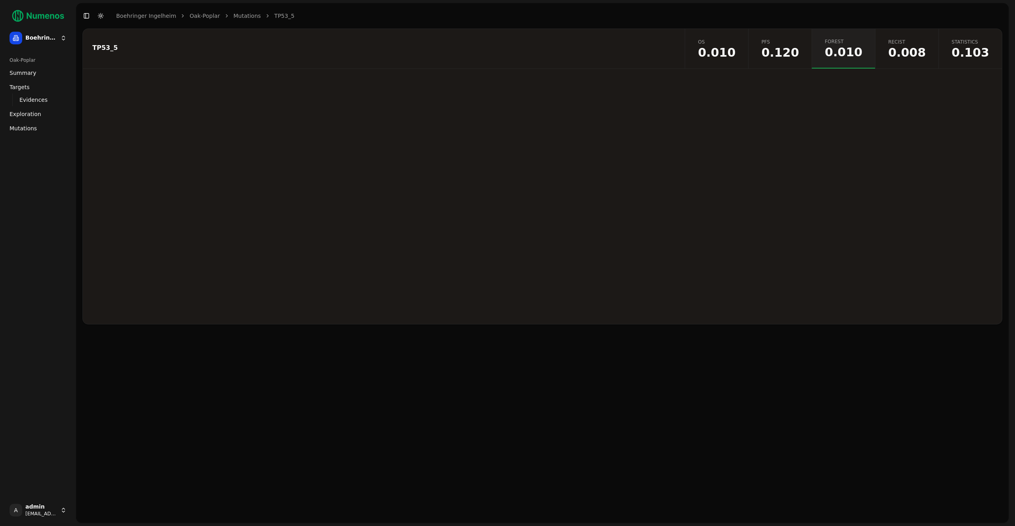
click at [796, 51] on span "0.120" at bounding box center [780, 53] width 38 height 12
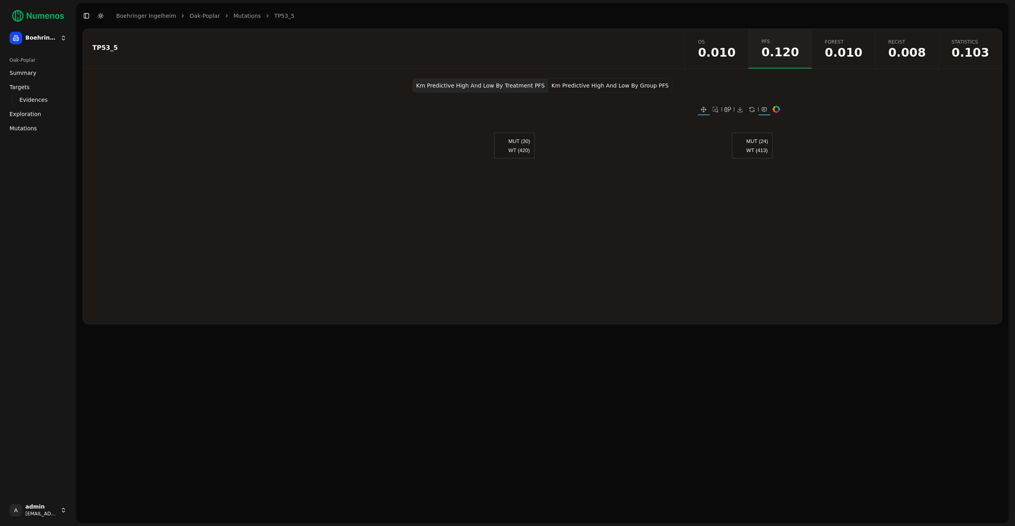
click at [599, 82] on button "Km Predictive High And Low By Group PFS" at bounding box center [610, 85] width 124 height 14
click at [957, 58] on link "Statistics 0.103" at bounding box center [969, 49] width 63 height 40
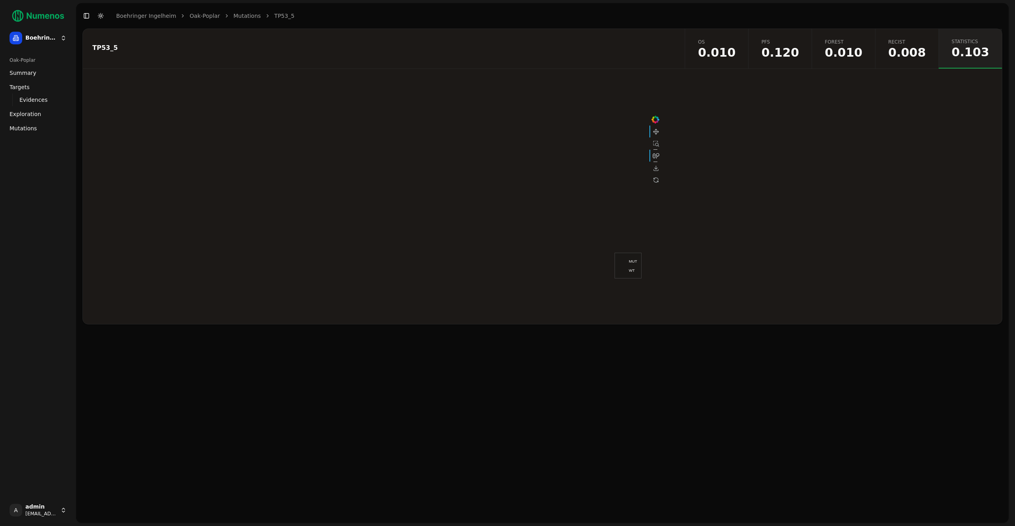
click at [237, 18] on link "Mutations" at bounding box center [246, 16] width 27 height 8
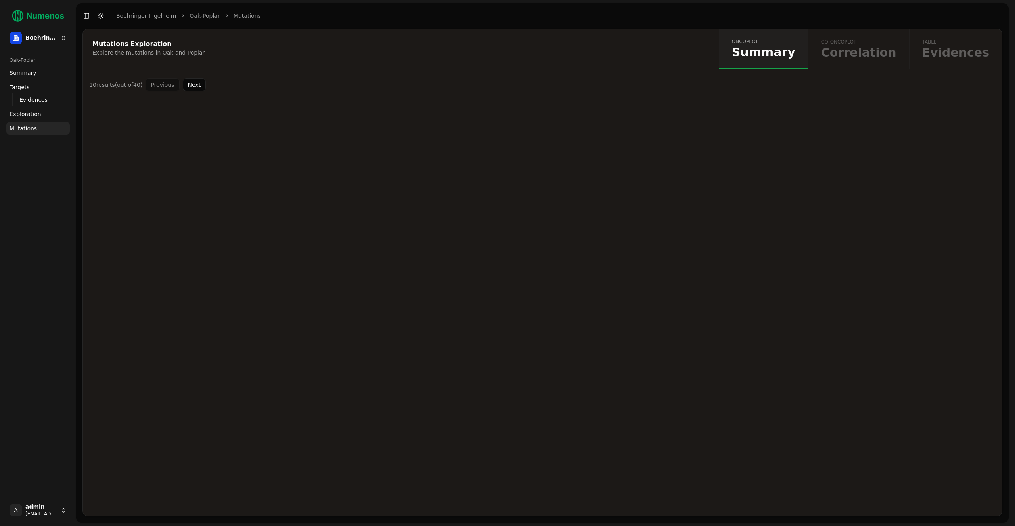
click at [26, 113] on span "Exploration" at bounding box center [26, 114] width 32 height 8
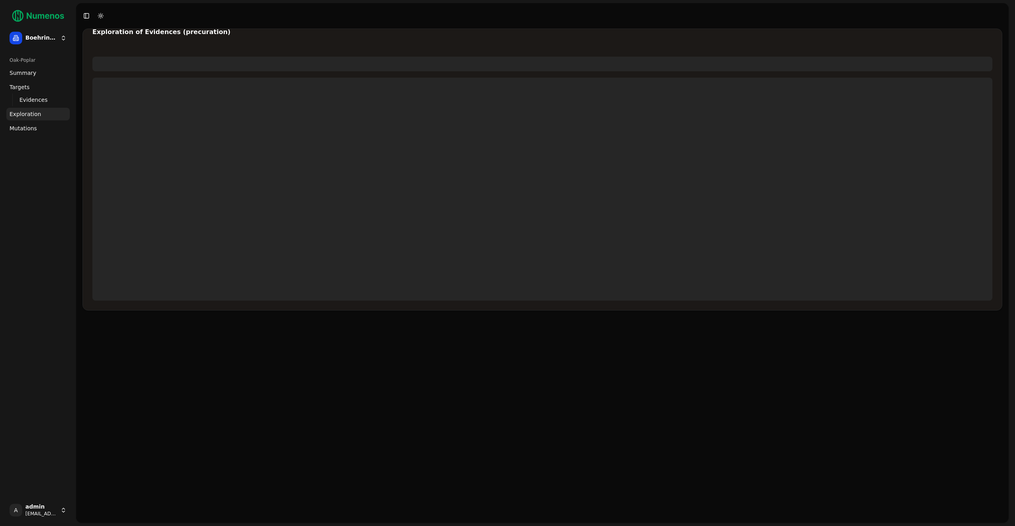
click at [19, 114] on span "Exploration" at bounding box center [26, 114] width 32 height 8
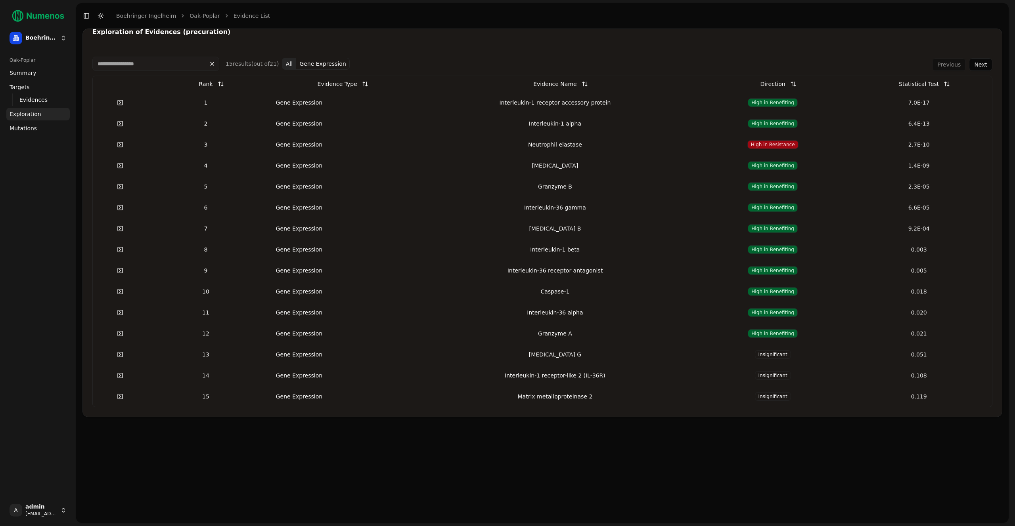
click at [322, 104] on div "Gene Expression" at bounding box center [298, 103] width 63 height 8
click at [32, 103] on span "Evidences" at bounding box center [33, 100] width 28 height 8
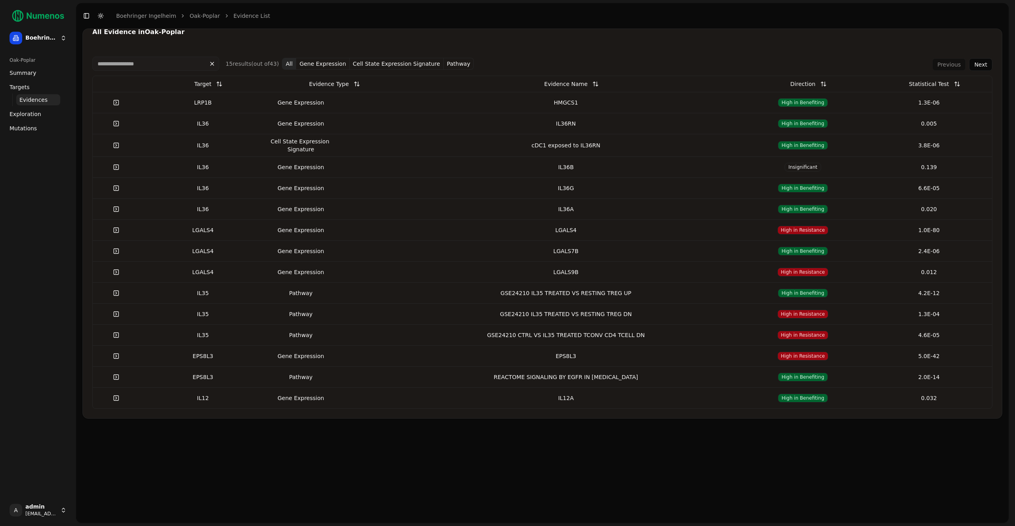
click at [250, 105] on div "LRP1B" at bounding box center [203, 103] width 120 height 8
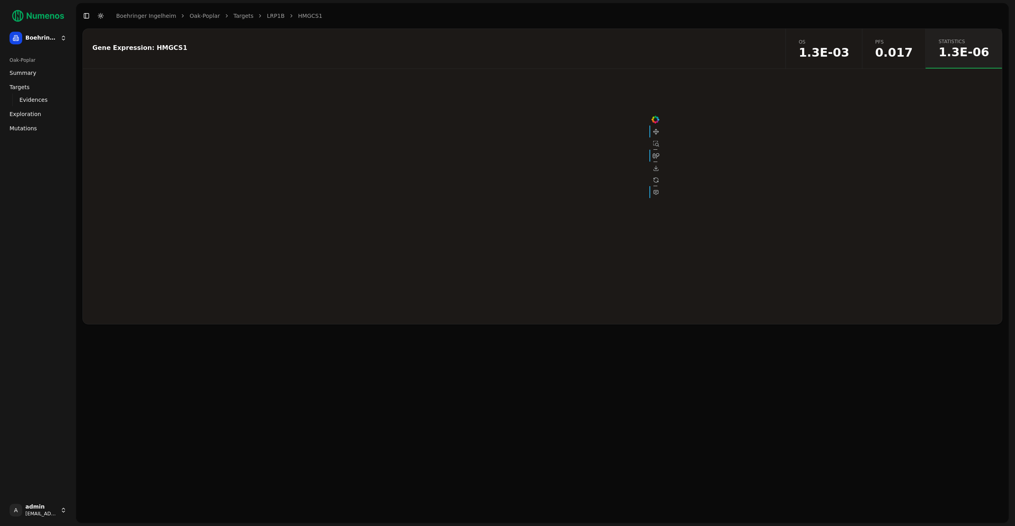
click at [848, 51] on span "1.3E-03" at bounding box center [823, 53] width 51 height 12
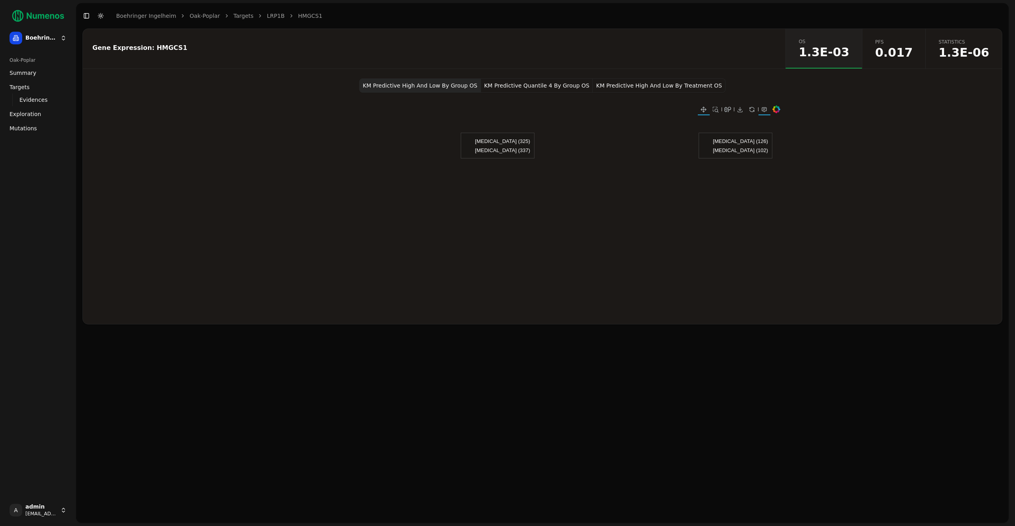
click at [894, 54] on span "0.017" at bounding box center [894, 53] width 38 height 12
click at [849, 51] on span "1.3E-03" at bounding box center [823, 53] width 51 height 12
click at [47, 88] on link "Targets" at bounding box center [37, 87] width 63 height 13
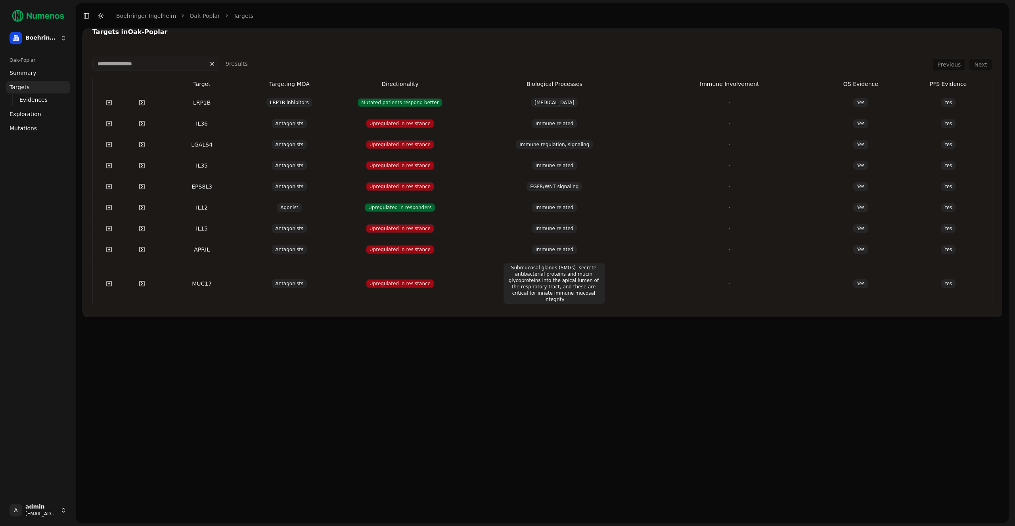
click at [111, 105] on button at bounding box center [109, 103] width 16 height 14
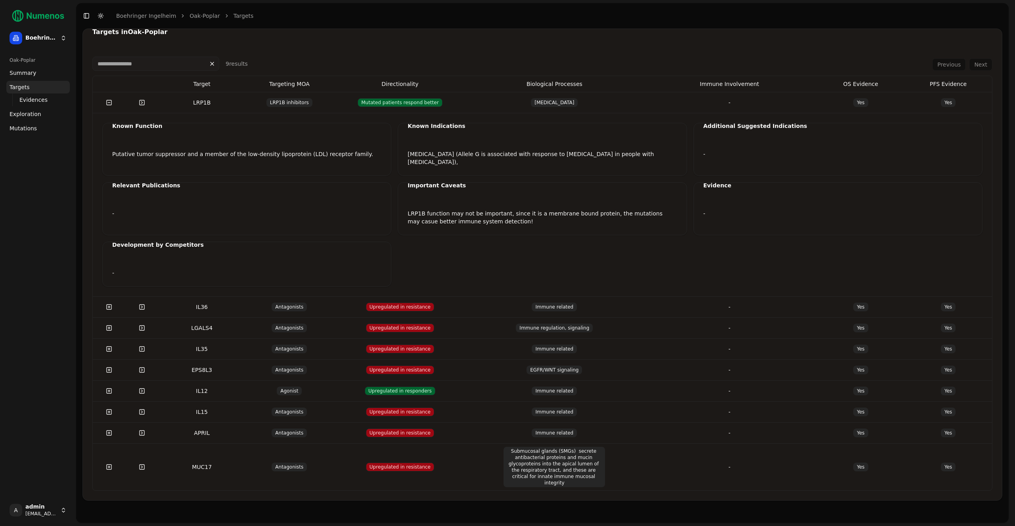
click at [111, 105] on button at bounding box center [109, 103] width 16 height 14
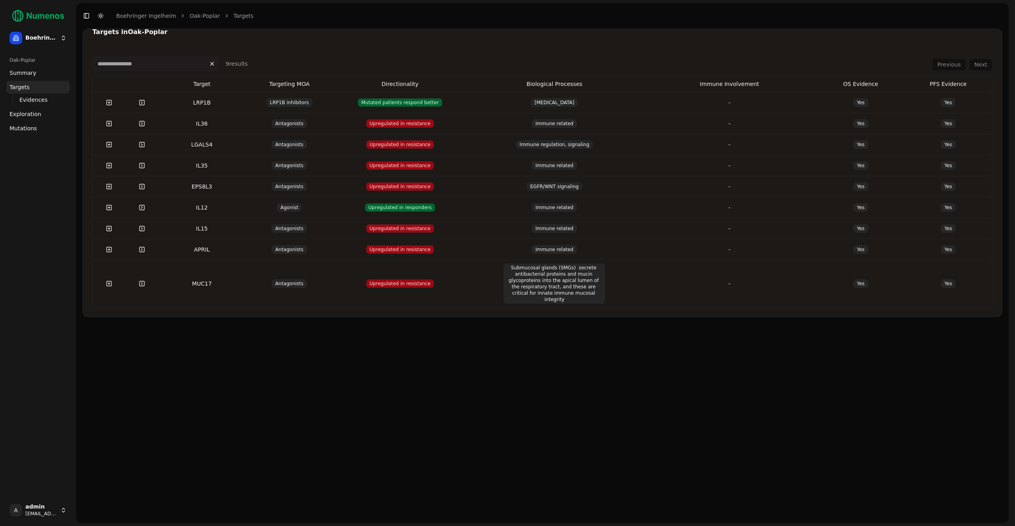
click at [194, 98] on td "LRP1B" at bounding box center [202, 102] width 88 height 21
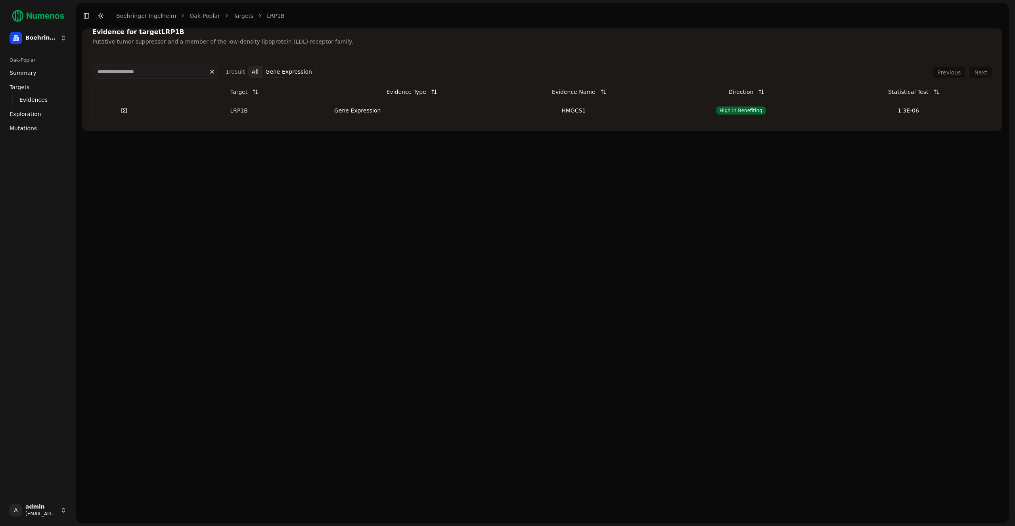
click at [127, 109] on link at bounding box center [124, 110] width 16 height 14
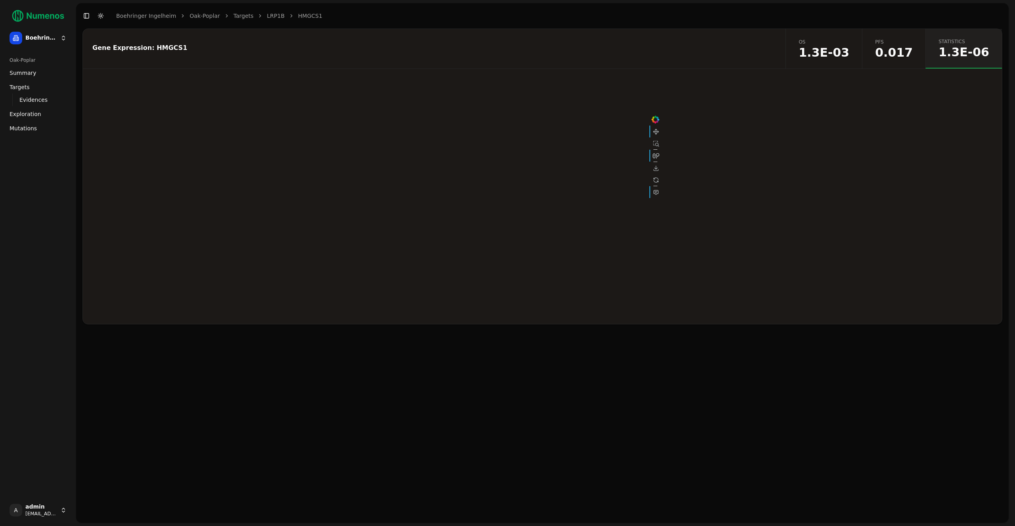
click at [903, 52] on span "0.017" at bounding box center [894, 53] width 38 height 12
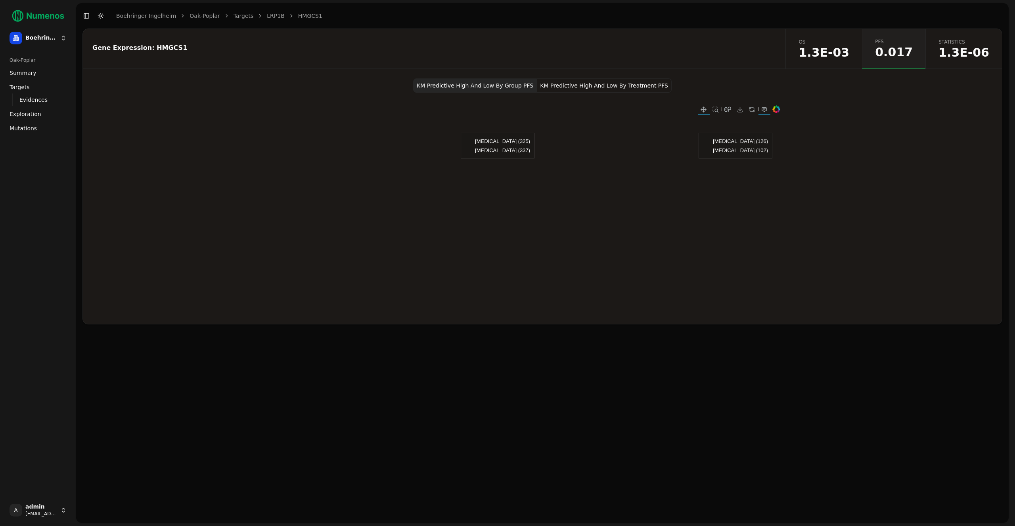
click at [10, 127] on span "Mutations" at bounding box center [23, 128] width 27 height 8
